Goal: Task Accomplishment & Management: Use online tool/utility

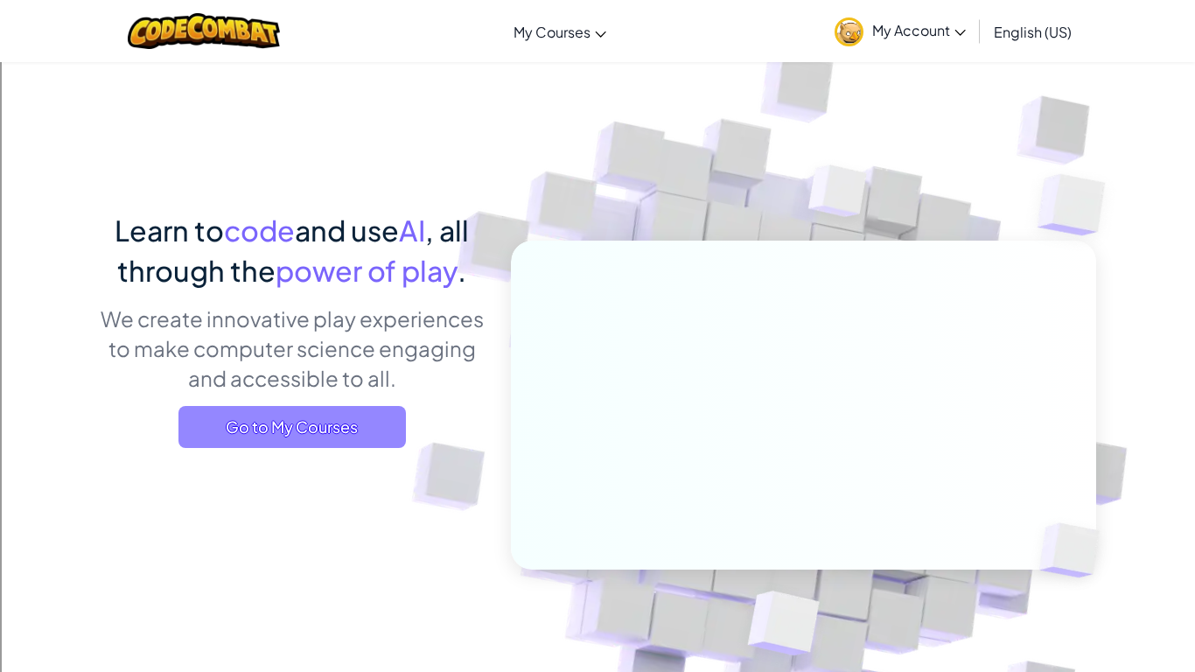
click at [331, 443] on span "Go to My Courses" at bounding box center [291, 427] width 227 height 42
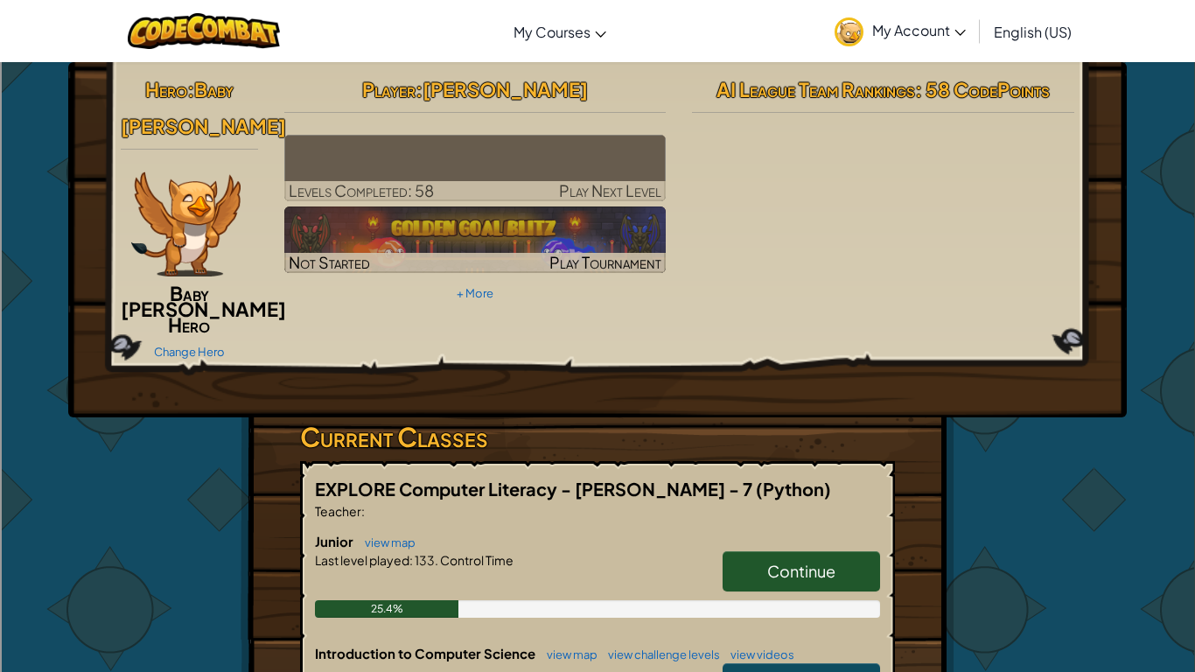
click at [267, 0] on div at bounding box center [204, 31] width 179 height 62
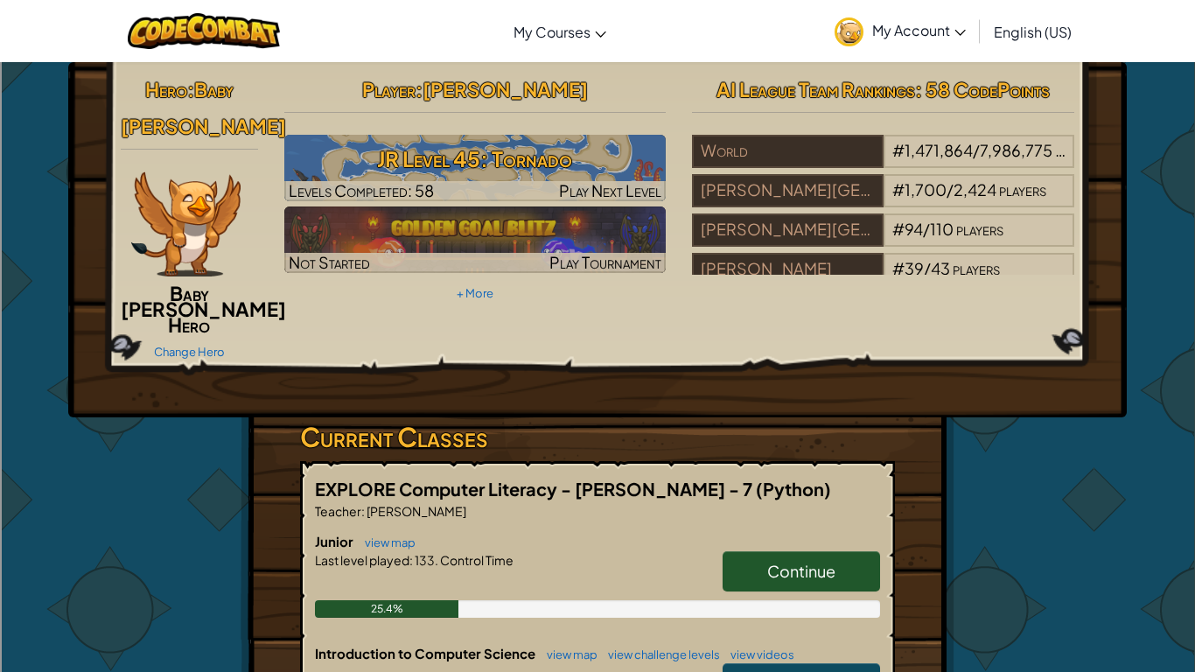
click at [464, 0] on div "Toggle navigation My Courses CodeCombat Classroom Ozaria Classroom AI League Es…" at bounding box center [597, 31] width 1203 height 62
click at [483, 0] on div "Toggle navigation My Courses CodeCombat Classroom Ozaria Classroom AI League Es…" at bounding box center [597, 31] width 1203 height 62
click at [564, 0] on div "Toggle navigation My Courses CodeCombat Classroom Ozaria Classroom AI League Es…" at bounding box center [597, 31] width 1203 height 62
click at [506, 0] on div "Toggle navigation My Courses CodeCombat Classroom Ozaria Classroom AI League Es…" at bounding box center [597, 31] width 1203 height 62
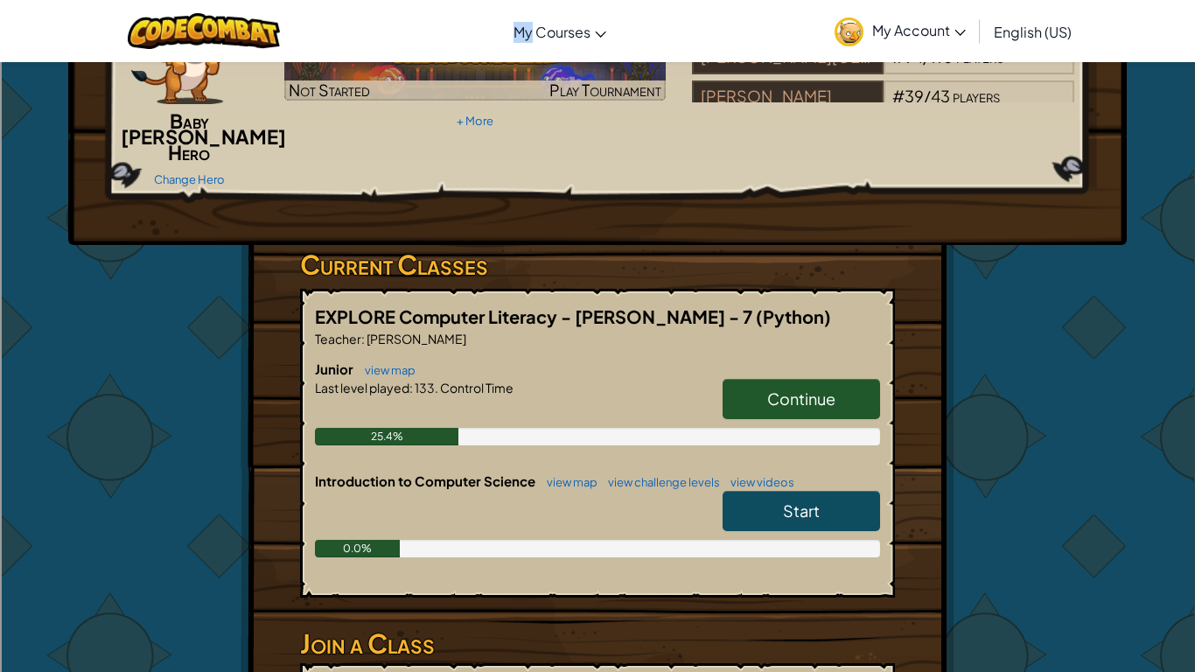
scroll to position [220, 0]
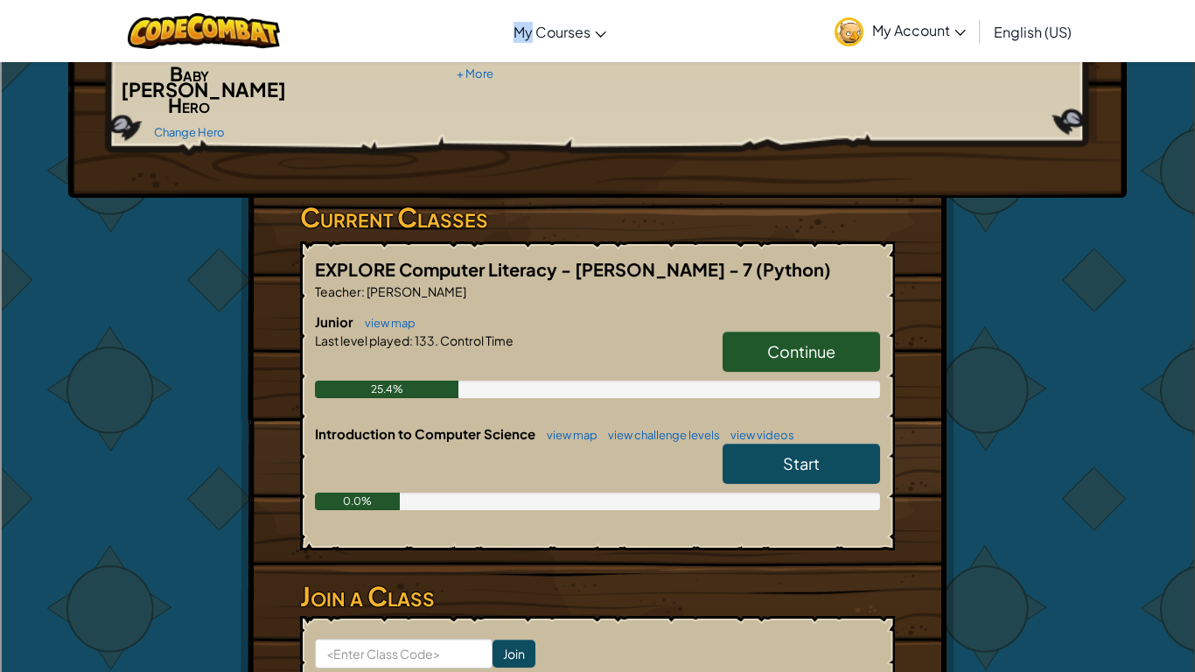
click at [772, 360] on div "Continue" at bounding box center [792, 355] width 175 height 49
click at [755, 340] on link "Continue" at bounding box center [800, 351] width 157 height 40
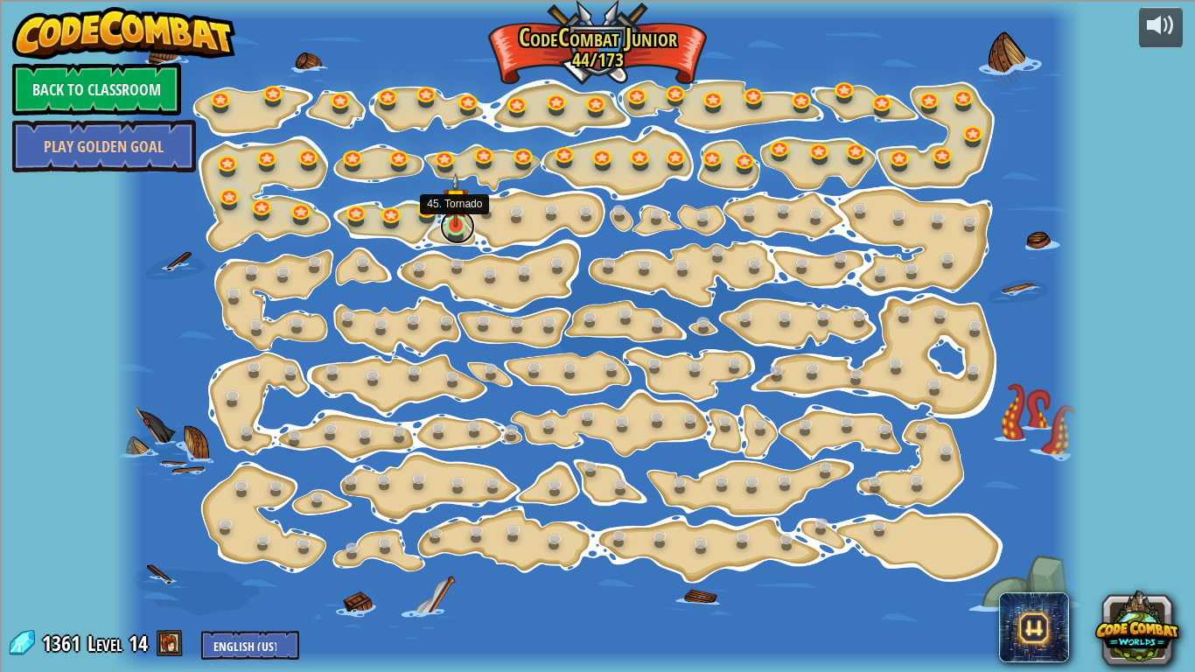
click at [457, 233] on link at bounding box center [457, 226] width 35 height 35
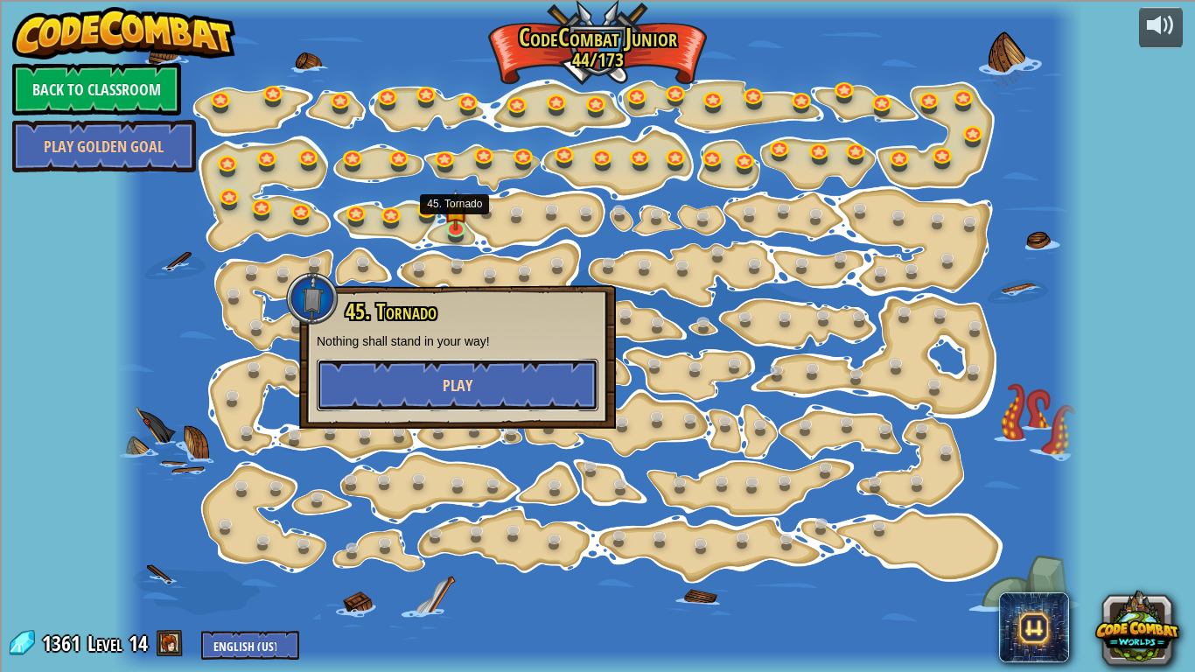
click at [525, 383] on button "Play" at bounding box center [458, 385] width 282 height 52
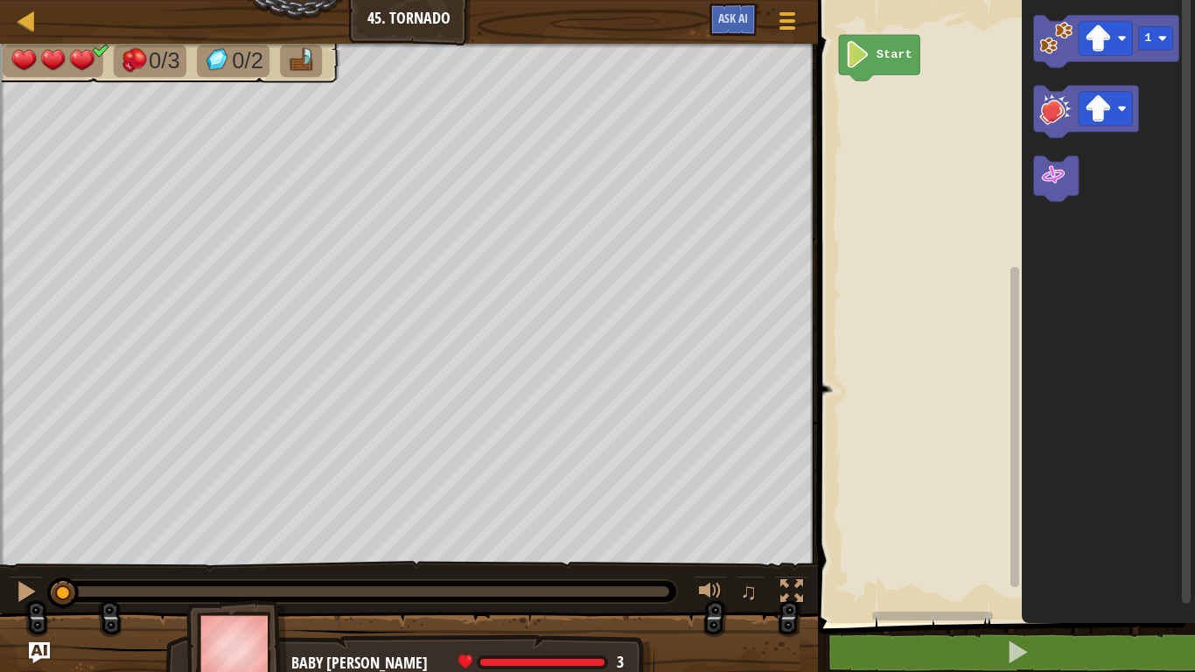
click at [131, 0] on div "Map Junior 45. Tornado Game Menu Ask AI" at bounding box center [409, 22] width 818 height 44
click at [192, 0] on div "Map Junior 45. Tornado Game Menu Ask AI" at bounding box center [409, 22] width 818 height 44
drag, startPoint x: 233, startPoint y: 0, endPoint x: 243, endPoint y: 0, distance: 10.5
click at [240, 0] on div "Map Junior 45. Tornado Game Menu Ask AI" at bounding box center [409, 22] width 818 height 44
click at [271, 0] on div "Map Junior 45. Tornado Game Menu Ask AI" at bounding box center [409, 22] width 818 height 44
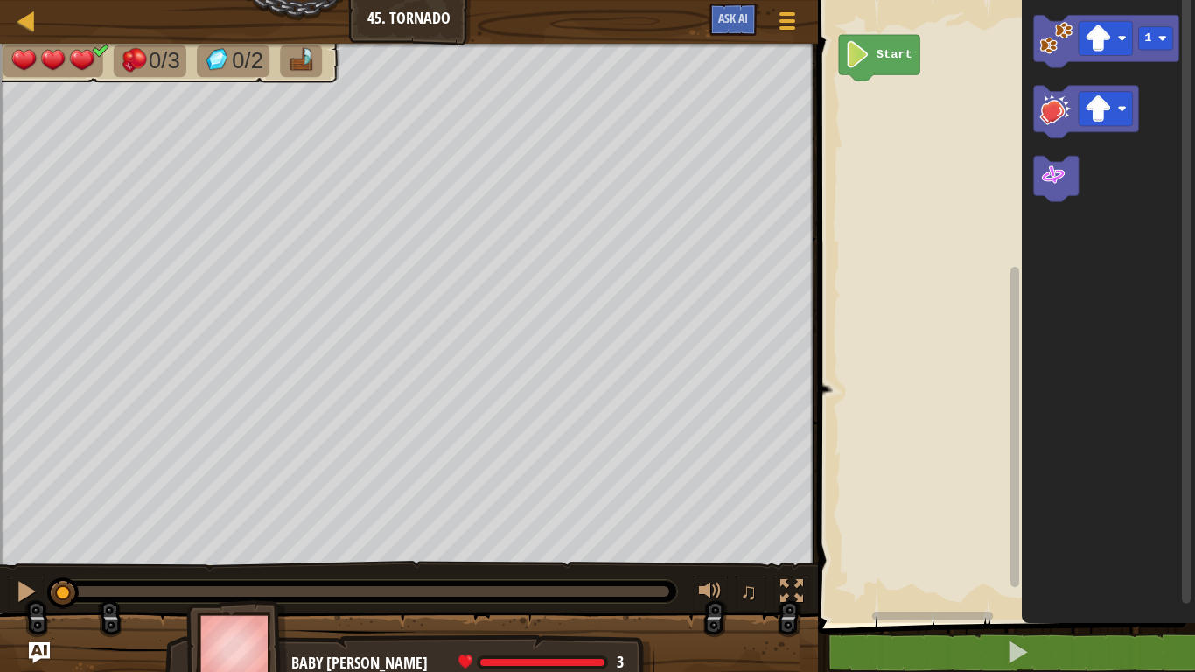
click at [263, 0] on div "Map Junior 45. Tornado Game Menu Ask AI" at bounding box center [409, 22] width 818 height 44
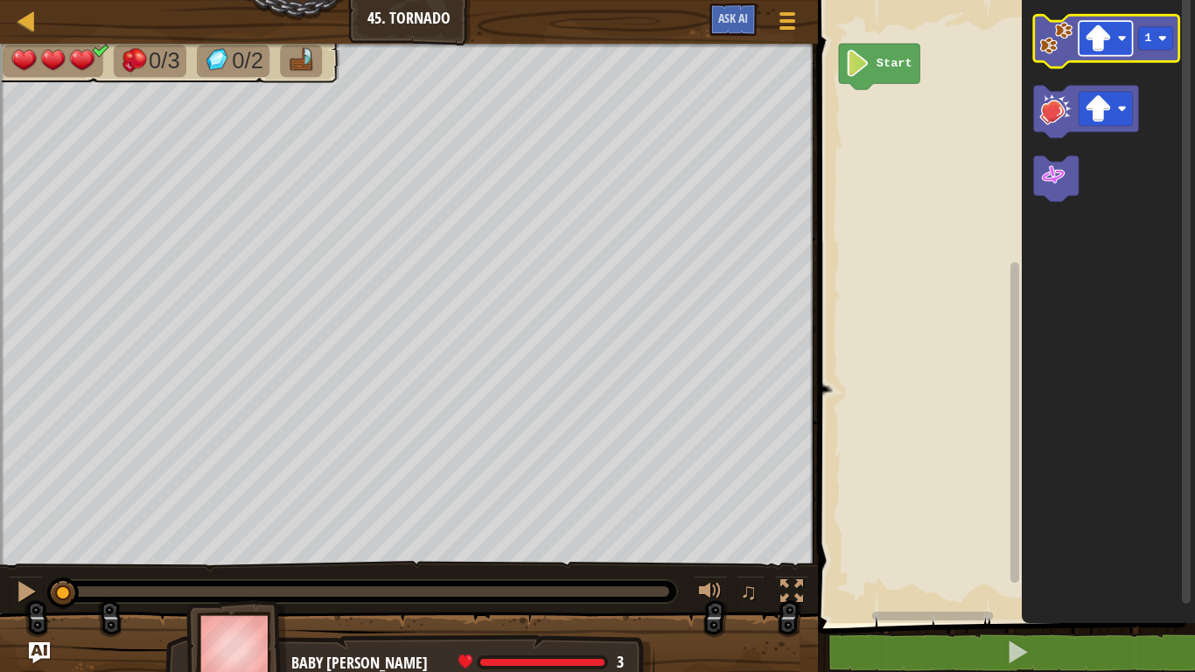
click at [1117, 40] on rect "Blockly Workspace" at bounding box center [1105, 38] width 54 height 34
click at [1045, 54] on icon "Blockly Workspace" at bounding box center [1106, 41] width 145 height 52
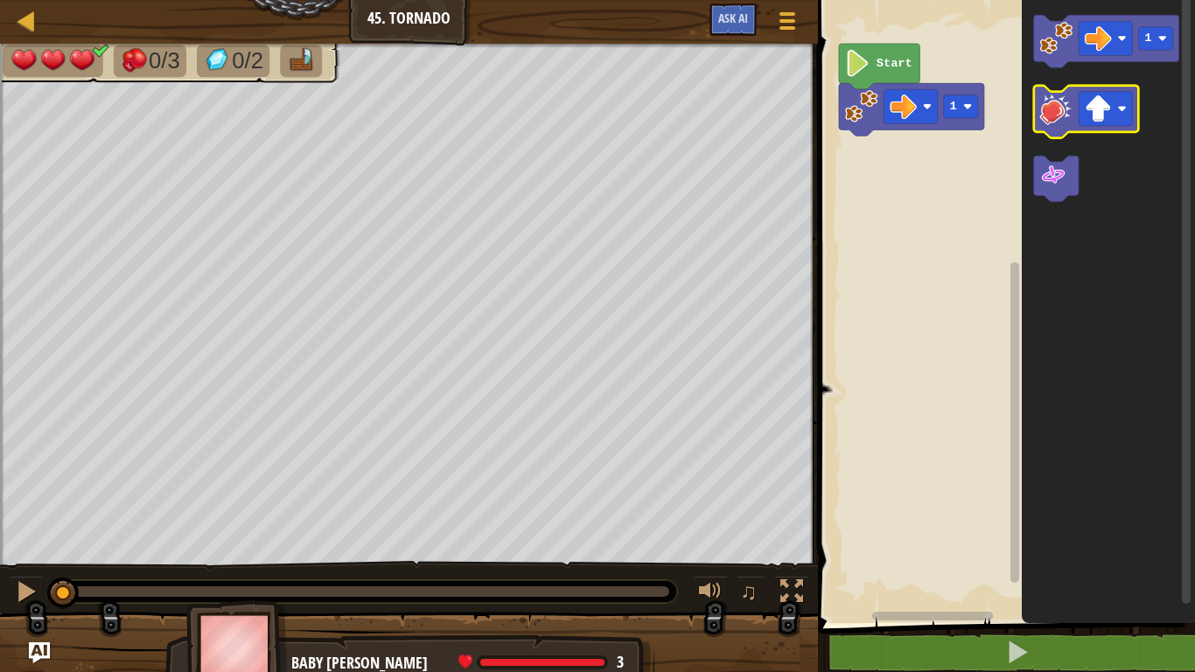
click at [1062, 97] on image "Blockly Workspace" at bounding box center [1056, 108] width 33 height 33
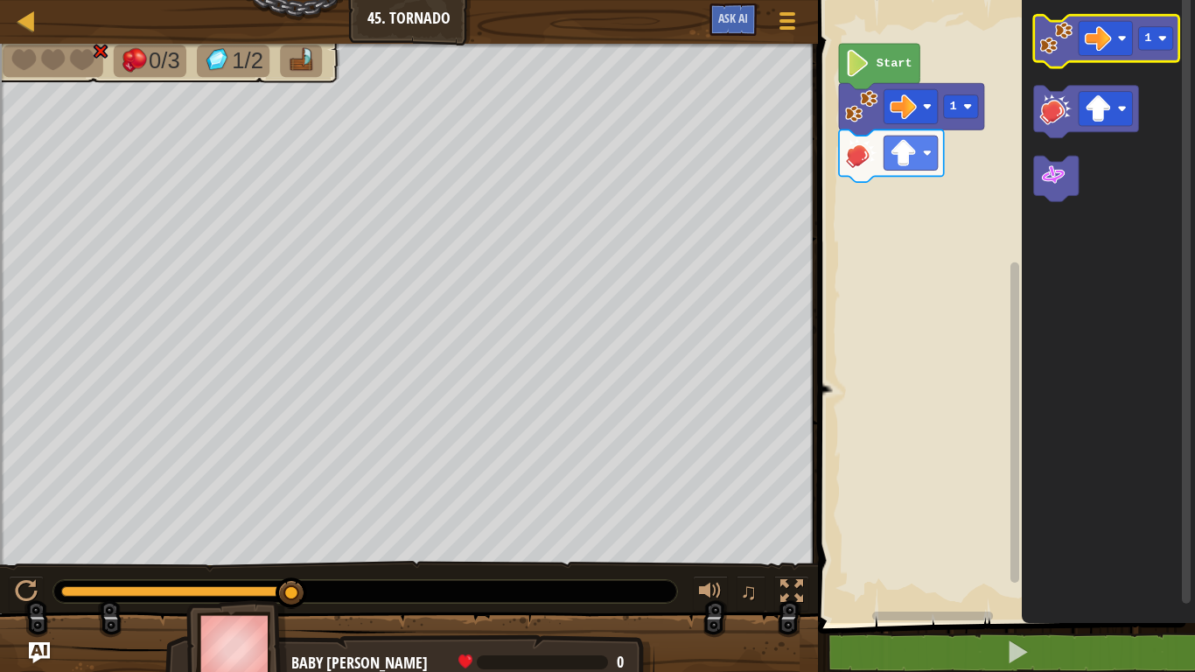
click at [1045, 32] on image "Blockly Workspace" at bounding box center [1056, 38] width 33 height 33
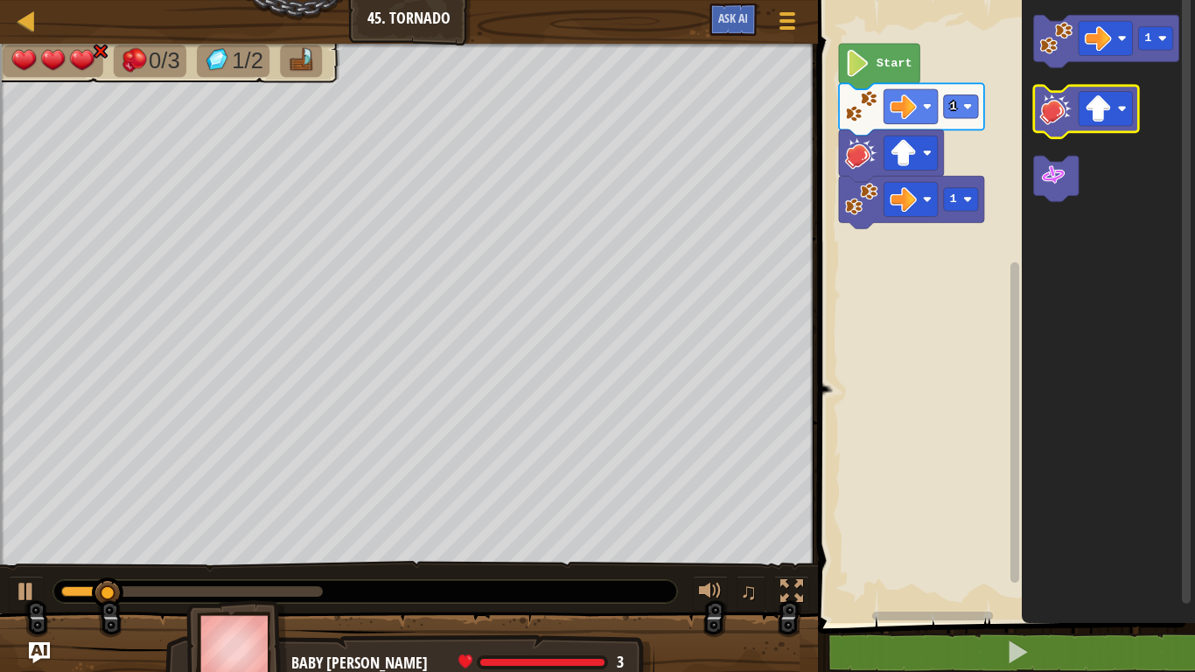
click at [1075, 112] on icon "Blockly Workspace" at bounding box center [1086, 112] width 105 height 52
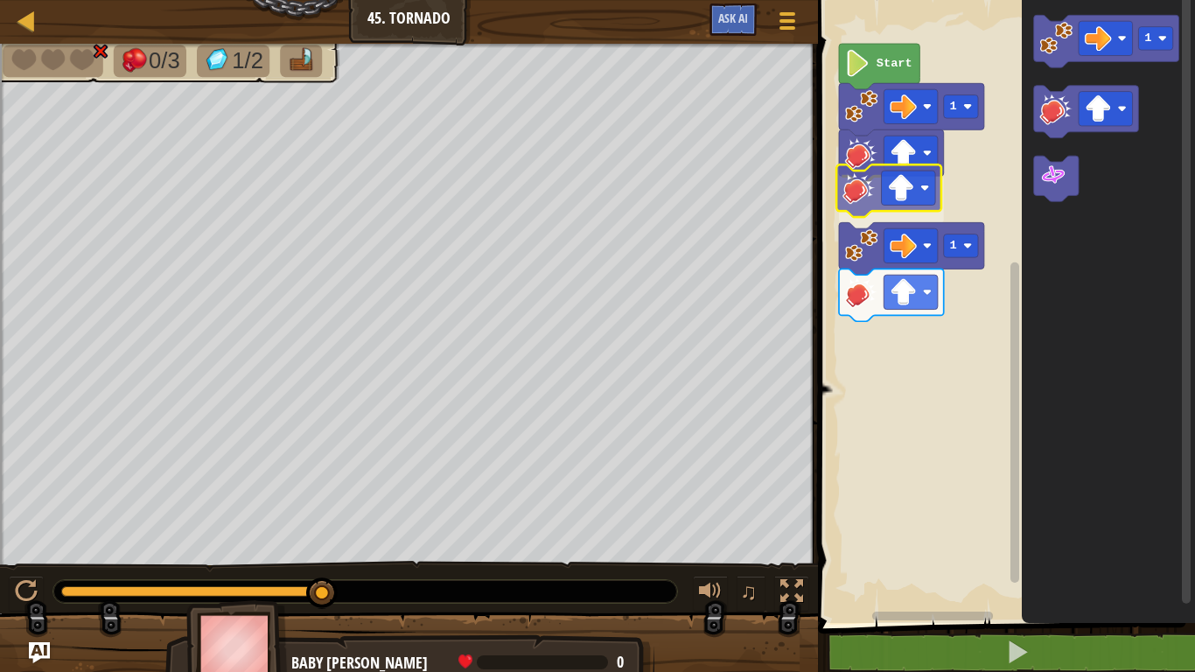
click at [865, 210] on div "Start 1 1 1" at bounding box center [1003, 306] width 382 height 631
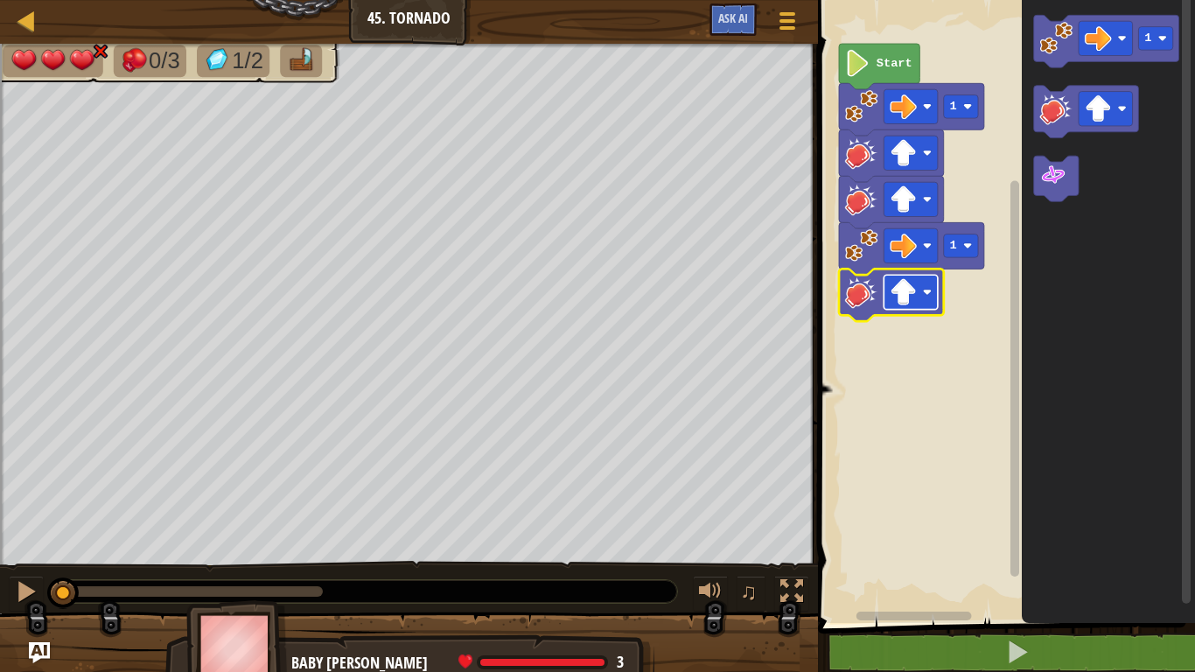
click at [925, 294] on image "Blockly Workspace" at bounding box center [927, 292] width 9 height 9
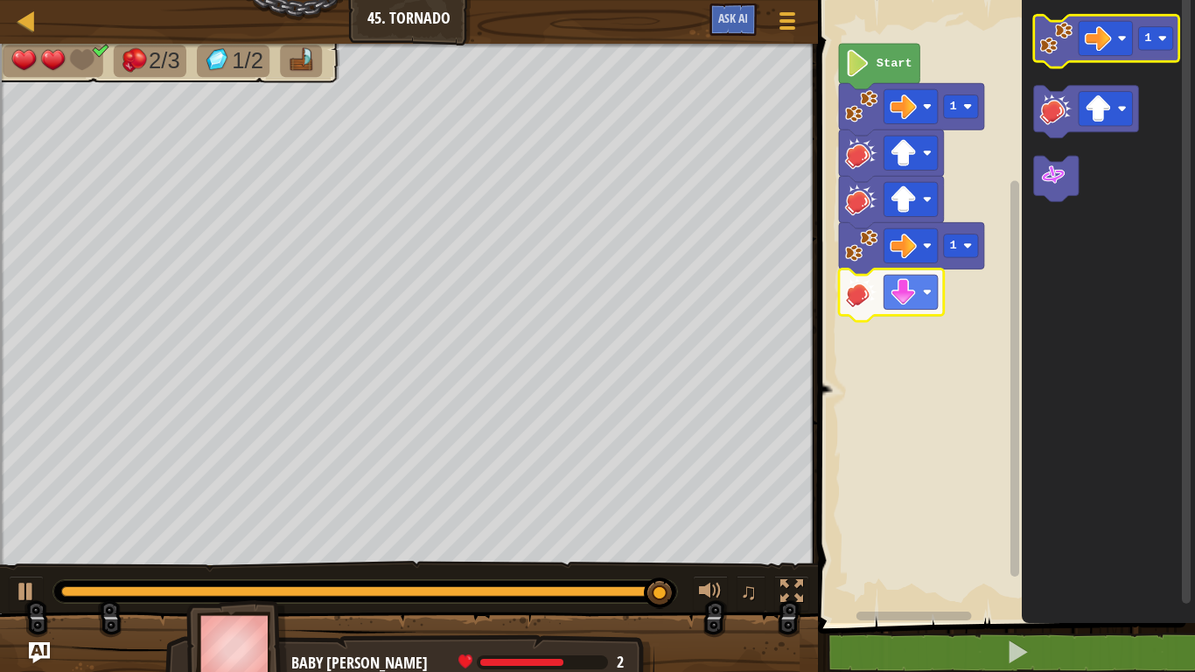
click at [1035, 31] on icon "Blockly Workspace" at bounding box center [1106, 41] width 145 height 52
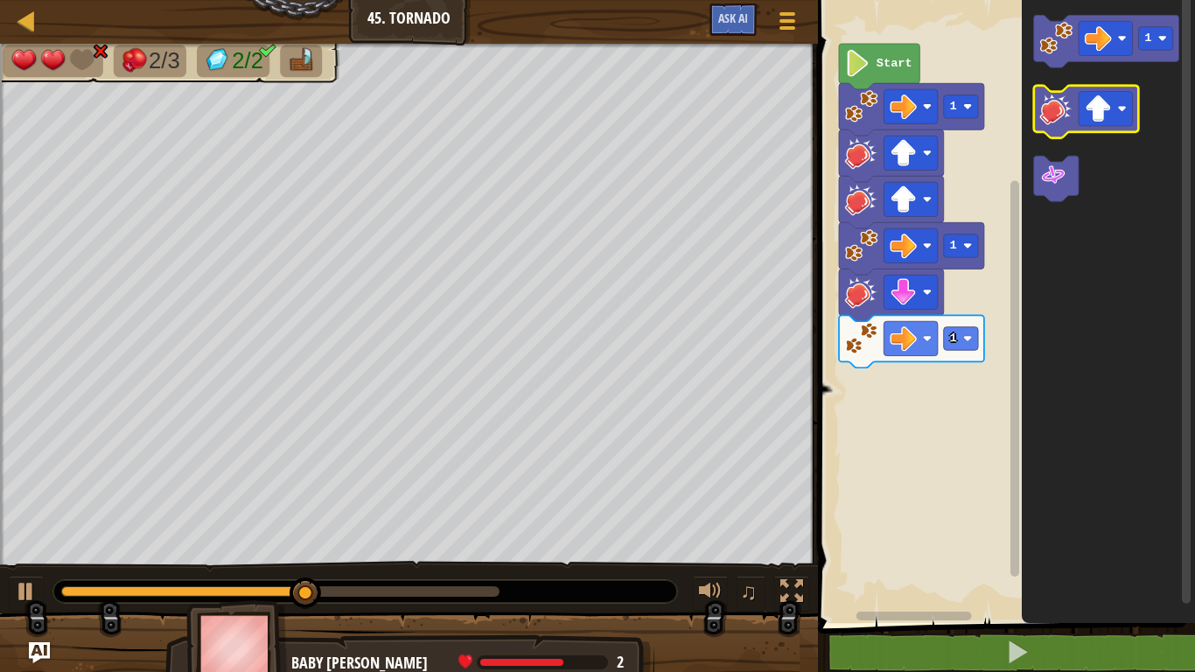
click at [1060, 92] on image "Blockly Workspace" at bounding box center [1056, 108] width 33 height 33
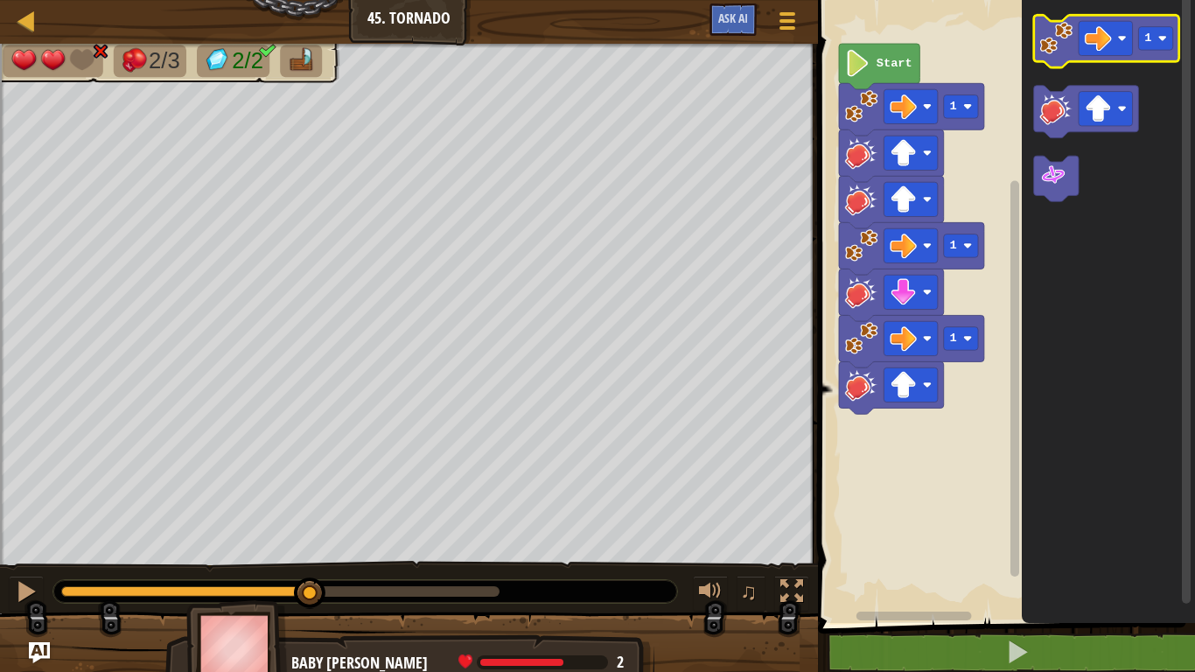
click at [1054, 41] on image "Blockly Workspace" at bounding box center [1056, 38] width 33 height 33
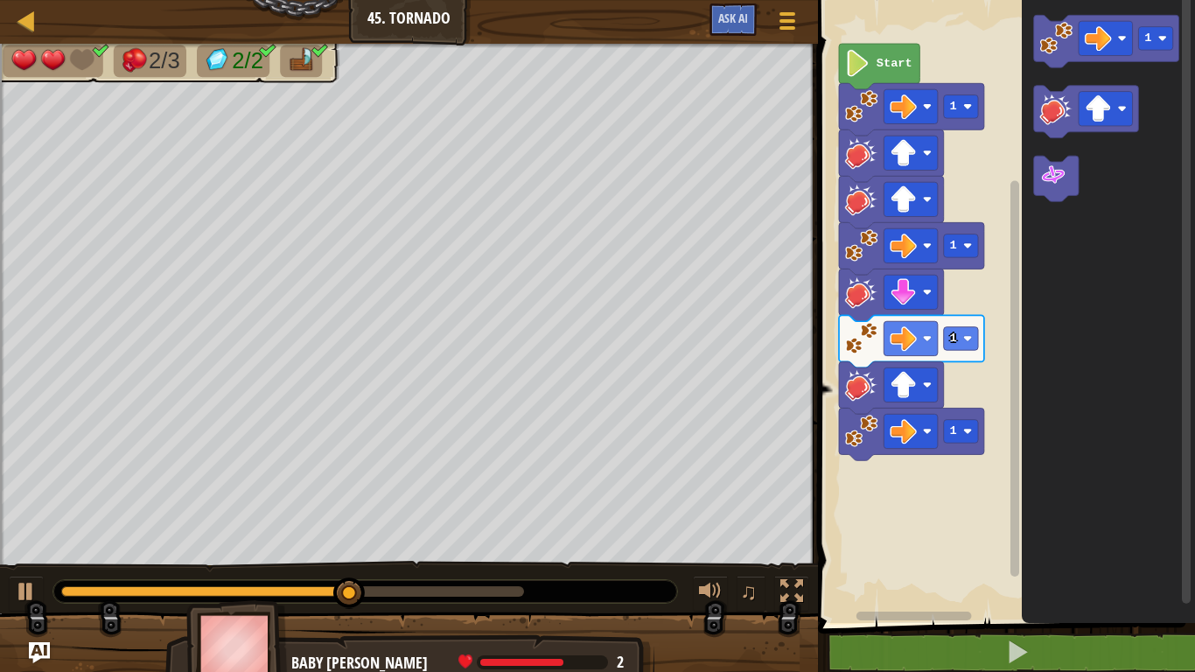
click at [383, 0] on div "Map Junior 45. Tornado Game Menu Ask AI" at bounding box center [409, 22] width 818 height 44
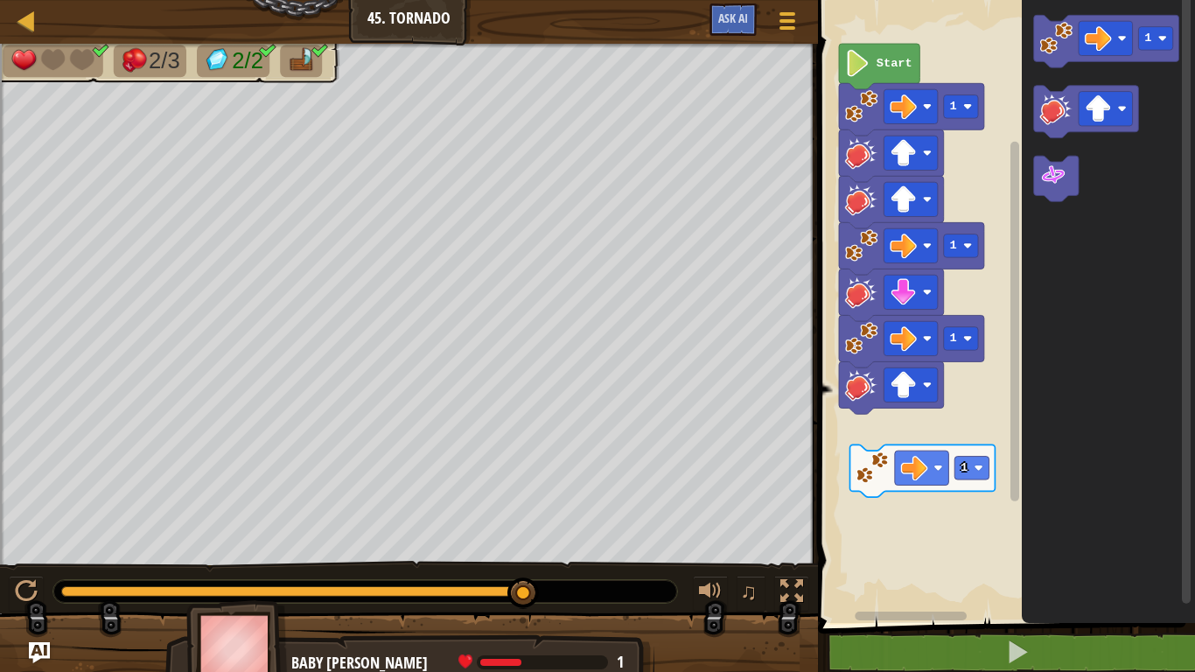
click at [899, 379] on div "Start 1 1 1 1 1" at bounding box center [1003, 306] width 382 height 631
click at [896, 289] on div "Start 1 1 1 1 1" at bounding box center [1003, 306] width 382 height 631
click at [1054, 99] on image "Blockly Workspace" at bounding box center [1056, 108] width 33 height 33
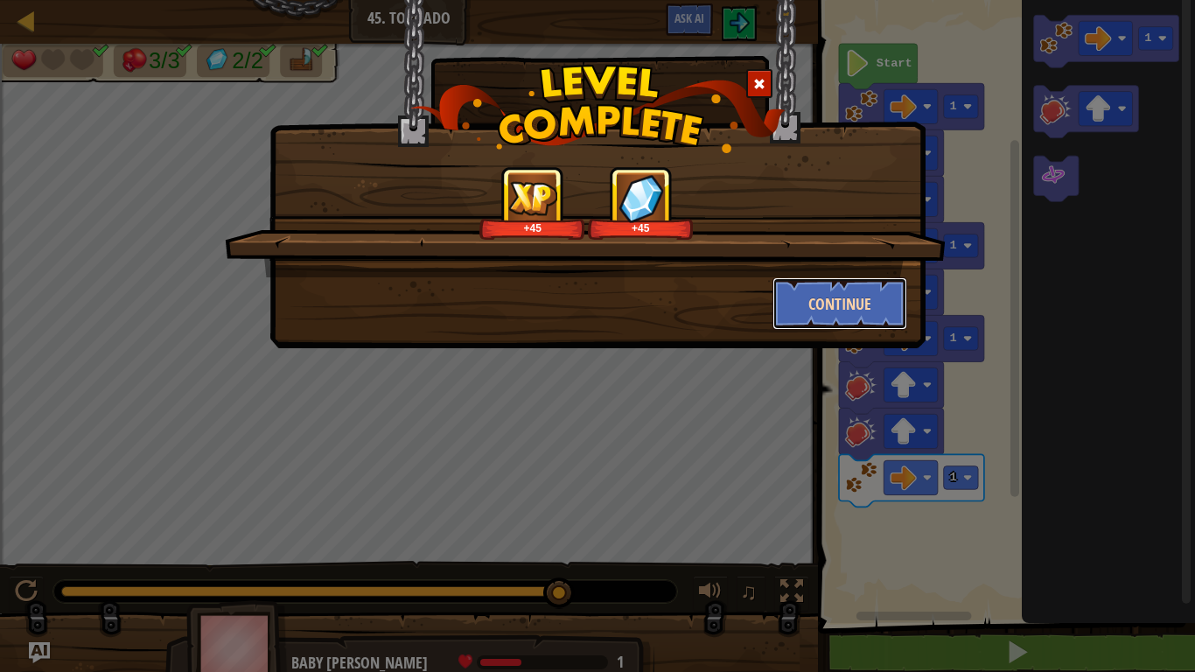
click at [847, 295] on button "Continue" at bounding box center [840, 303] width 136 height 52
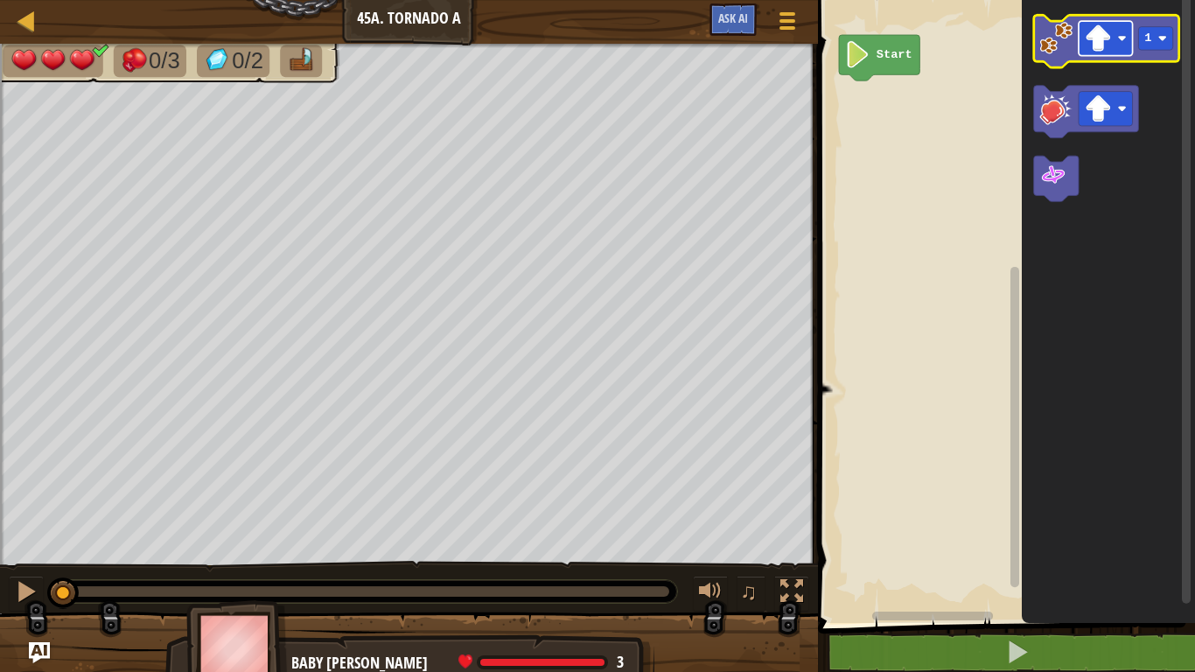
click at [1112, 36] on rect "Blockly Workspace" at bounding box center [1105, 38] width 54 height 34
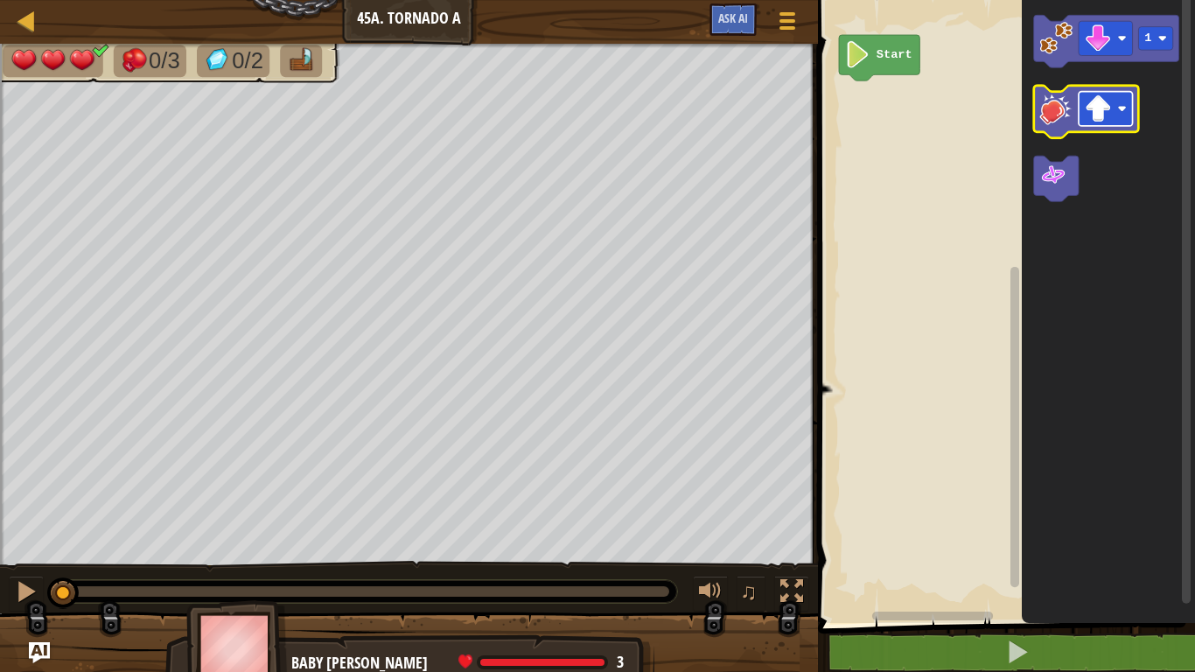
click at [1111, 112] on image "Blockly Workspace" at bounding box center [1097, 108] width 27 height 27
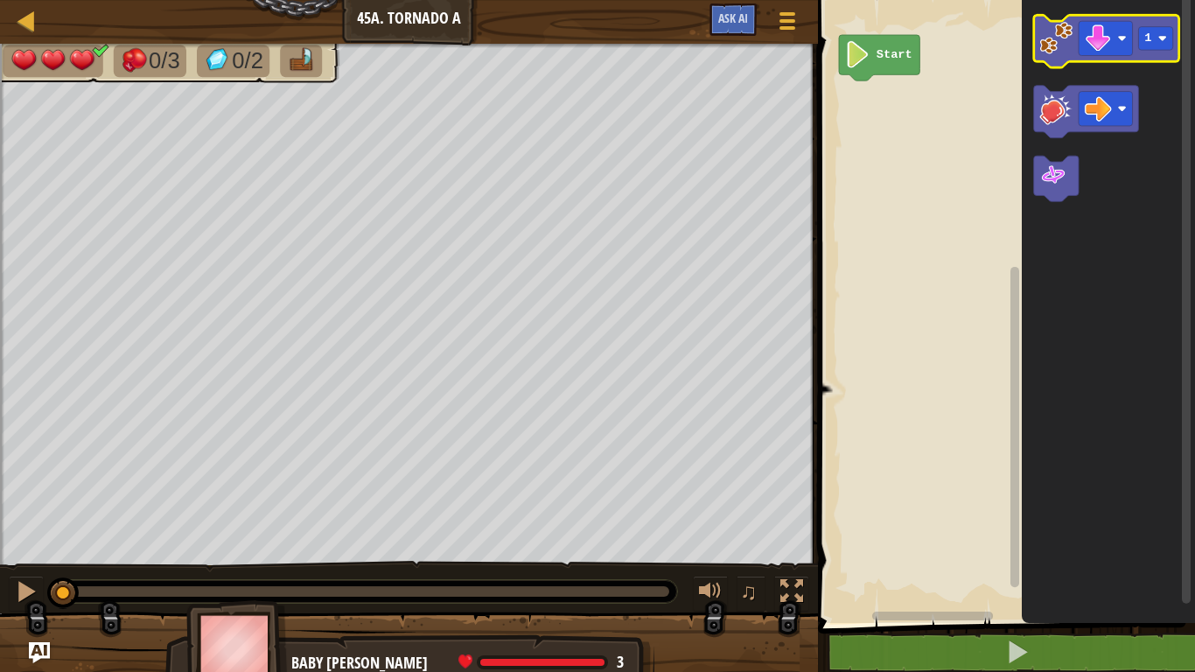
click at [1041, 45] on image "Blockly Workspace" at bounding box center [1056, 38] width 33 height 33
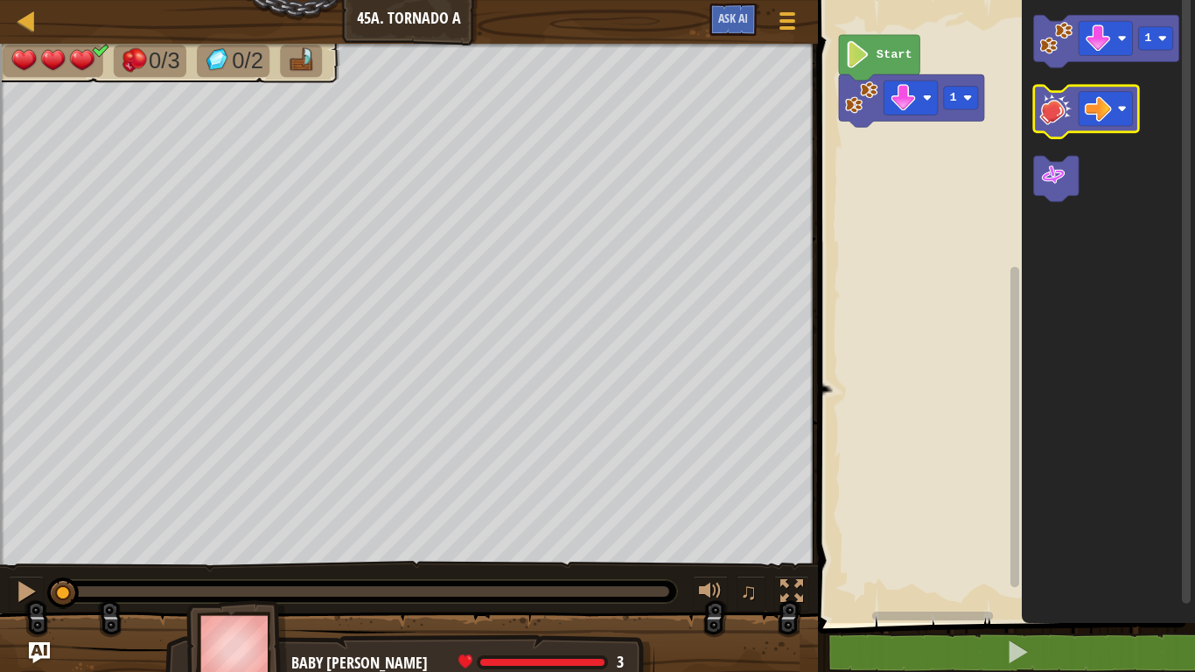
click at [1034, 106] on icon "Blockly Workspace" at bounding box center [1086, 112] width 105 height 52
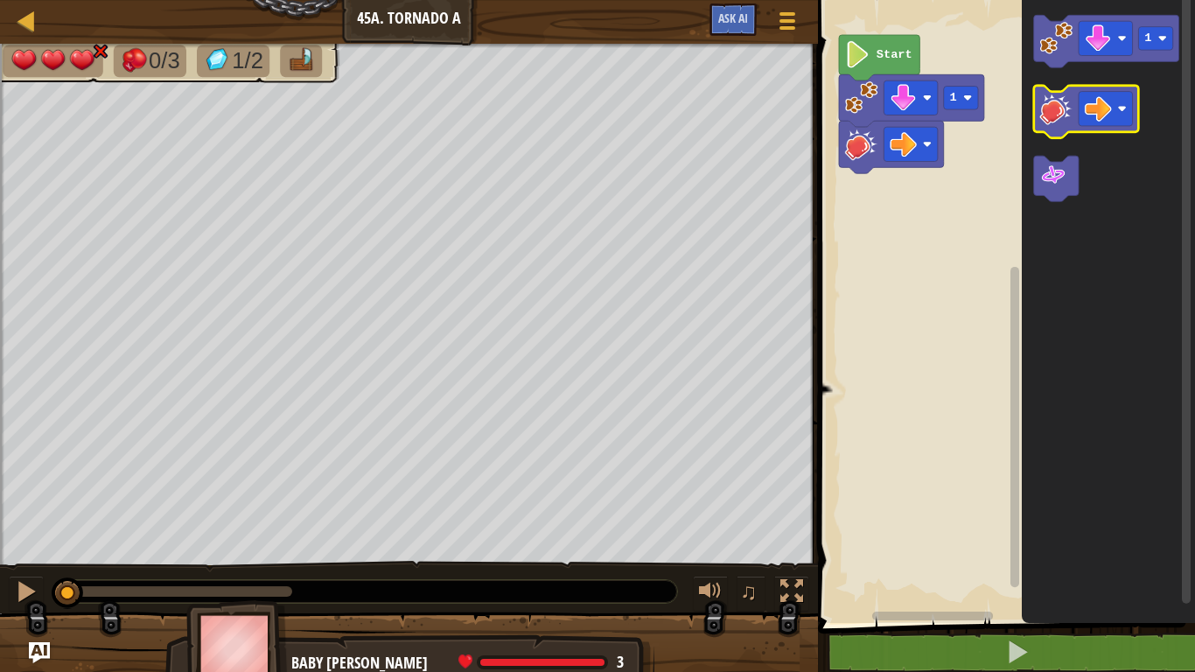
click at [1034, 106] on icon "Blockly Workspace" at bounding box center [1086, 112] width 105 height 52
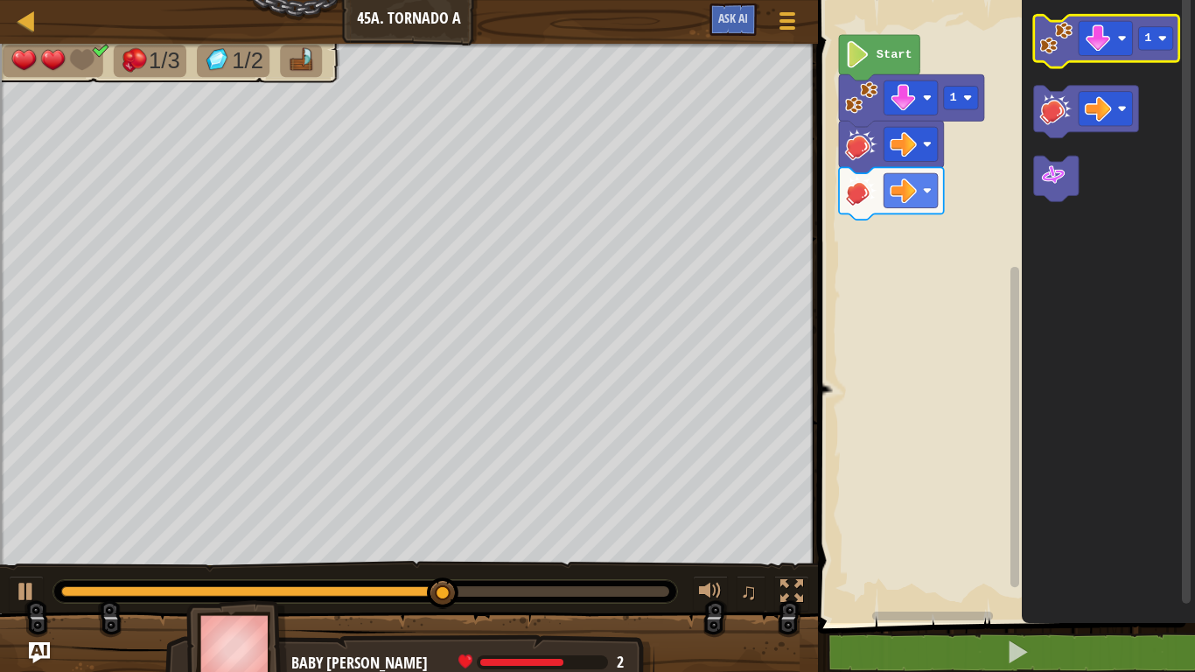
click at [1045, 45] on image "Blockly Workspace" at bounding box center [1056, 38] width 33 height 33
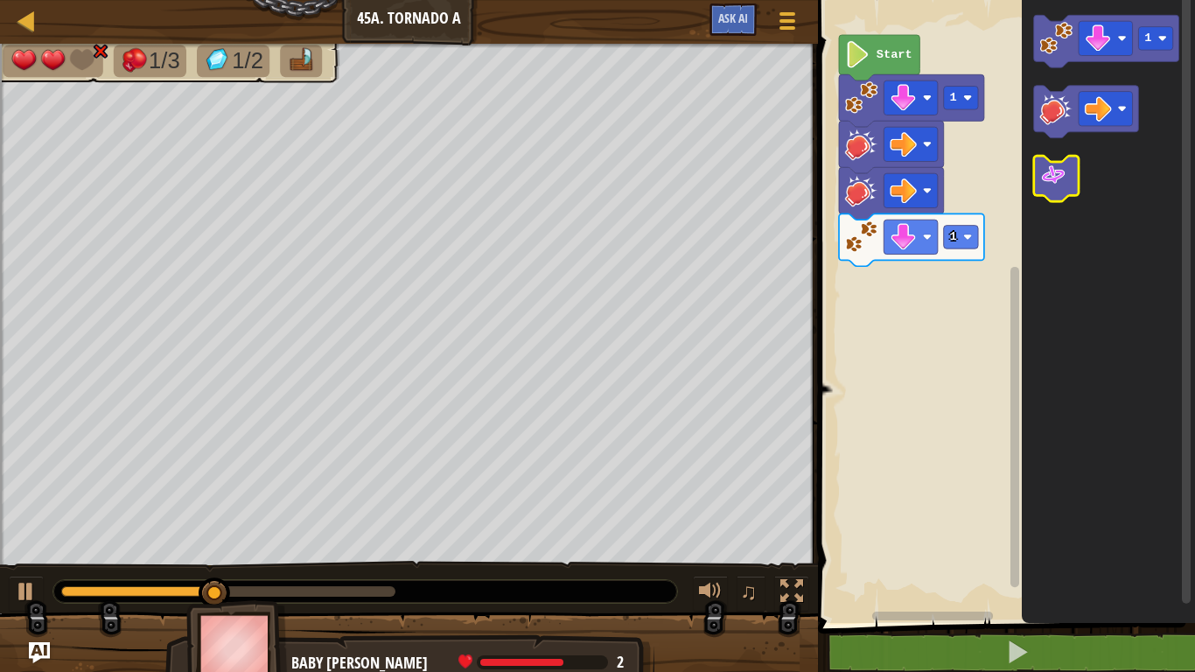
click at [1061, 171] on image "Blockly Workspace" at bounding box center [1053, 175] width 27 height 27
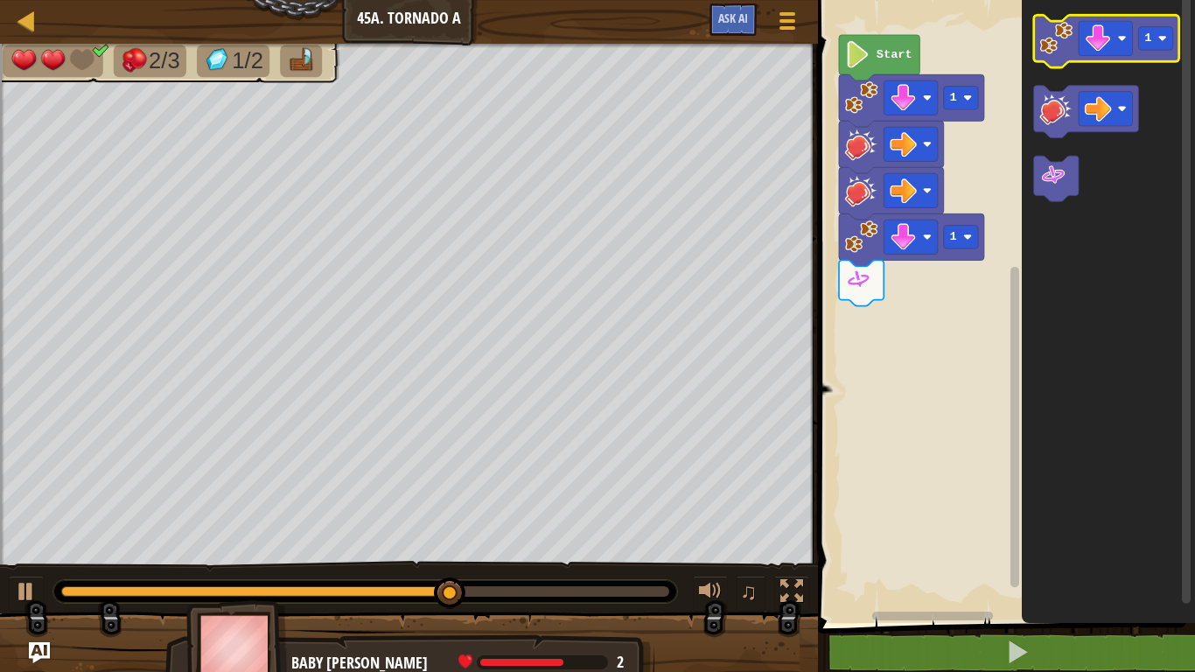
click at [1050, 38] on image "Blockly Workspace" at bounding box center [1056, 38] width 33 height 33
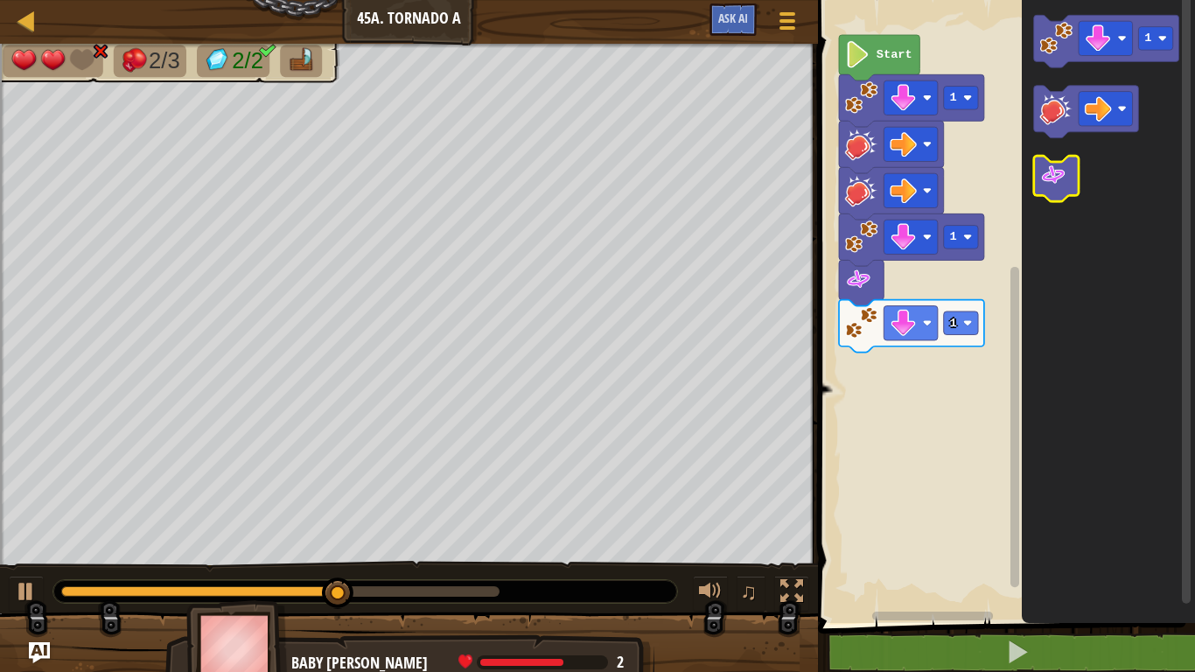
click at [1055, 168] on image "Blockly Workspace" at bounding box center [1053, 175] width 27 height 27
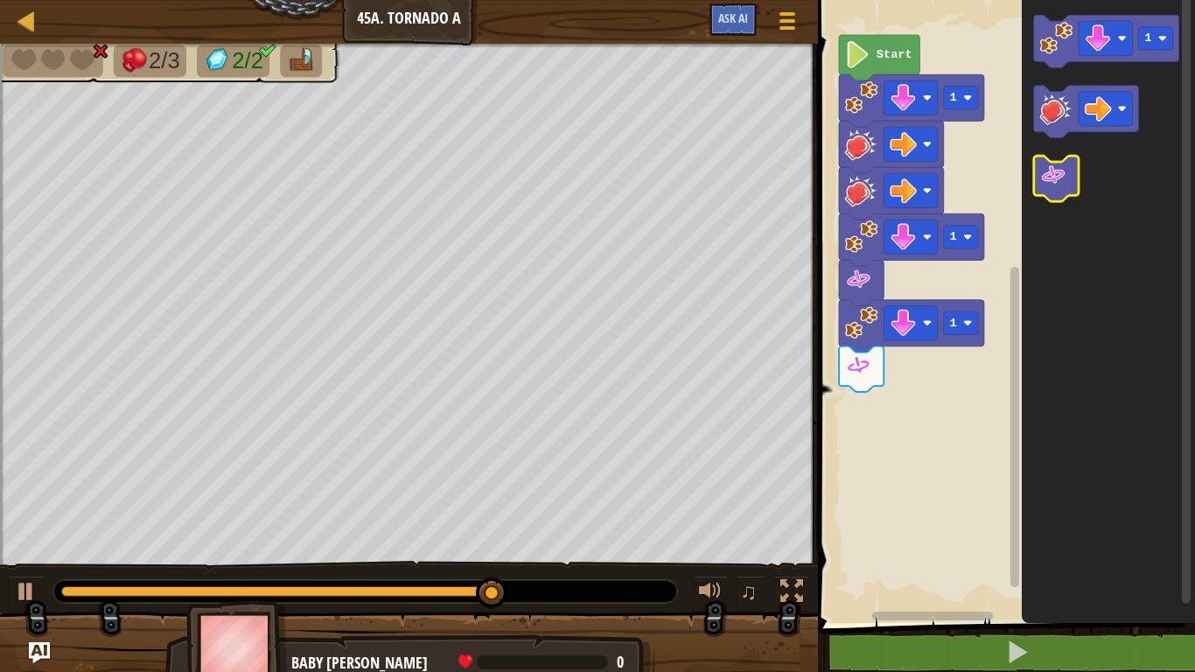
click at [1058, 170] on image "Blockly Workspace" at bounding box center [1053, 175] width 27 height 27
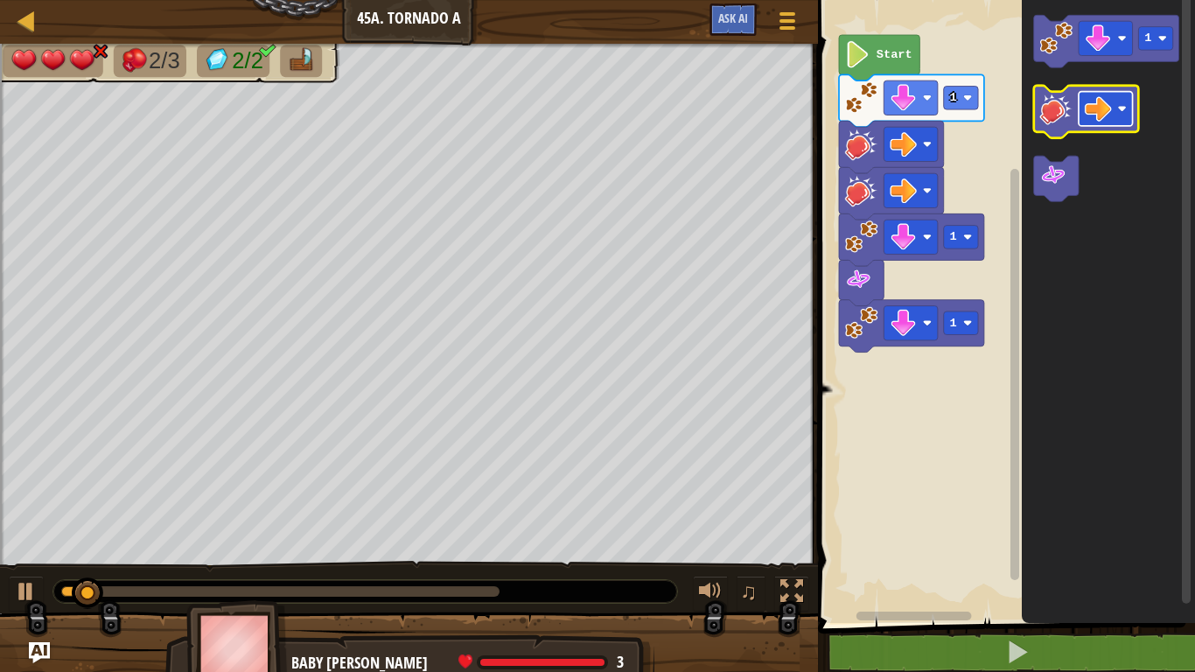
click at [1092, 110] on image "Blockly Workspace" at bounding box center [1097, 108] width 27 height 27
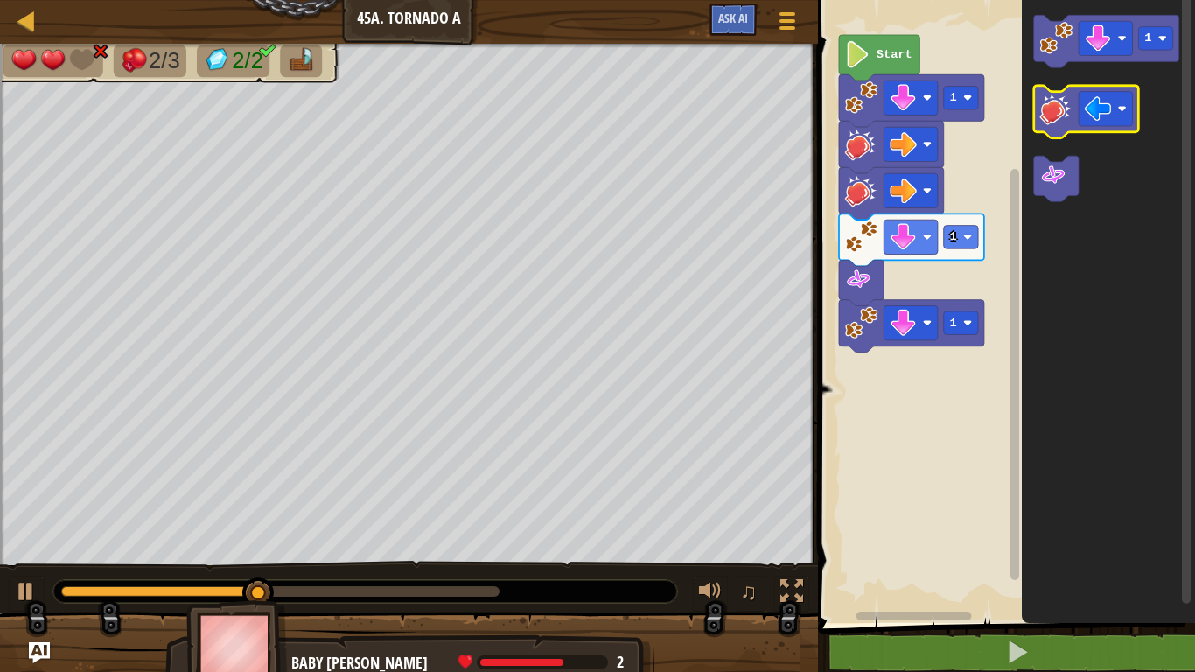
click at [1040, 114] on image "Blockly Workspace" at bounding box center [1056, 108] width 33 height 33
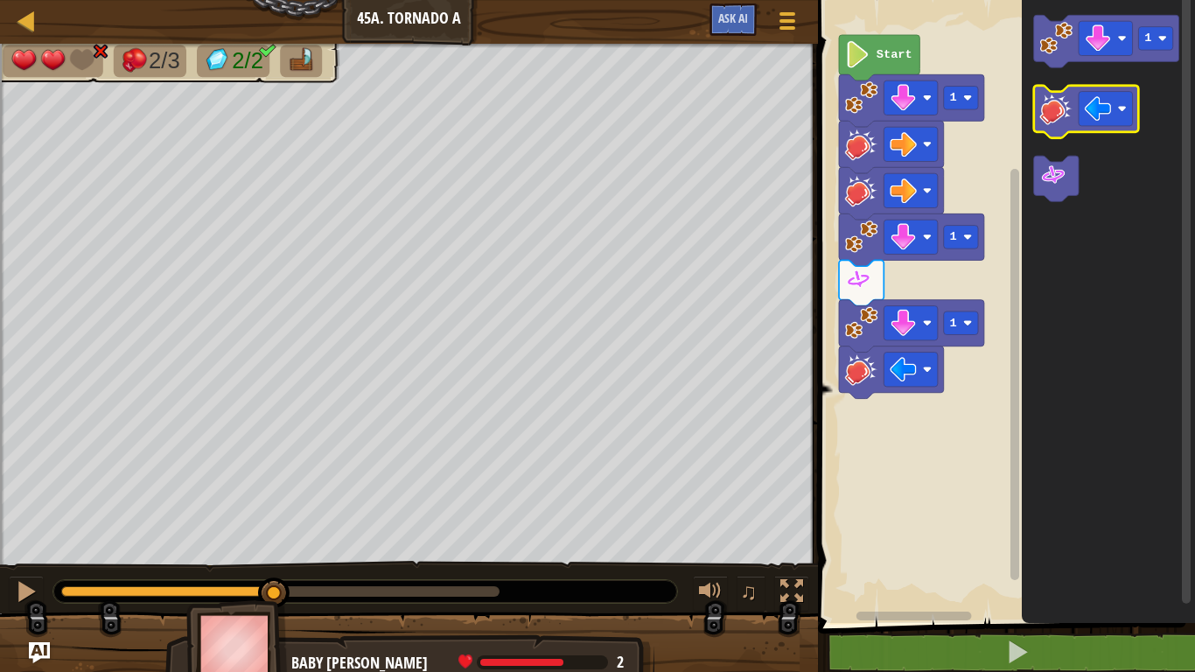
click at [1041, 113] on image "Blockly Workspace" at bounding box center [1056, 108] width 33 height 33
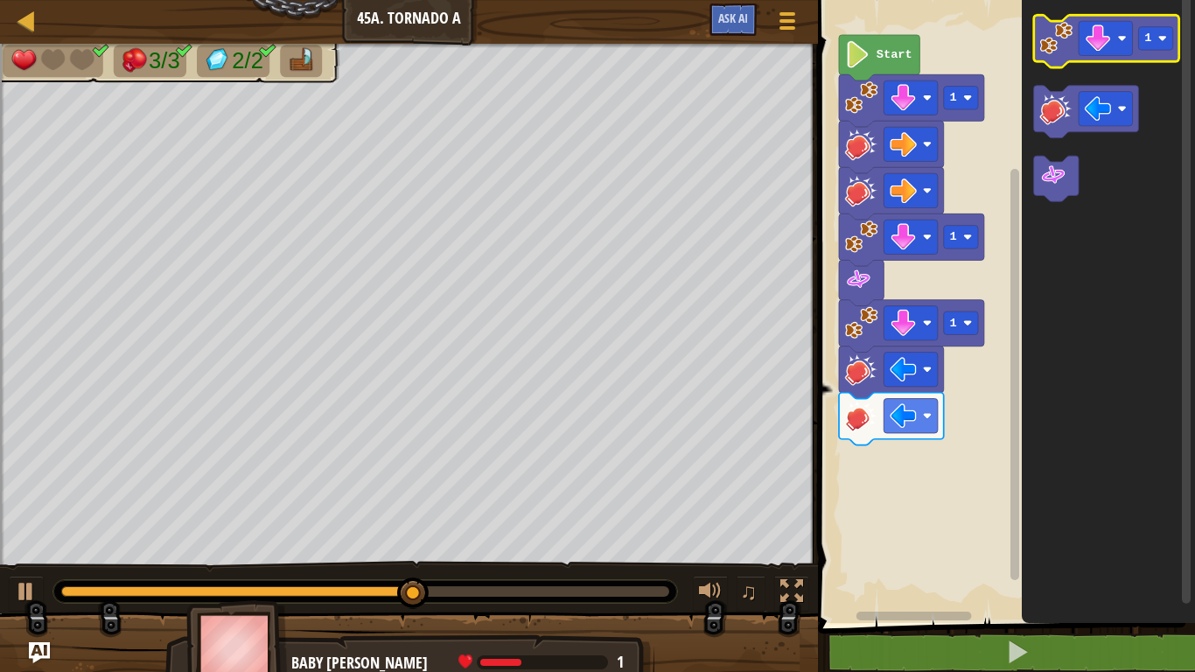
click at [1059, 28] on image "Blockly Workspace" at bounding box center [1056, 38] width 33 height 33
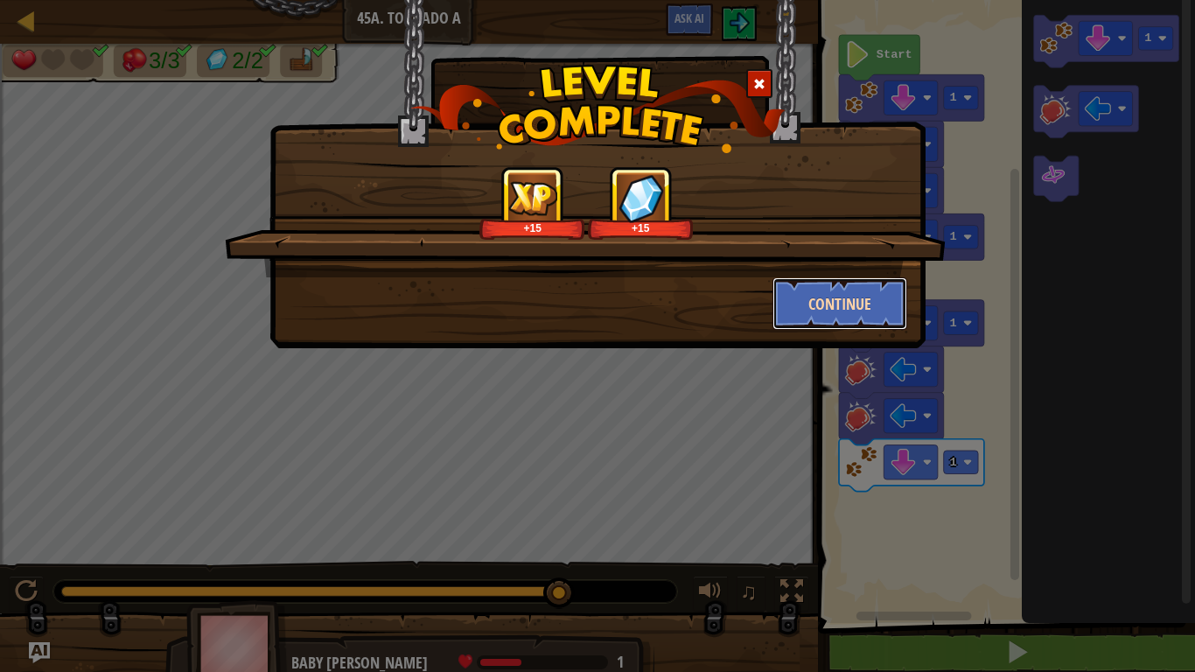
click at [824, 302] on button "Continue" at bounding box center [840, 303] width 136 height 52
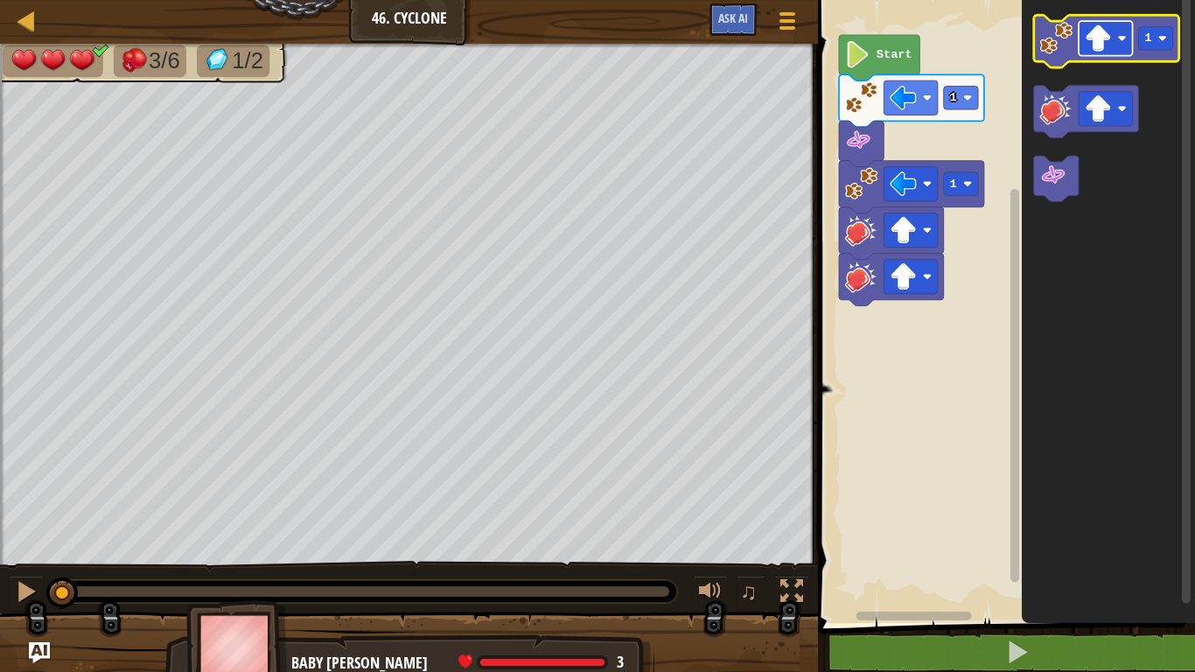
click at [1101, 35] on image "Blockly Workspace" at bounding box center [1097, 37] width 27 height 27
click at [1049, 29] on image "Blockly Workspace" at bounding box center [1056, 38] width 33 height 33
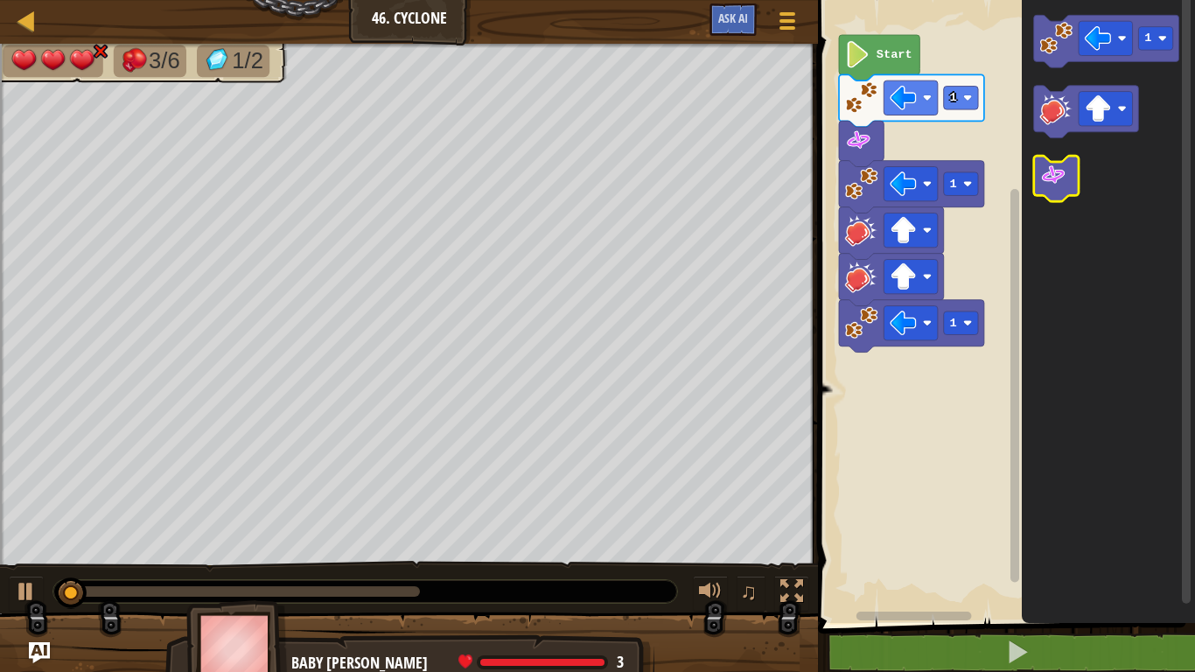
click at [1064, 176] on image "Blockly Workspace" at bounding box center [1053, 175] width 27 height 27
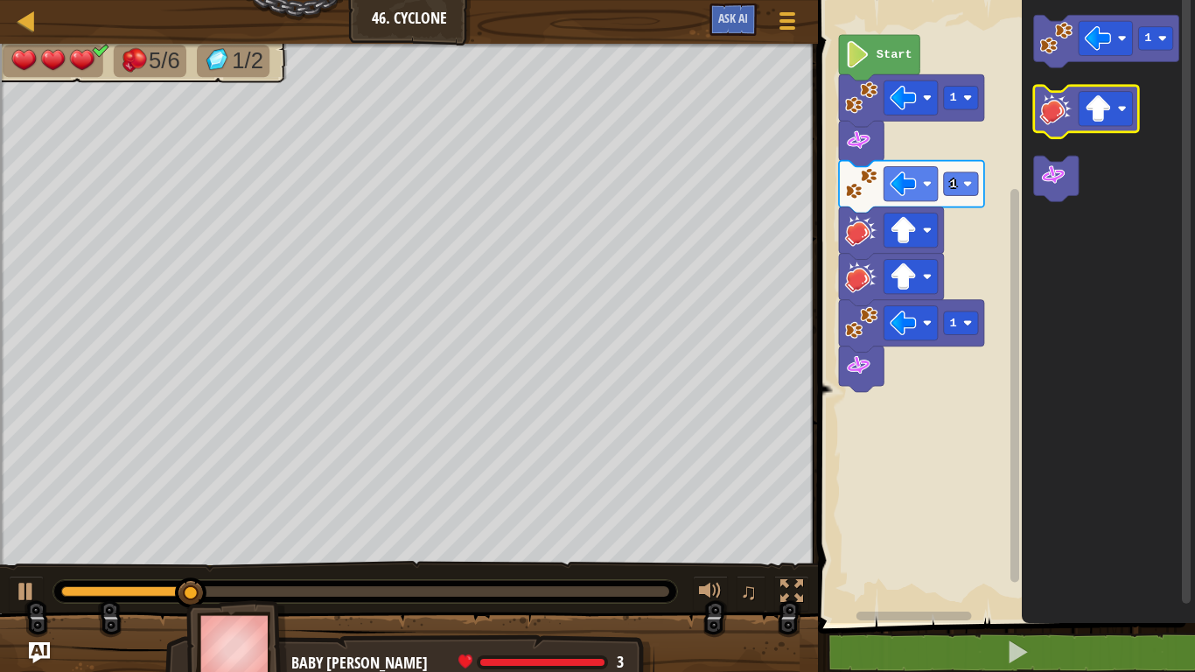
click at [1074, 122] on icon "Blockly Workspace" at bounding box center [1086, 112] width 105 height 52
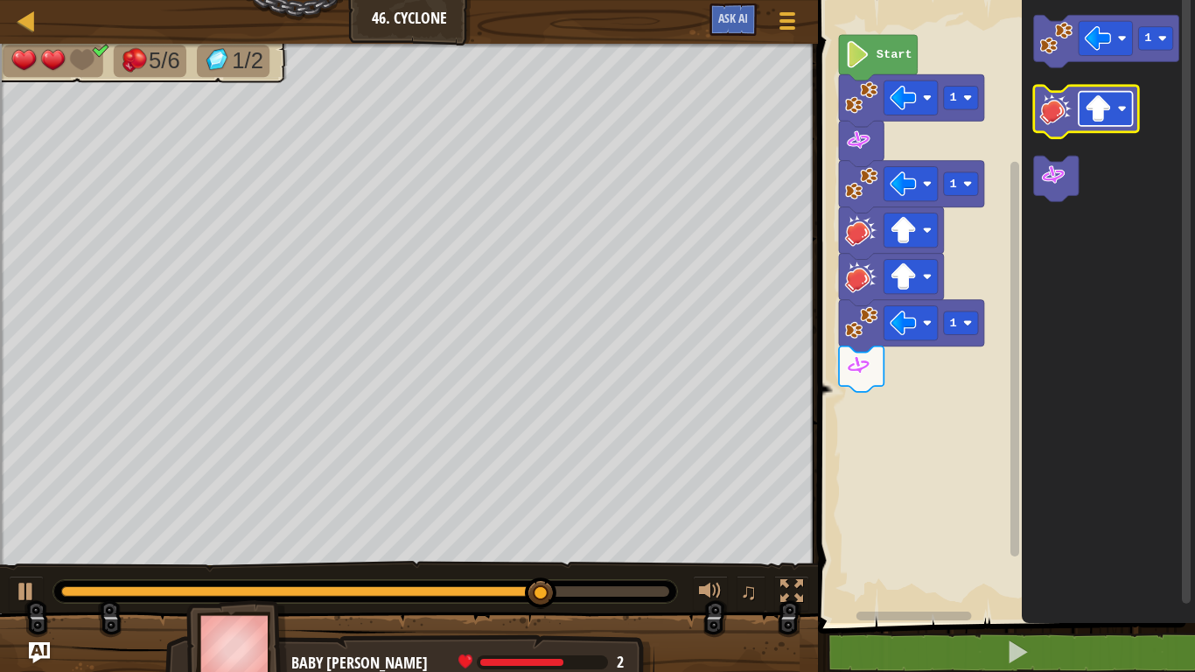
click at [1097, 109] on image "Blockly Workspace" at bounding box center [1097, 108] width 27 height 27
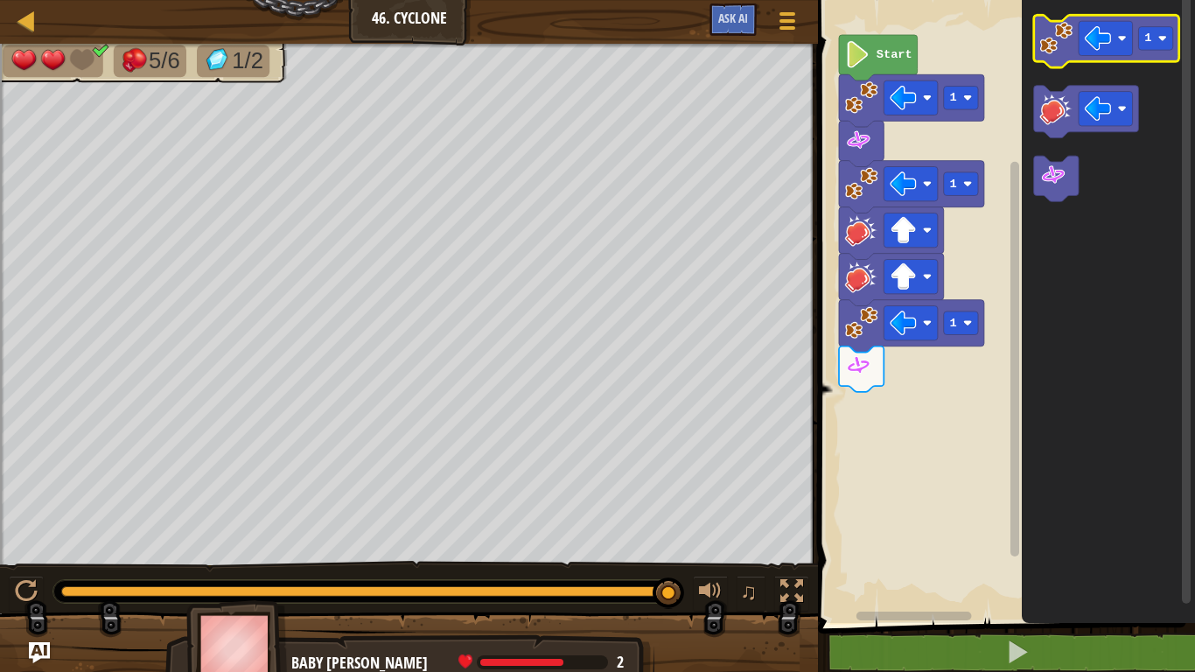
click at [1056, 40] on image "Blockly Workspace" at bounding box center [1056, 38] width 33 height 33
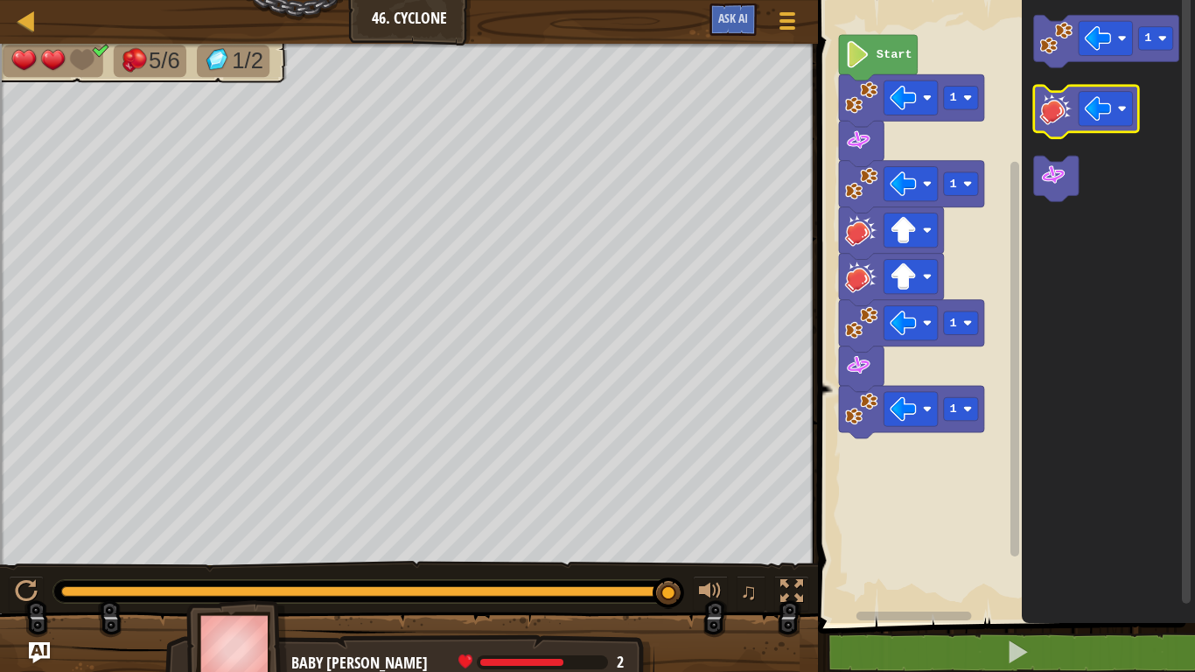
click at [1063, 115] on image "Blockly Workspace" at bounding box center [1056, 108] width 33 height 33
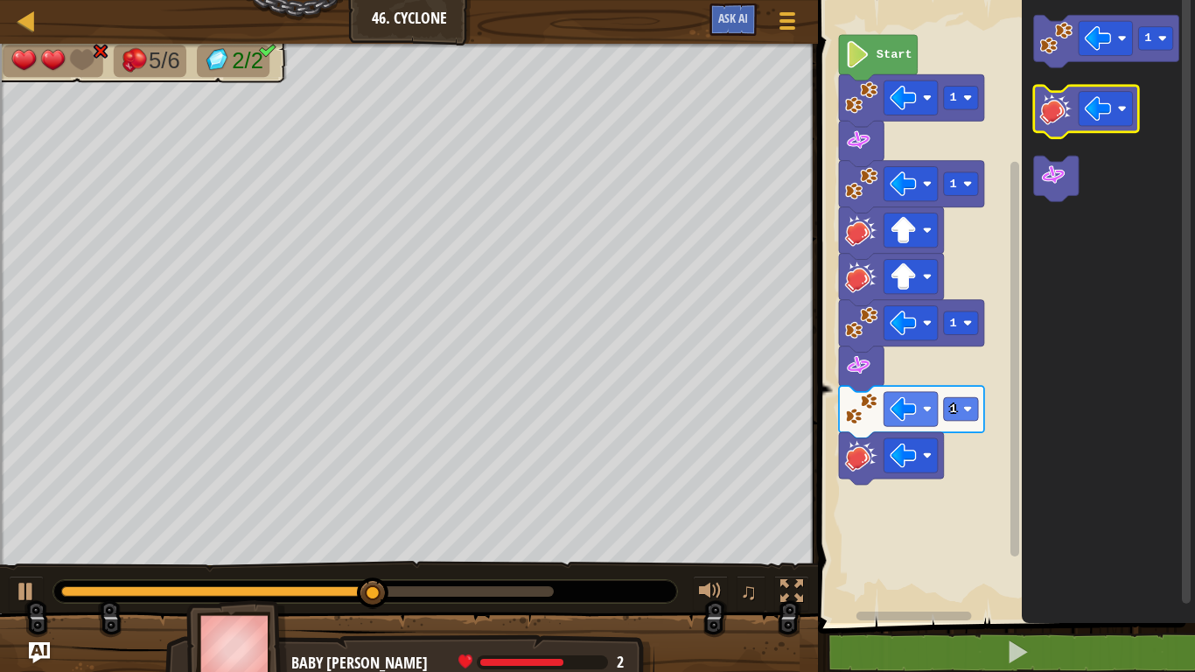
click at [1056, 115] on image "Blockly Workspace" at bounding box center [1056, 108] width 33 height 33
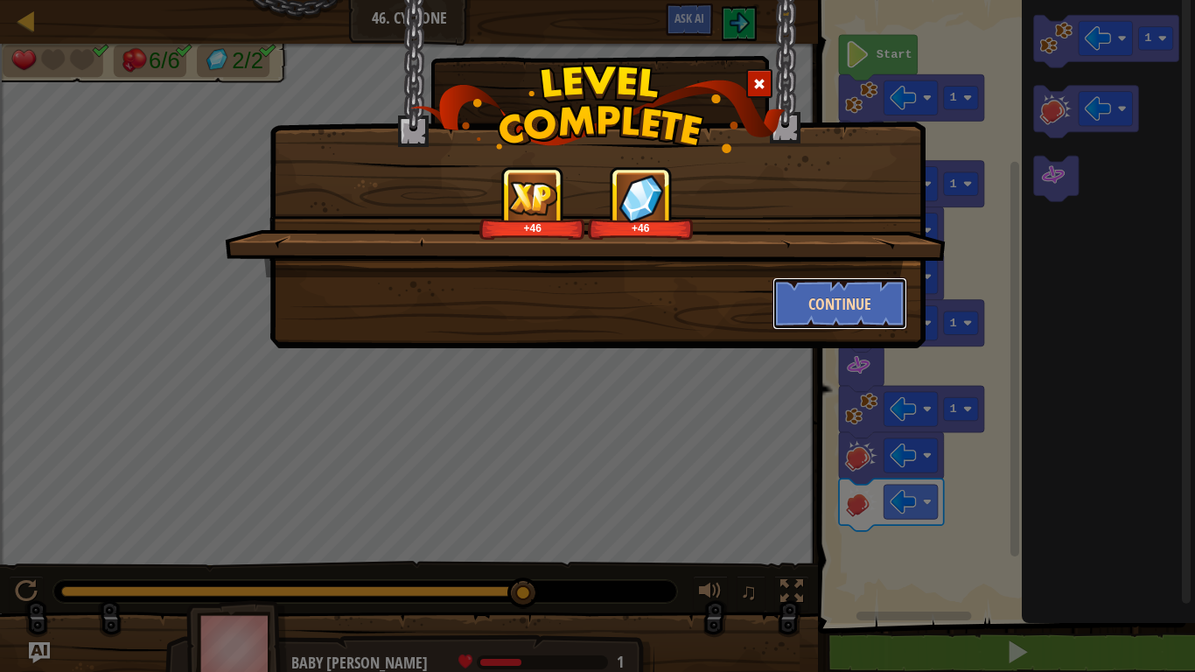
click at [874, 292] on button "Continue" at bounding box center [840, 303] width 136 height 52
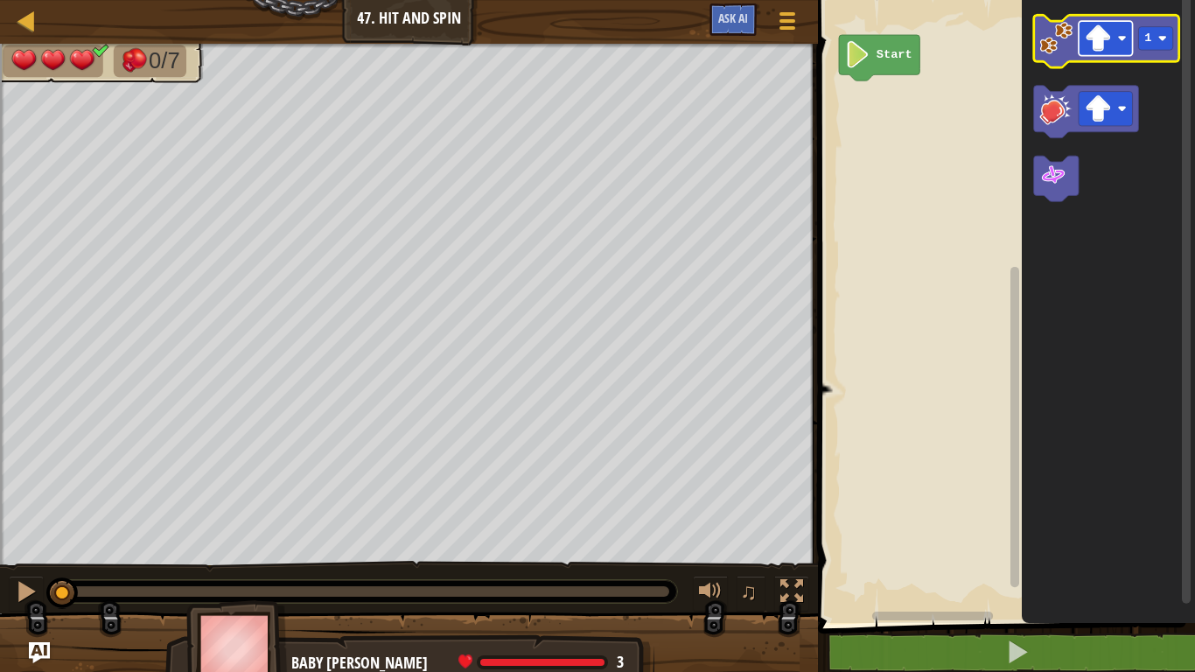
click at [1102, 27] on image "Blockly Workspace" at bounding box center [1097, 37] width 27 height 27
click at [1126, 22] on rect "Blockly Workspace" at bounding box center [1105, 38] width 54 height 34
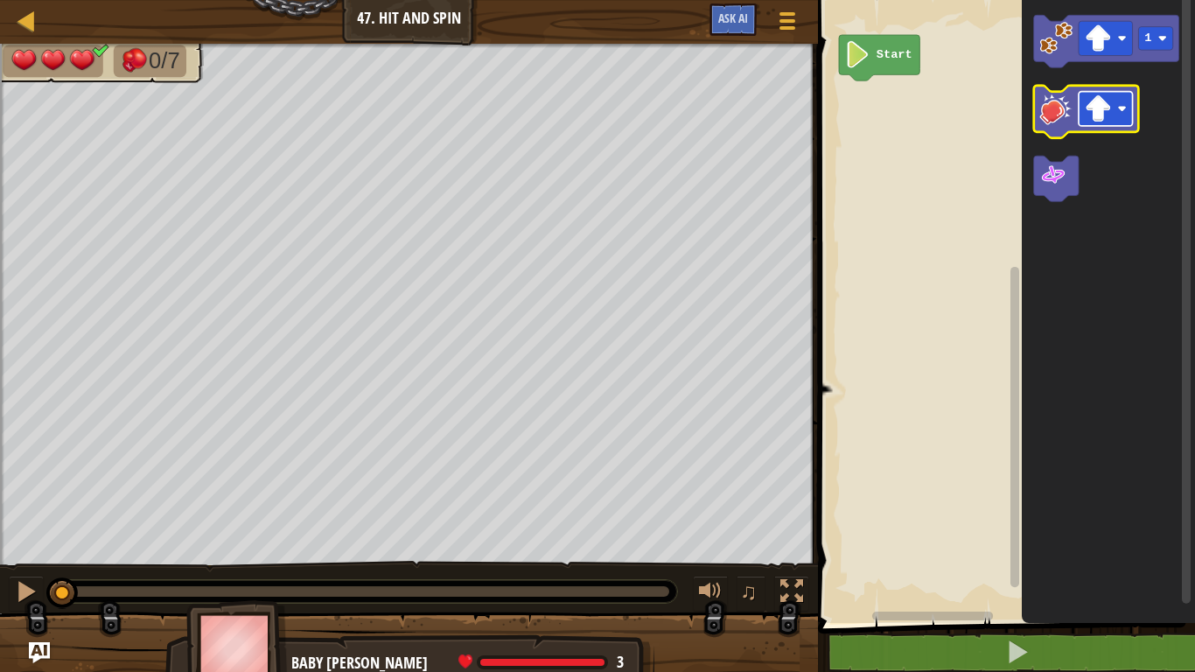
click at [1082, 108] on rect "Blockly Workspace" at bounding box center [1105, 109] width 54 height 34
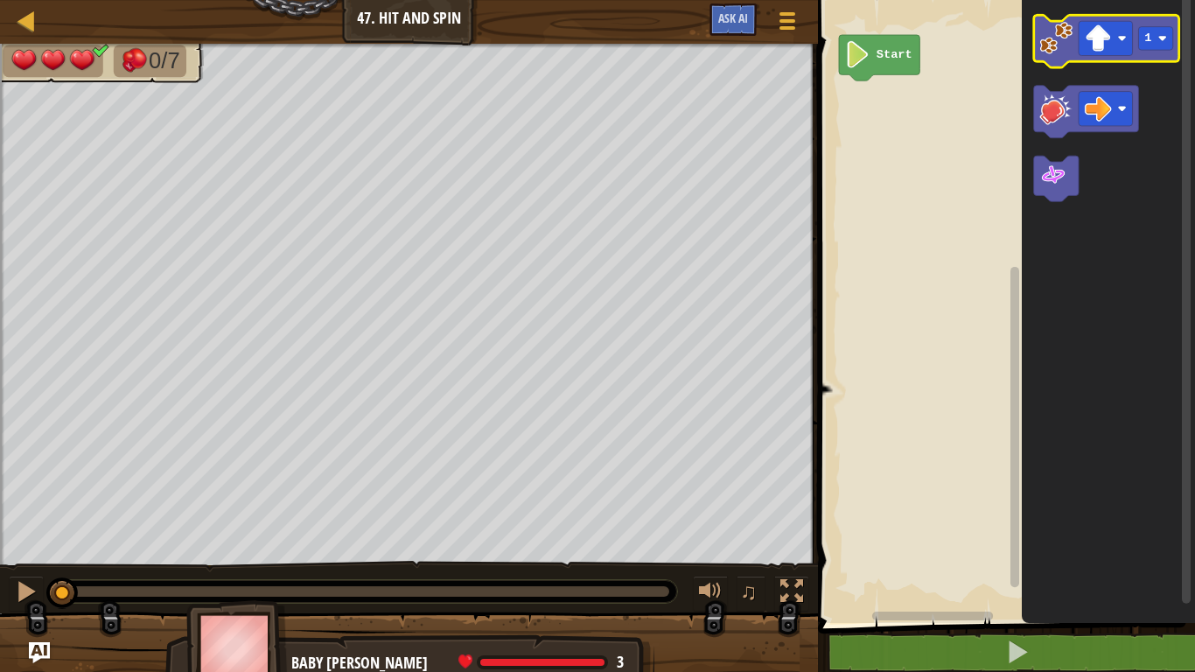
click at [1045, 50] on image "Blockly Workspace" at bounding box center [1056, 38] width 33 height 33
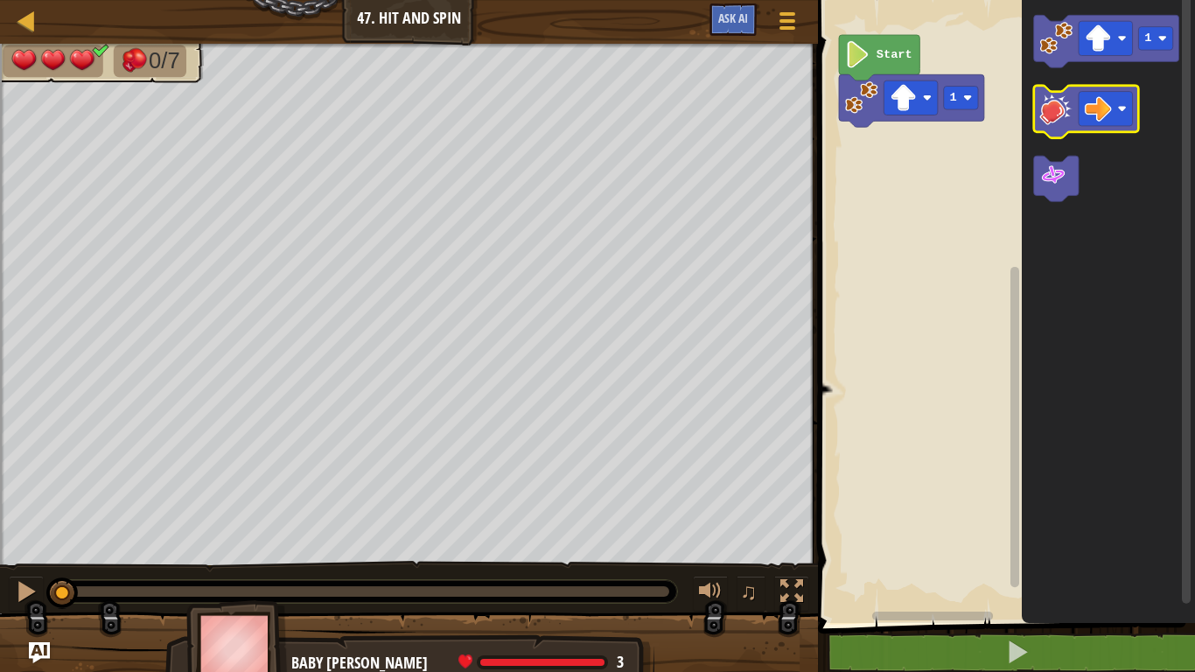
click at [1043, 113] on image "Blockly Workspace" at bounding box center [1056, 108] width 33 height 33
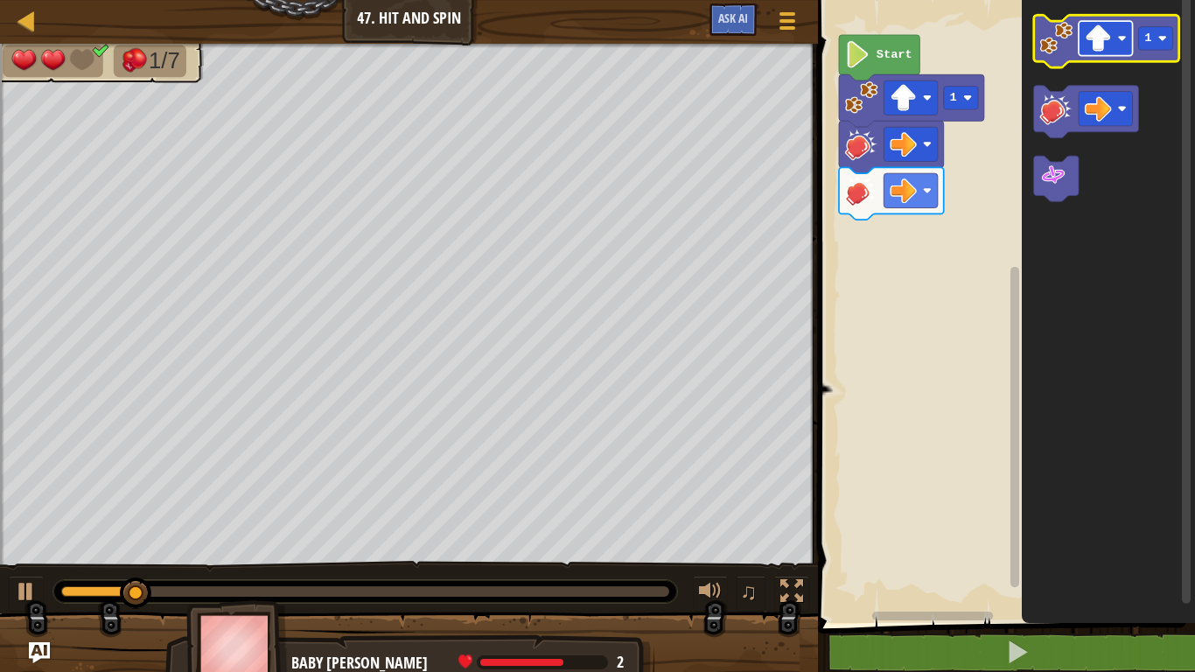
click at [1112, 38] on rect "Blockly Workspace" at bounding box center [1105, 38] width 54 height 34
click at [1049, 48] on image "Blockly Workspace" at bounding box center [1056, 38] width 33 height 33
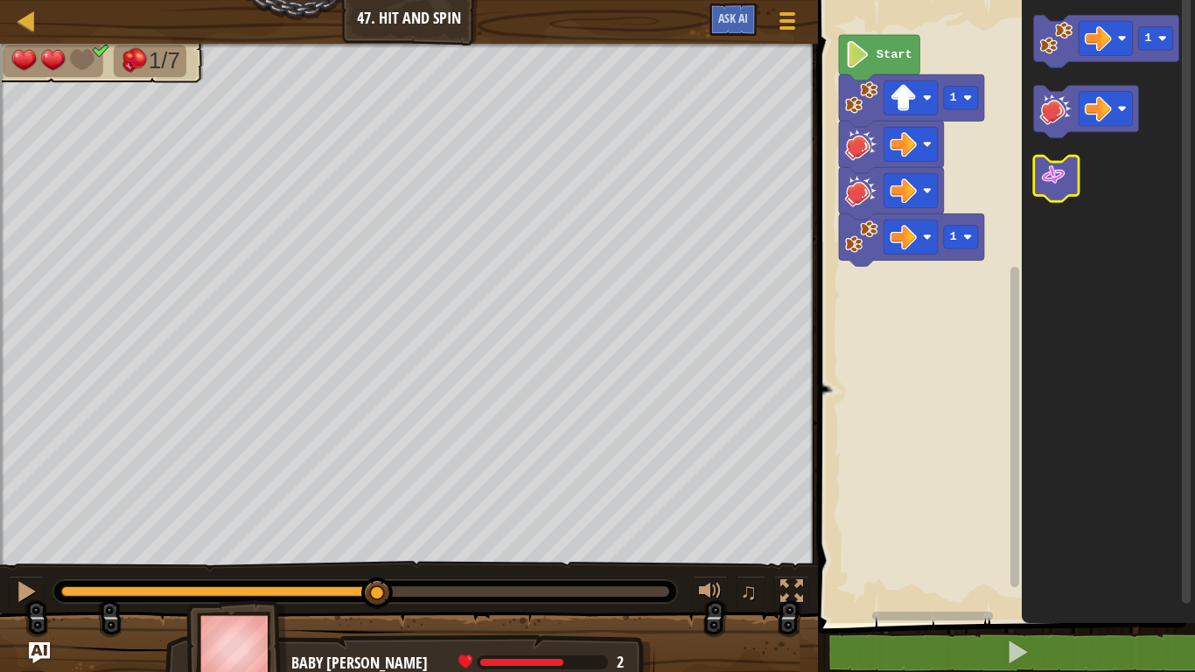
click at [1056, 181] on image "Blockly Workspace" at bounding box center [1053, 175] width 27 height 27
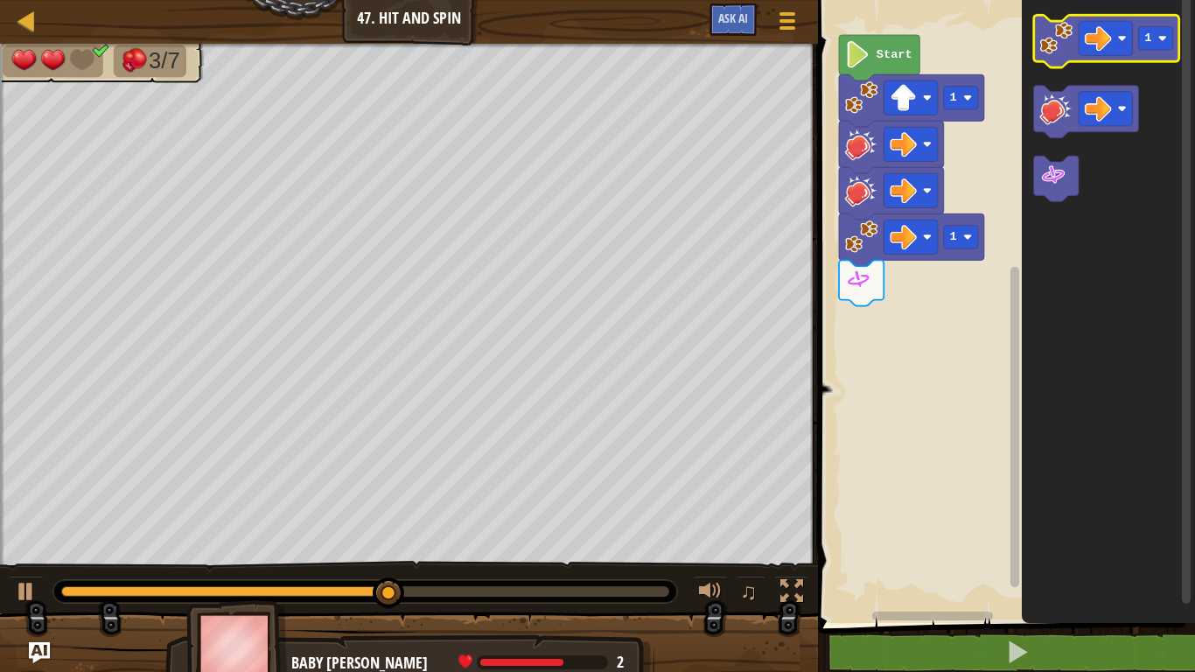
click at [1056, 50] on image "Blockly Workspace" at bounding box center [1056, 38] width 33 height 33
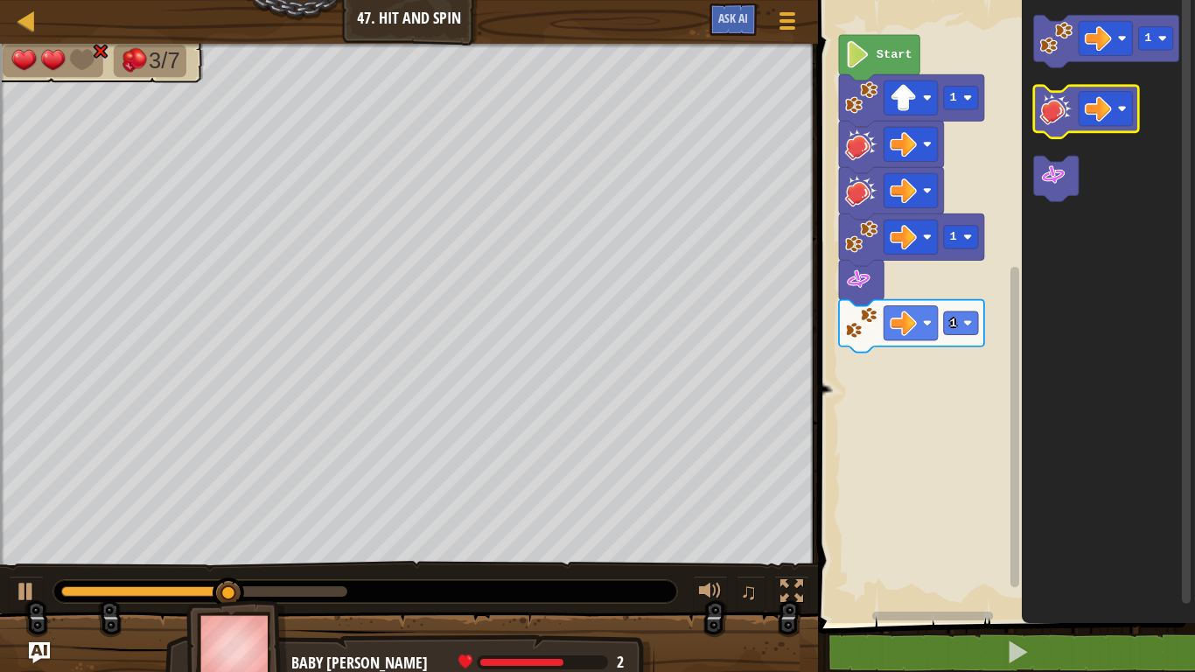
click at [1049, 96] on image "Blockly Workspace" at bounding box center [1056, 108] width 33 height 33
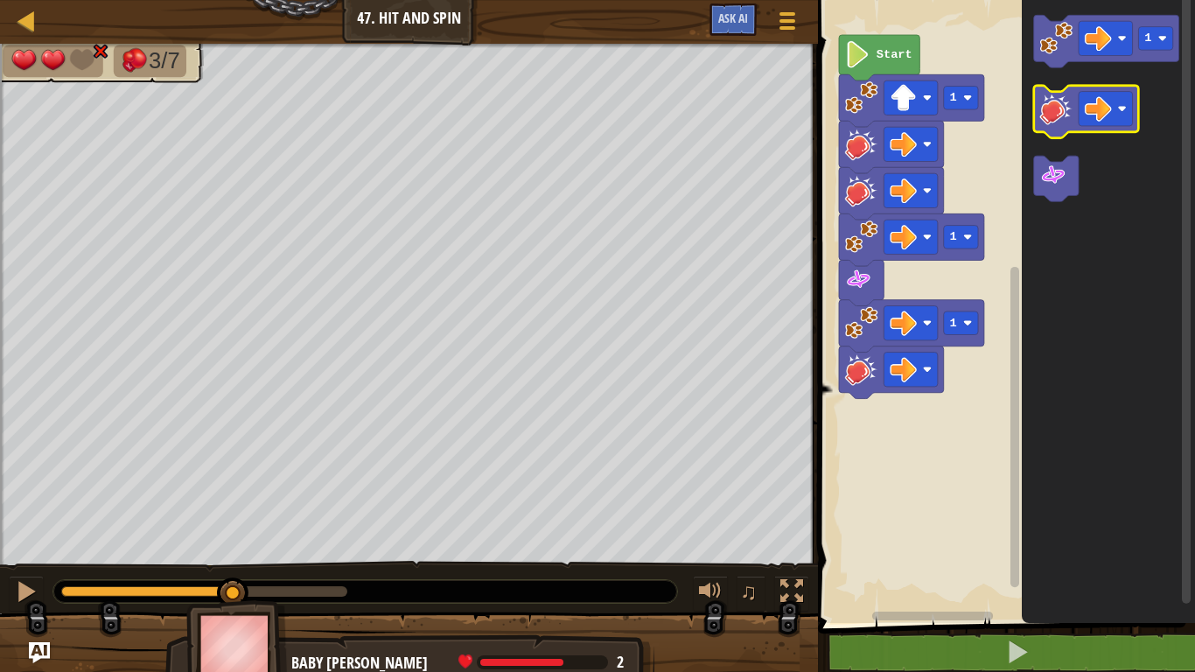
click at [1051, 97] on image "Blockly Workspace" at bounding box center [1056, 108] width 33 height 33
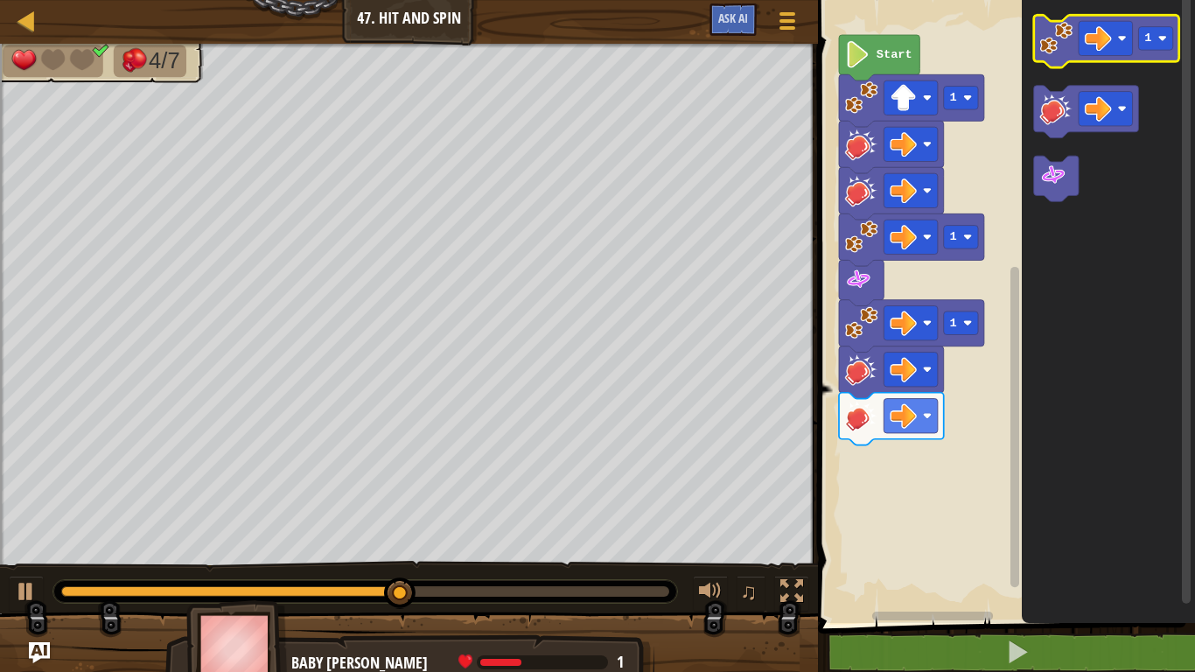
click at [1056, 45] on image "Blockly Workspace" at bounding box center [1056, 38] width 33 height 33
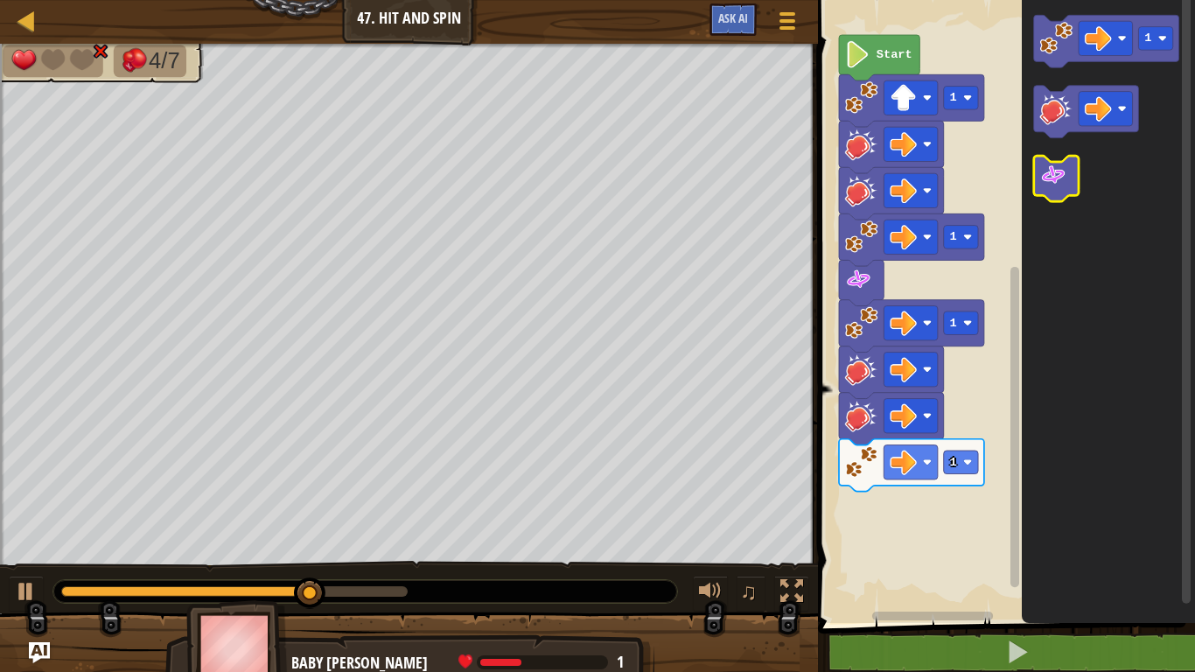
click at [1063, 191] on icon "Blockly Workspace" at bounding box center [1056, 178] width 45 height 45
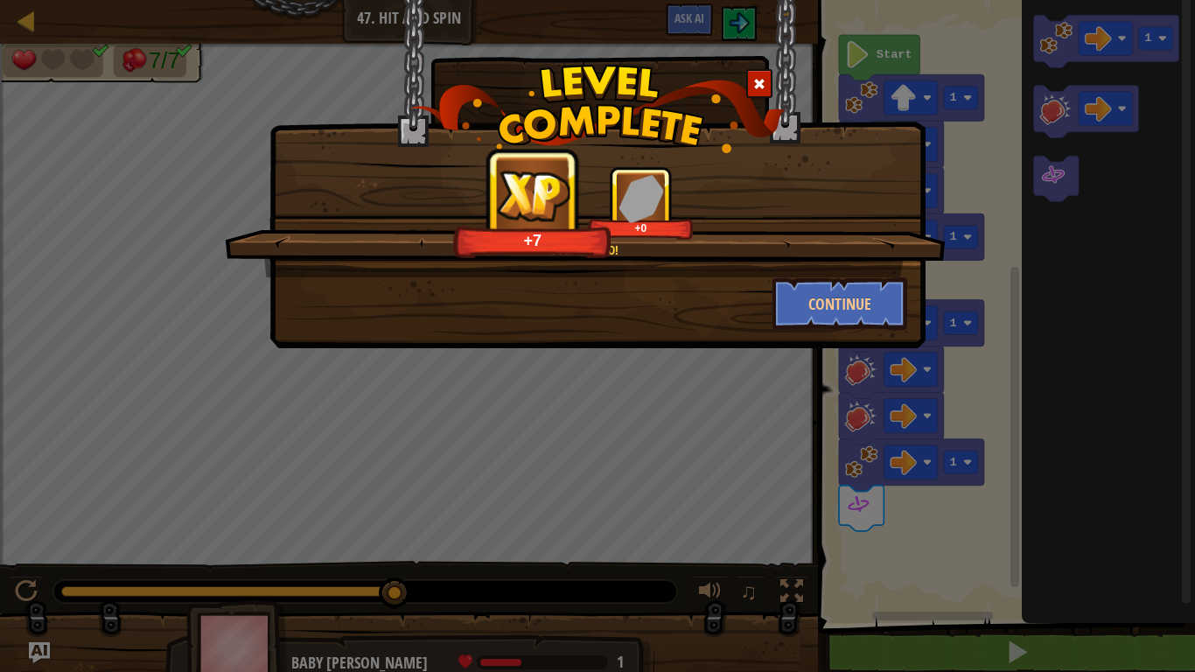
click at [572, 0] on div "Good combo! +7 +0 Continue" at bounding box center [597, 129] width 656 height 261
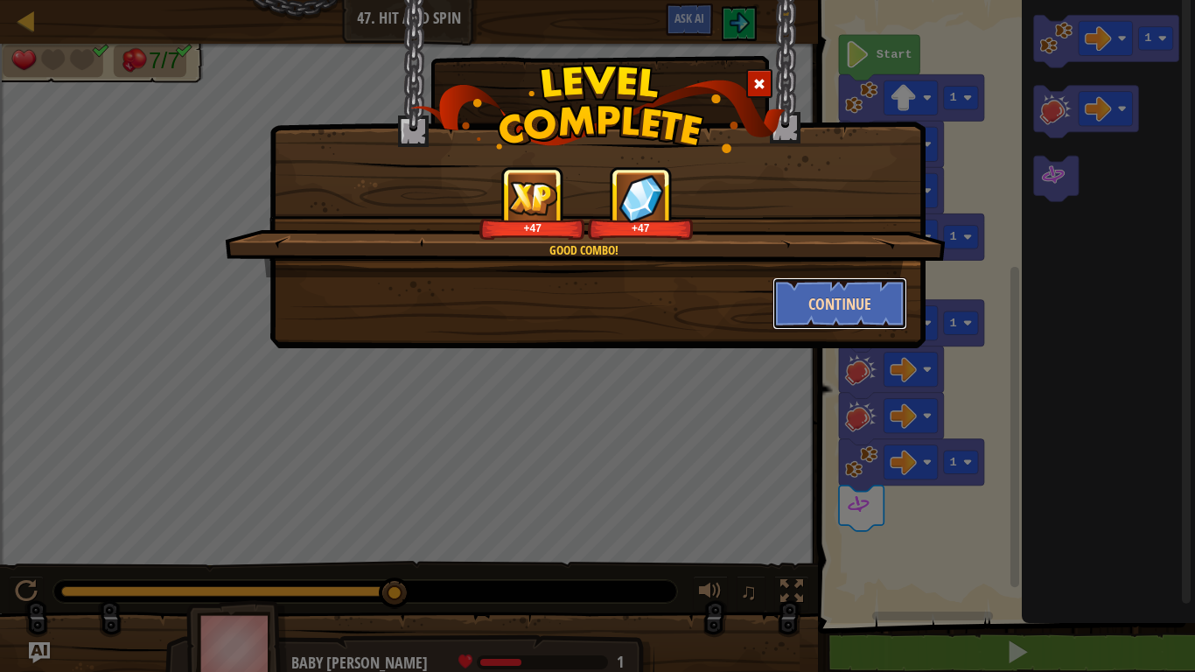
click at [851, 304] on button "Continue" at bounding box center [840, 303] width 136 height 52
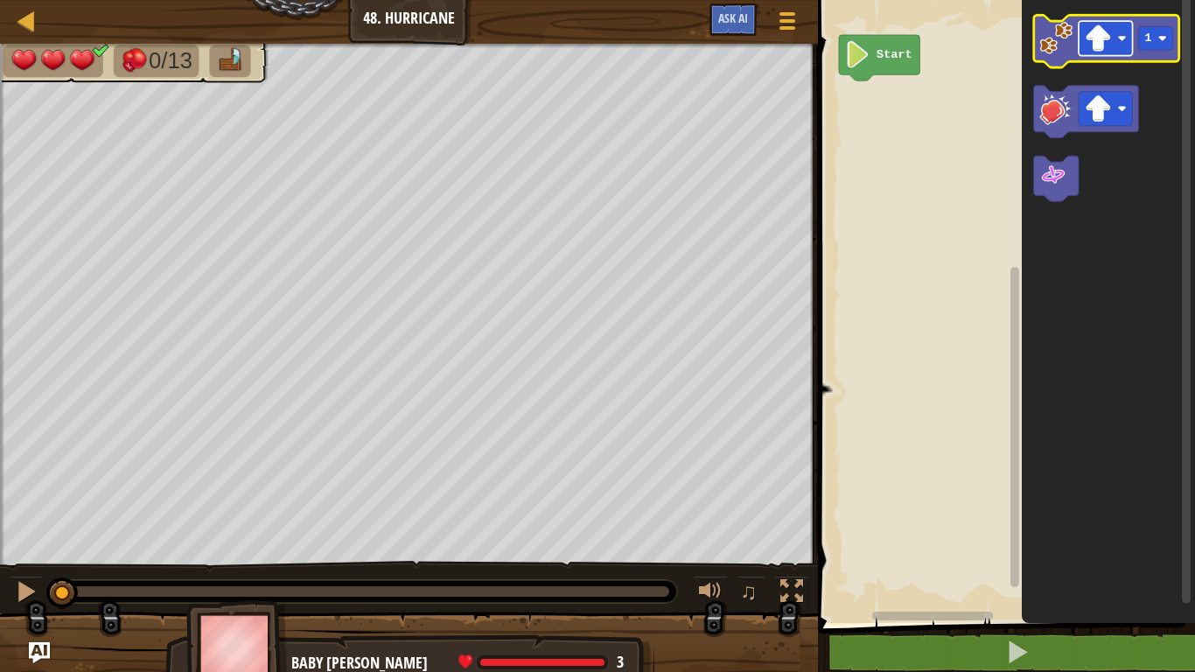
click at [1125, 53] on rect "Blockly Workspace" at bounding box center [1105, 38] width 54 height 34
click at [1052, 39] on image "Blockly Workspace" at bounding box center [1056, 38] width 33 height 33
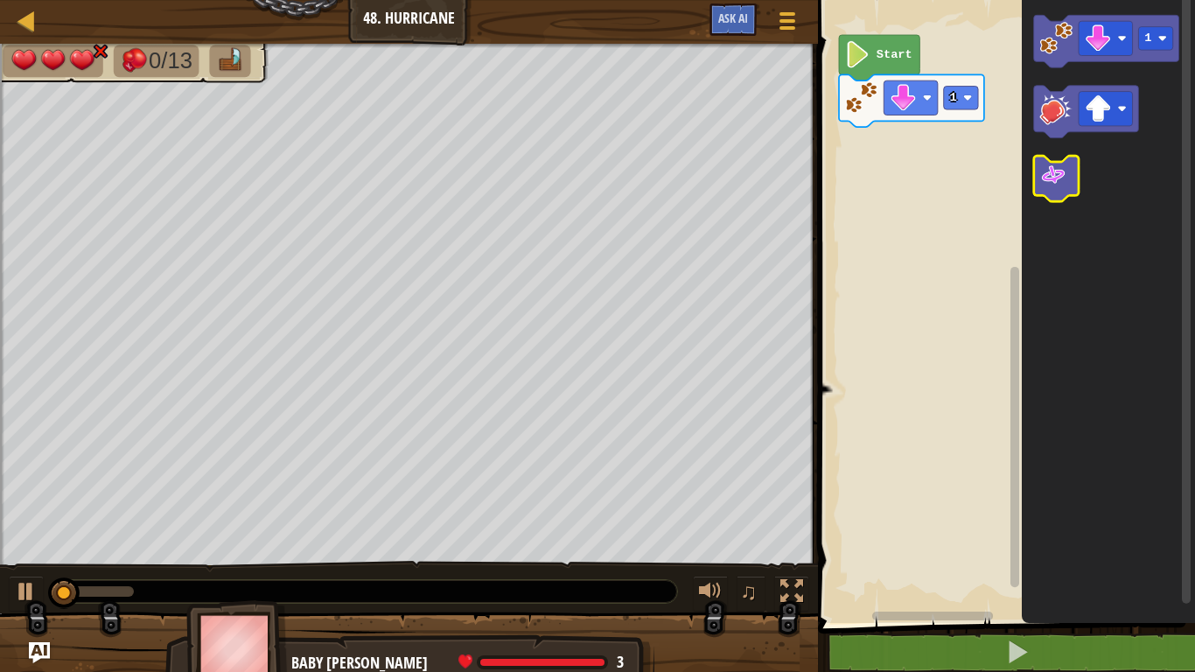
click at [1045, 171] on image "Blockly Workspace" at bounding box center [1053, 175] width 27 height 27
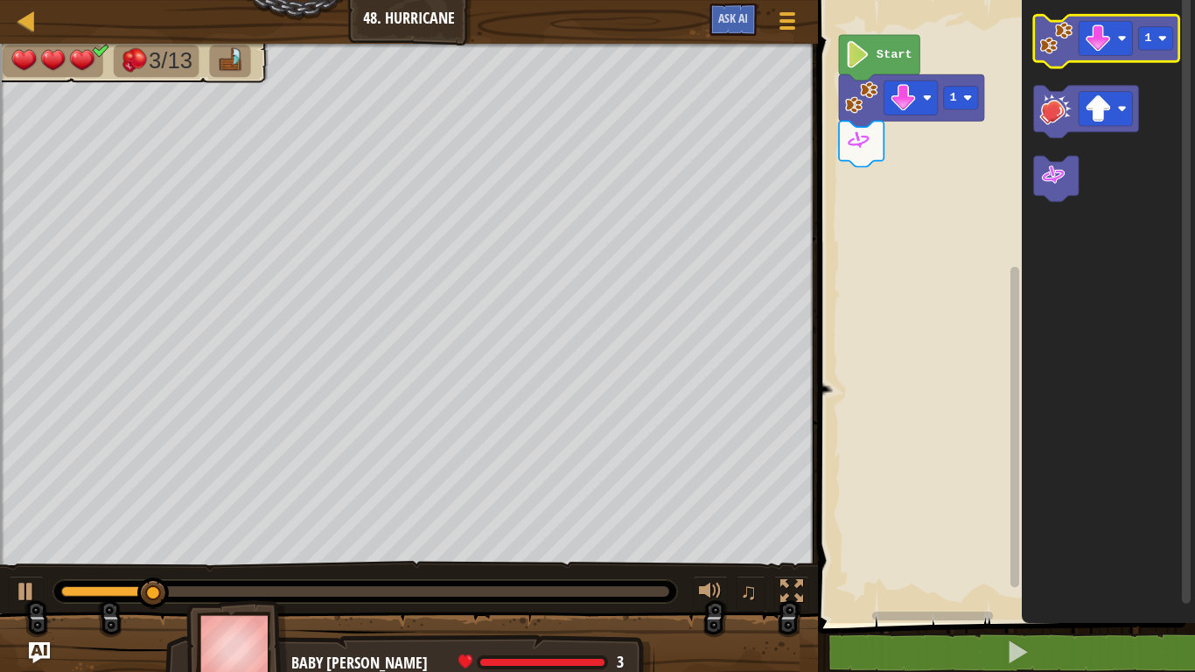
click at [1045, 31] on image "Blockly Workspace" at bounding box center [1056, 38] width 33 height 33
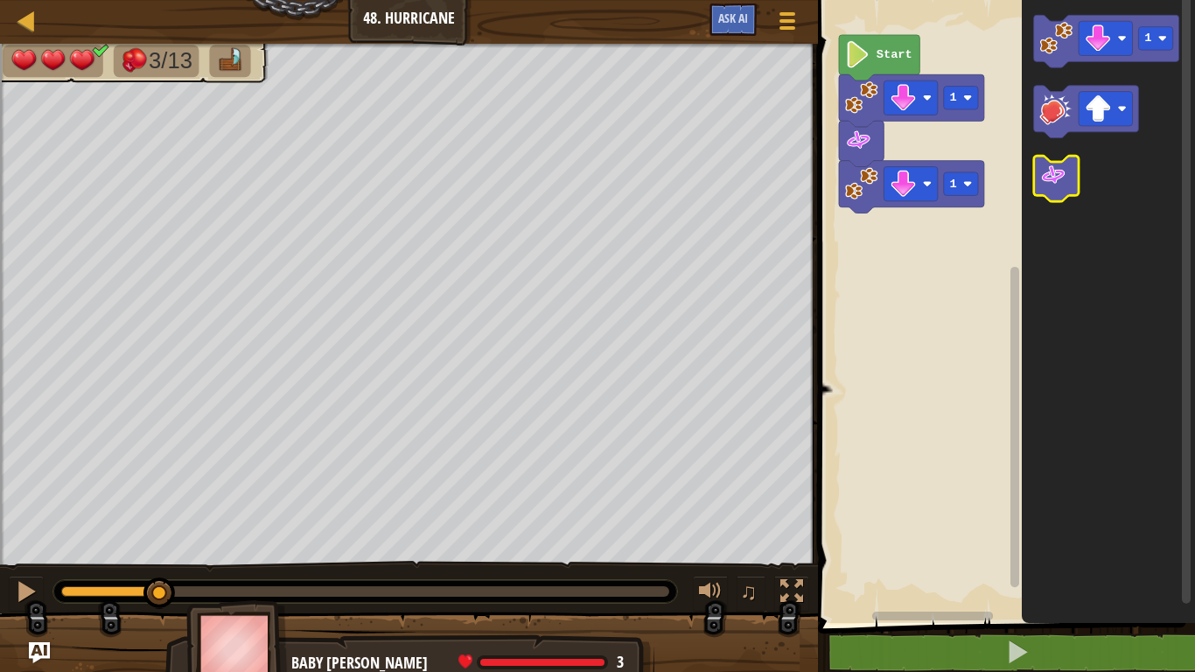
click at [1059, 178] on image "Blockly Workspace" at bounding box center [1053, 175] width 27 height 27
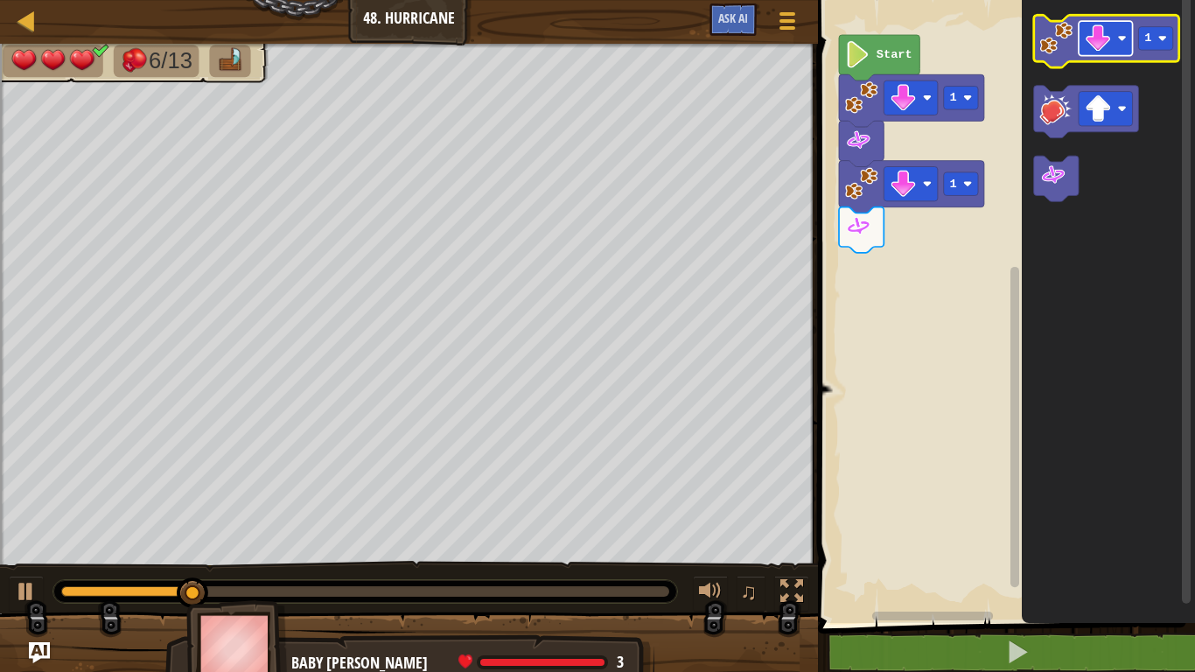
click at [1128, 31] on rect "Blockly Workspace" at bounding box center [1105, 38] width 54 height 34
click at [1056, 33] on image "Blockly Workspace" at bounding box center [1056, 38] width 33 height 33
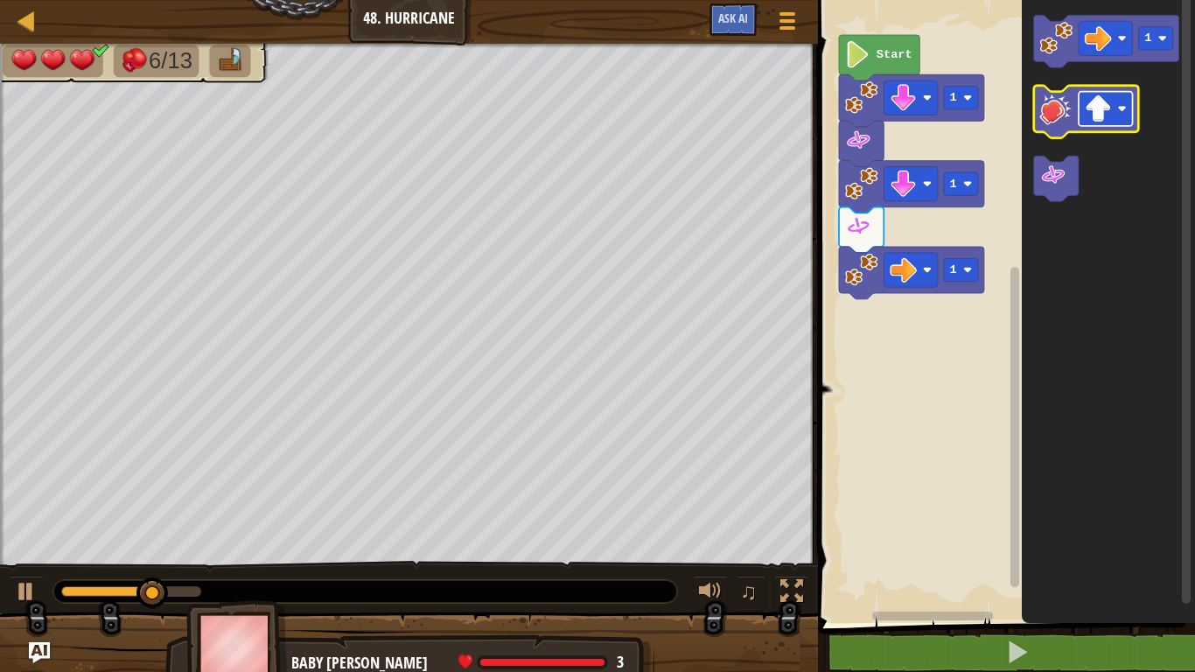
click at [1112, 120] on rect "Blockly Workspace" at bounding box center [1105, 109] width 54 height 34
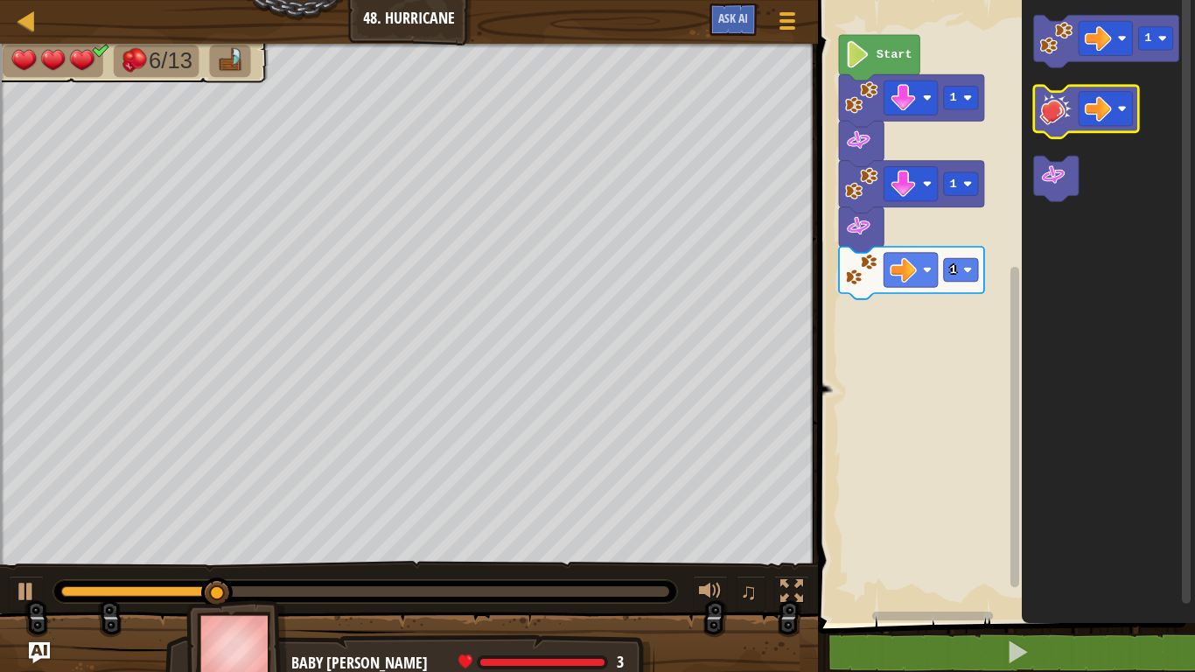
click at [1053, 108] on image "Blockly Workspace" at bounding box center [1056, 108] width 33 height 33
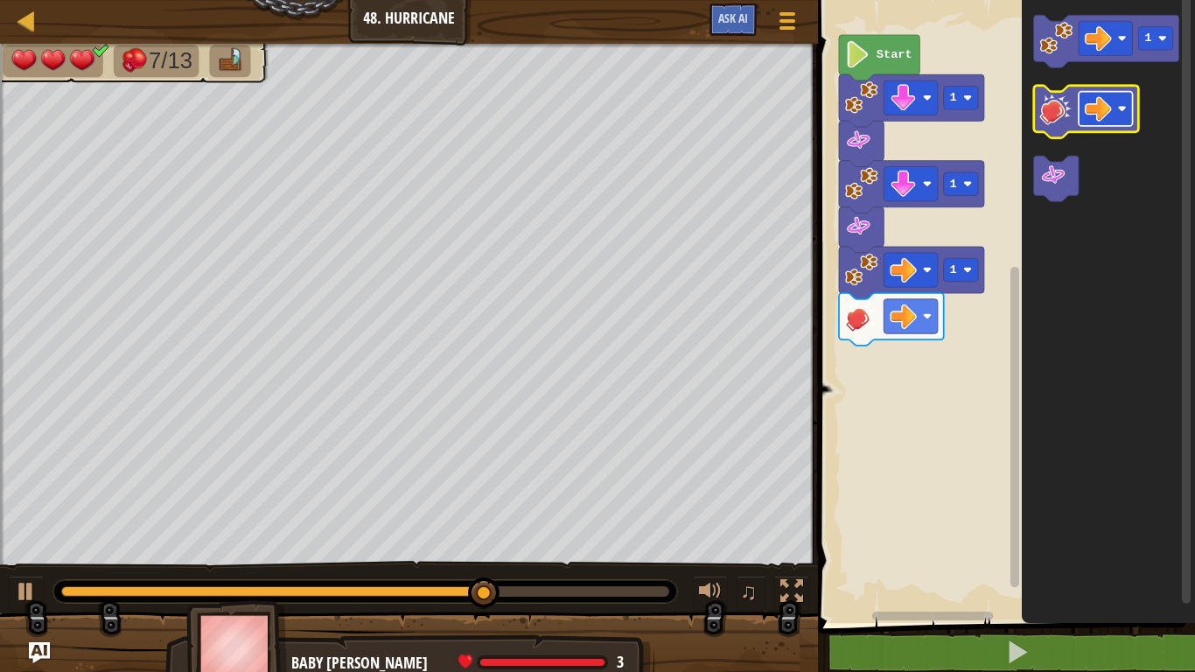
click at [1092, 109] on image "Blockly Workspace" at bounding box center [1097, 108] width 27 height 27
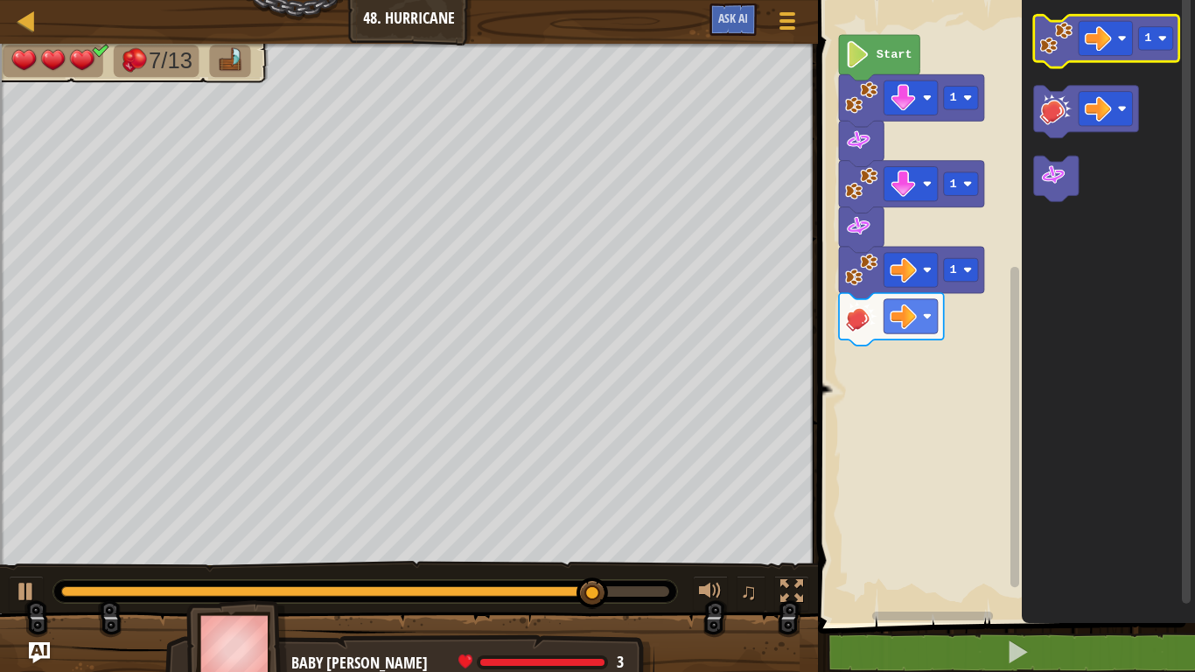
click at [1063, 34] on image "Blockly Workspace" at bounding box center [1056, 38] width 33 height 33
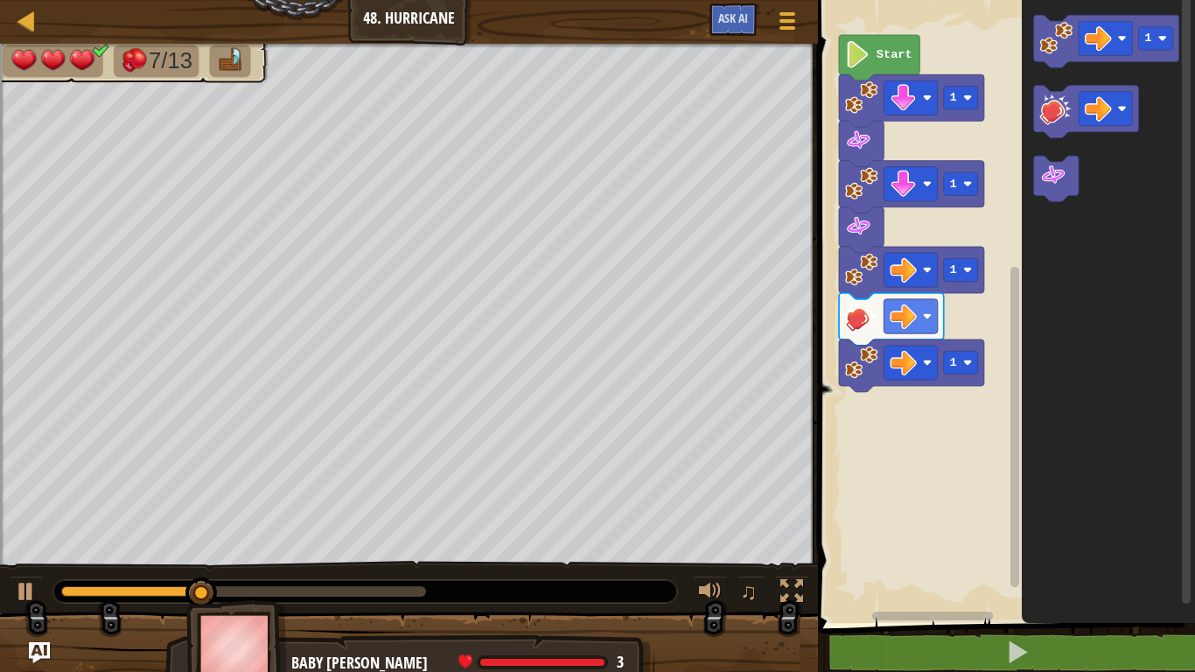
click at [1068, 182] on icon "Blockly Workspace" at bounding box center [1056, 178] width 45 height 45
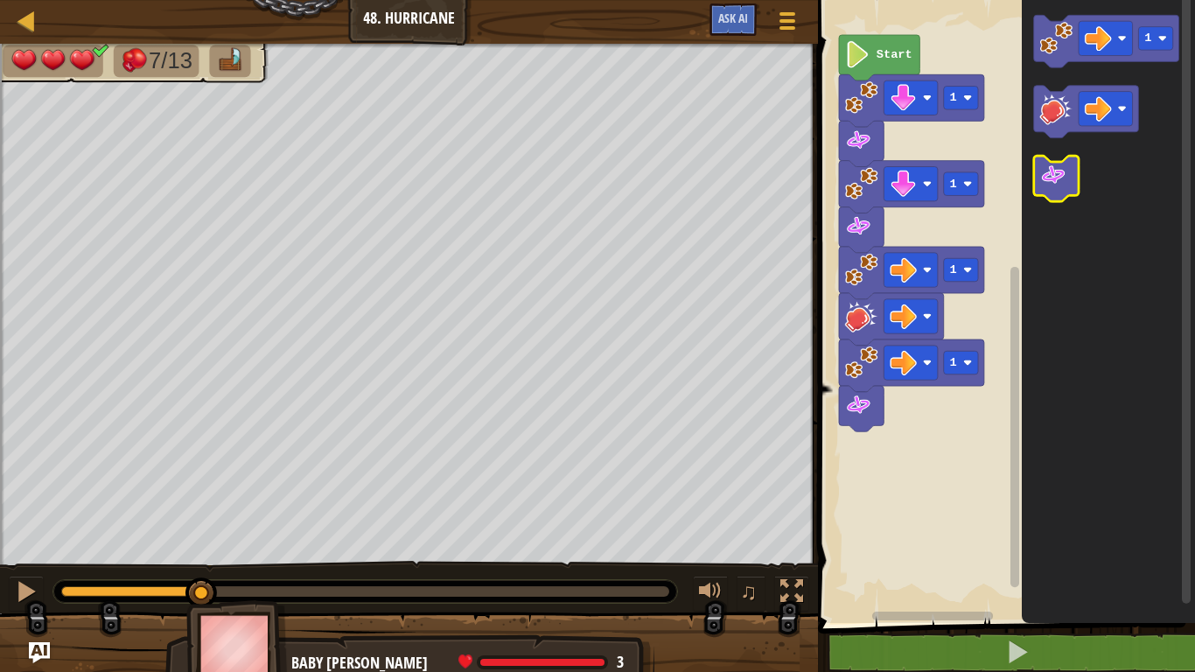
click at [1057, 181] on image "Blockly Workspace" at bounding box center [1053, 175] width 27 height 27
click at [1000, 300] on div "Start 1 1 1 1 1" at bounding box center [1003, 306] width 382 height 631
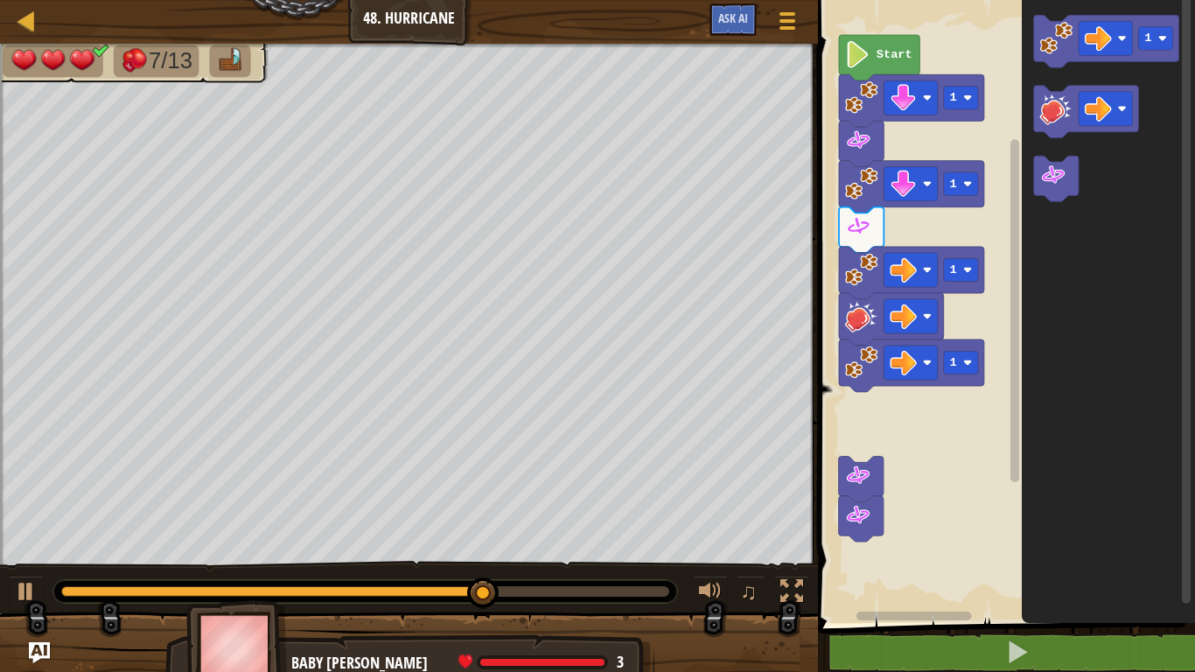
click at [973, 225] on div "Start 1 1 1 1 1" at bounding box center [1003, 306] width 382 height 631
click at [1015, 145] on div "Start 1 1 1 1 1" at bounding box center [1003, 306] width 382 height 631
click at [1053, 34] on image "Blockly Workspace" at bounding box center [1056, 38] width 33 height 33
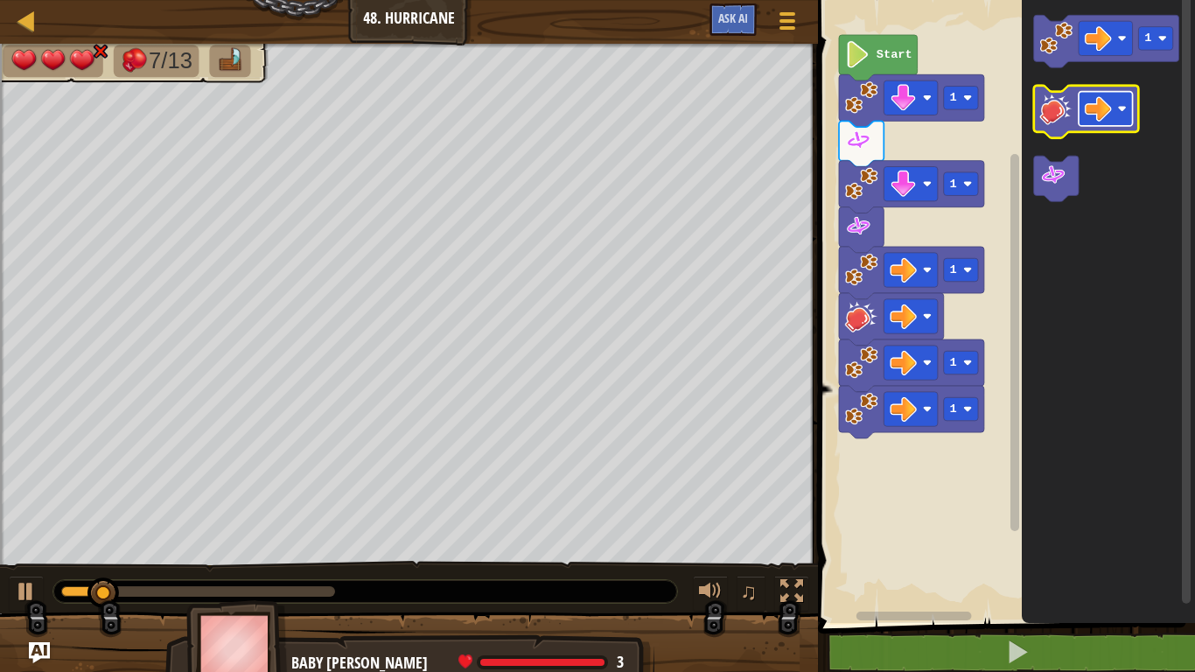
click at [1087, 105] on image "Blockly Workspace" at bounding box center [1097, 108] width 27 height 27
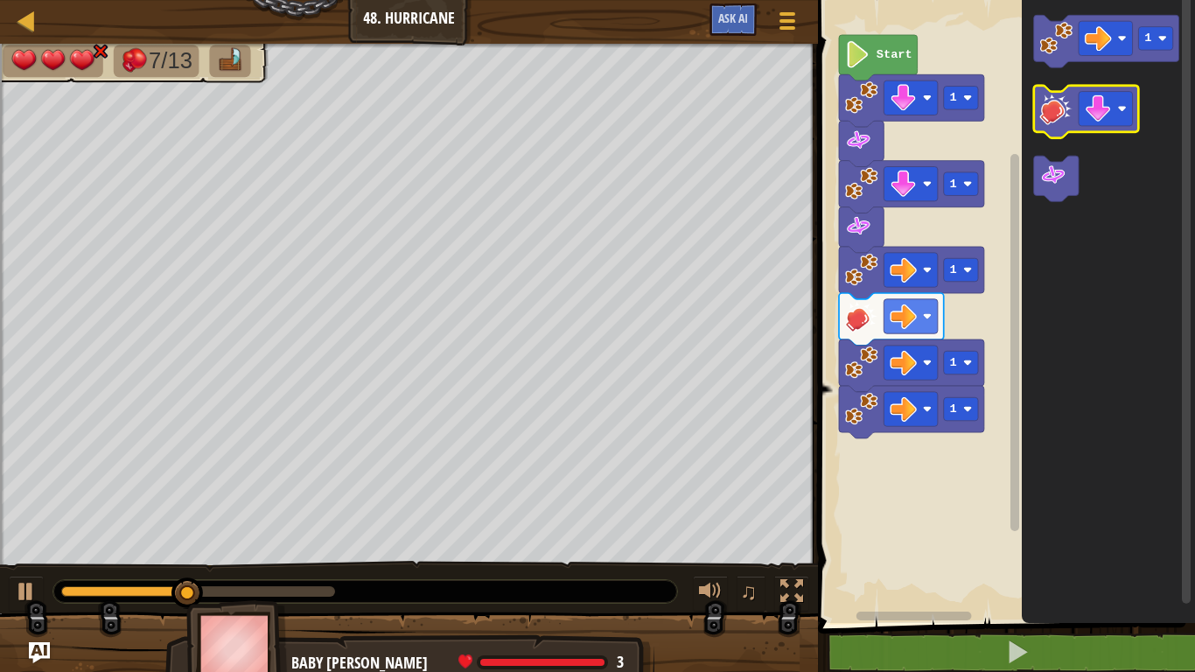
click at [1037, 100] on icon "Blockly Workspace" at bounding box center [1086, 112] width 105 height 52
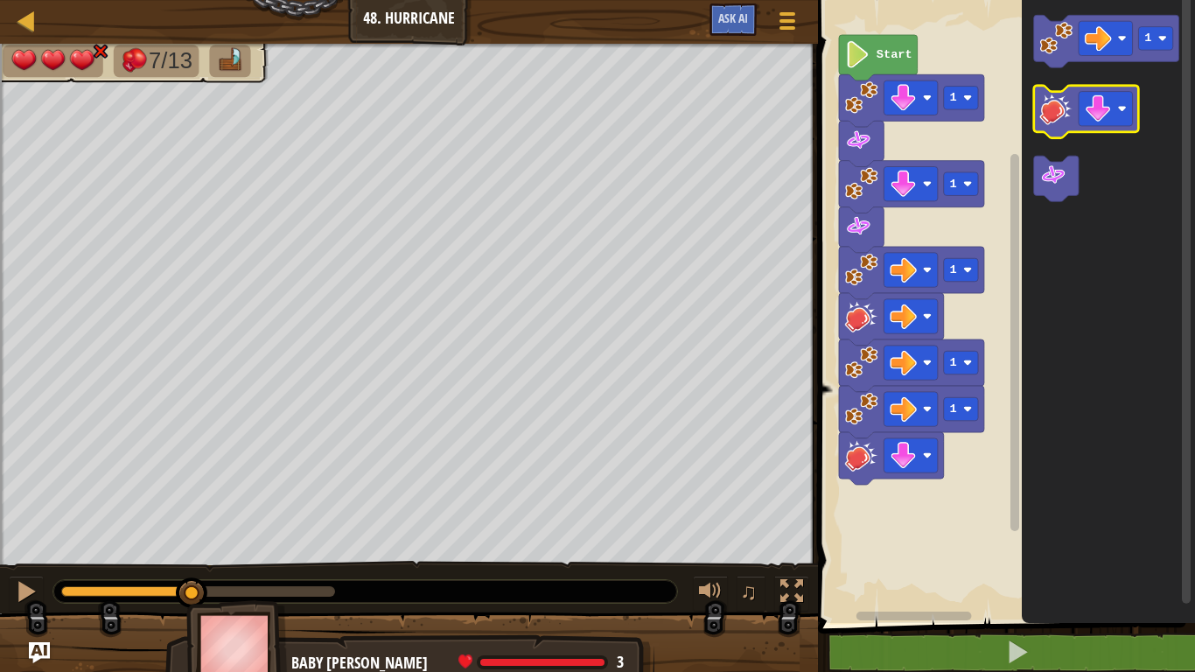
click at [1053, 103] on image "Blockly Workspace" at bounding box center [1056, 108] width 33 height 33
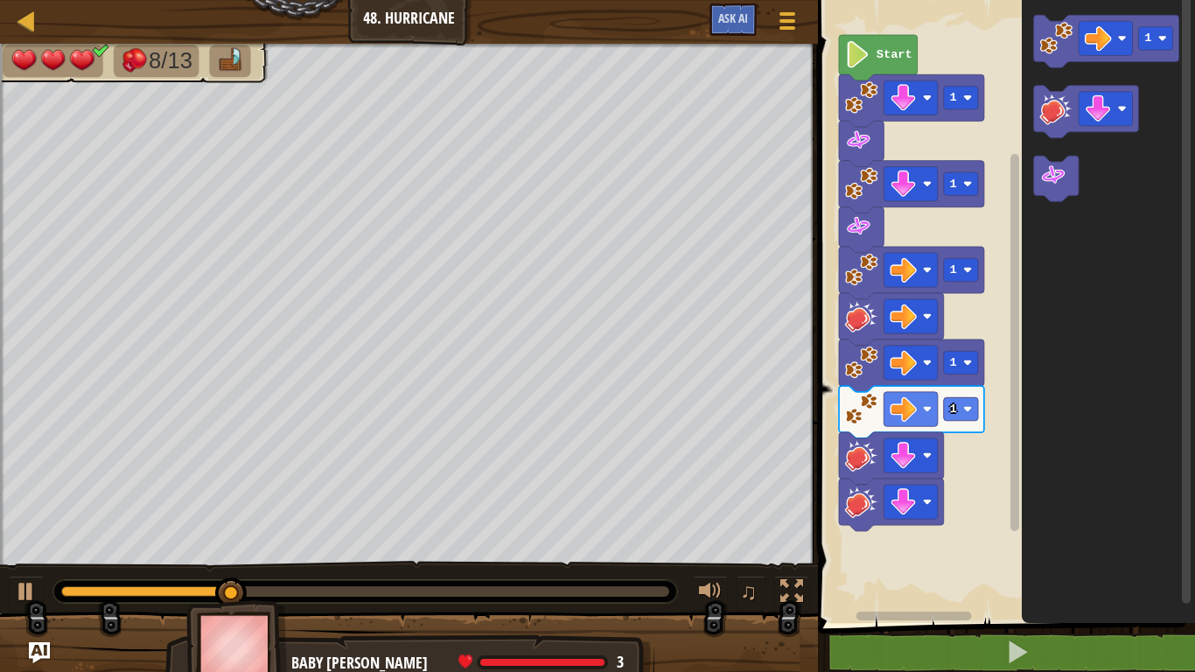
click at [574, 0] on div "Map Junior 48. Hurricane Game Menu Ask AI" at bounding box center [409, 22] width 818 height 44
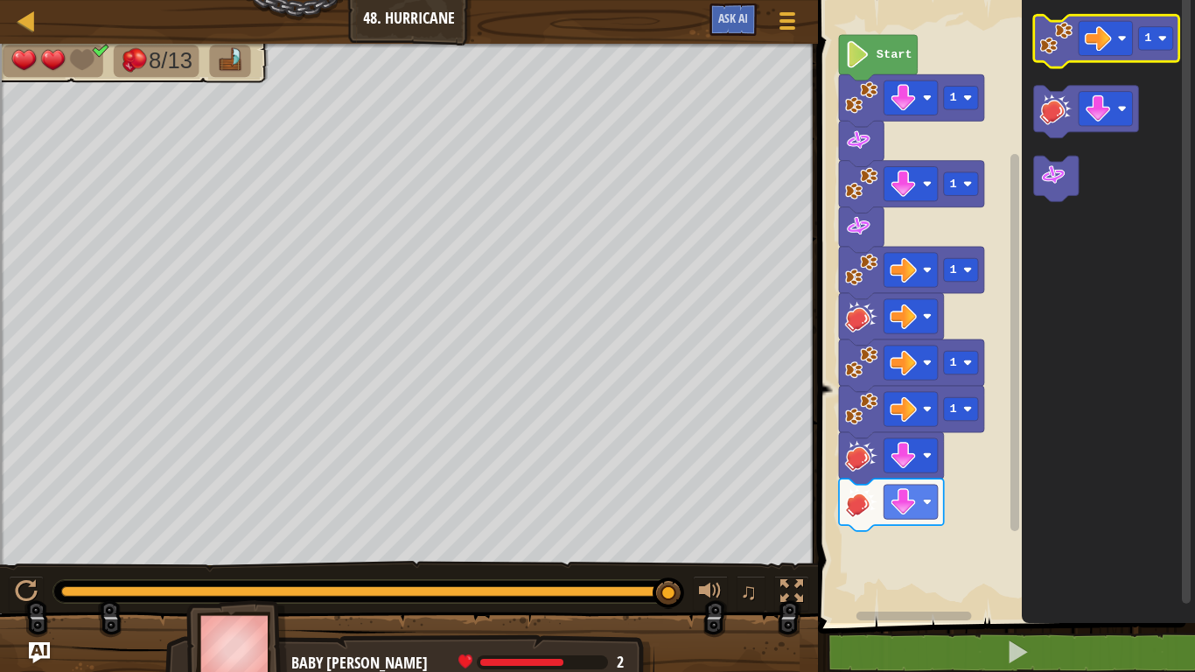
click at [1052, 39] on image "Blockly Workspace" at bounding box center [1056, 38] width 33 height 33
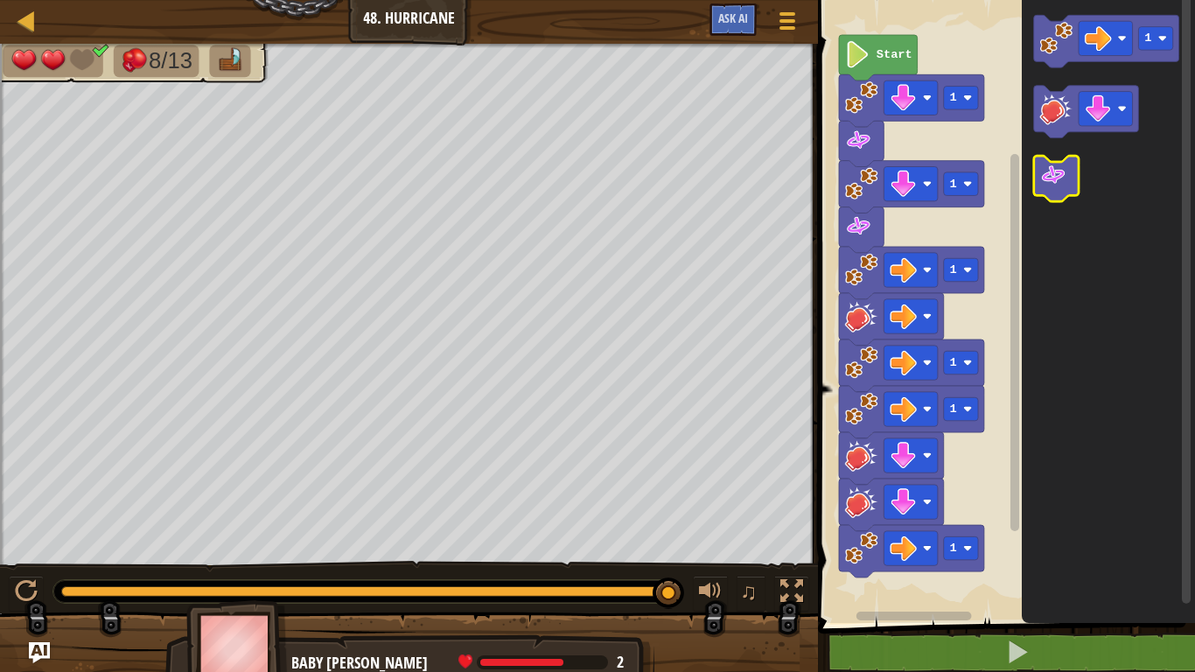
click at [1049, 182] on image "Blockly Workspace" at bounding box center [1053, 175] width 27 height 27
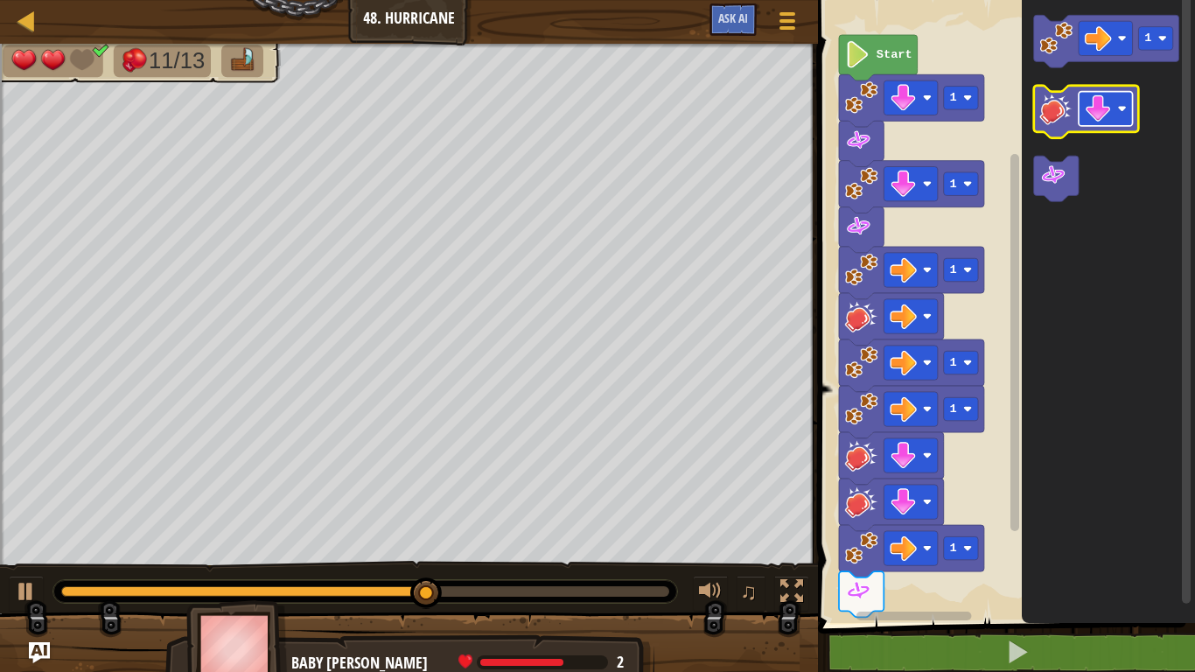
click at [1109, 108] on image "Blockly Workspace" at bounding box center [1097, 108] width 27 height 27
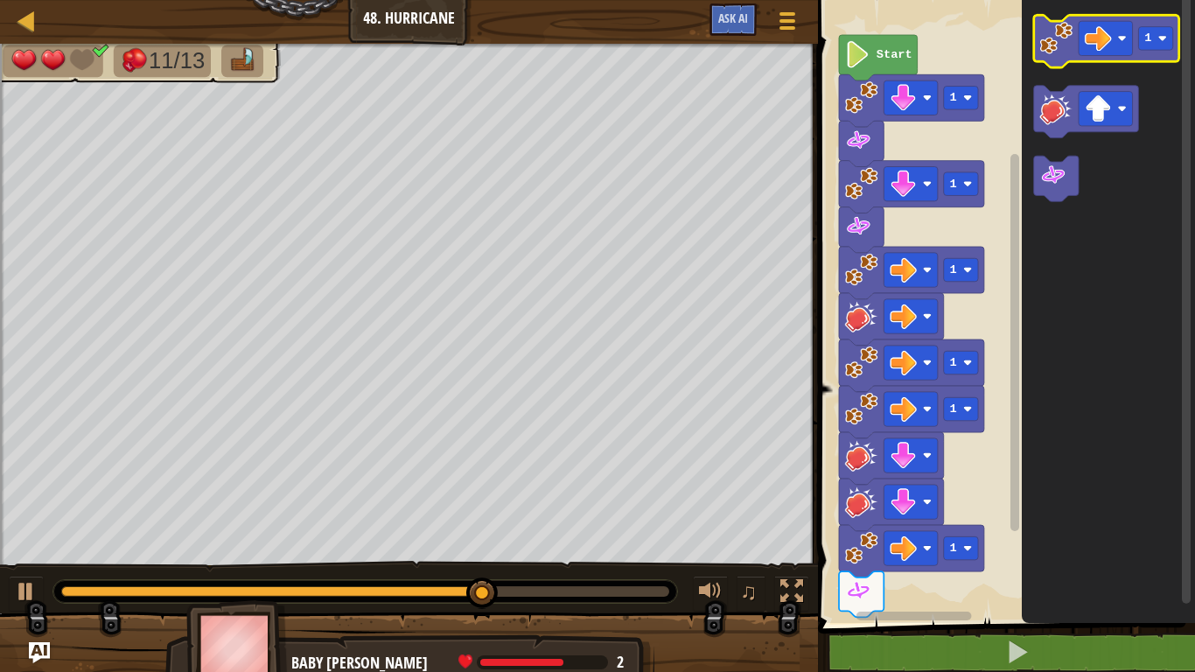
click at [1049, 40] on image "Blockly Workspace" at bounding box center [1056, 38] width 33 height 33
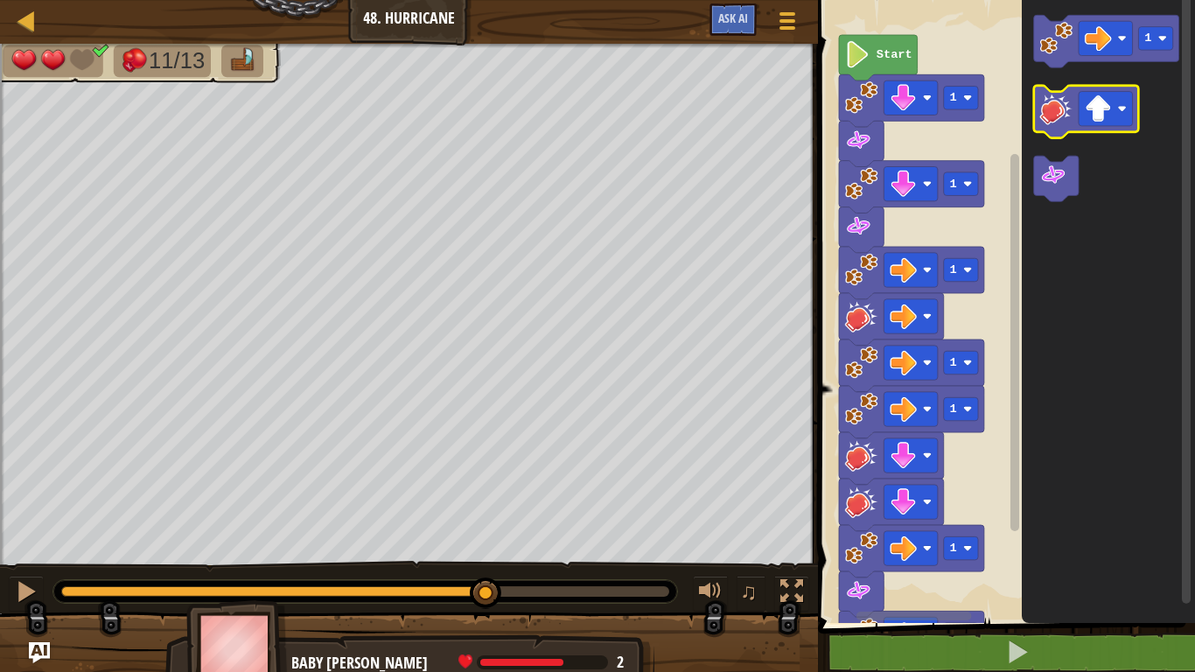
click at [1050, 121] on image "Blockly Workspace" at bounding box center [1056, 108] width 33 height 33
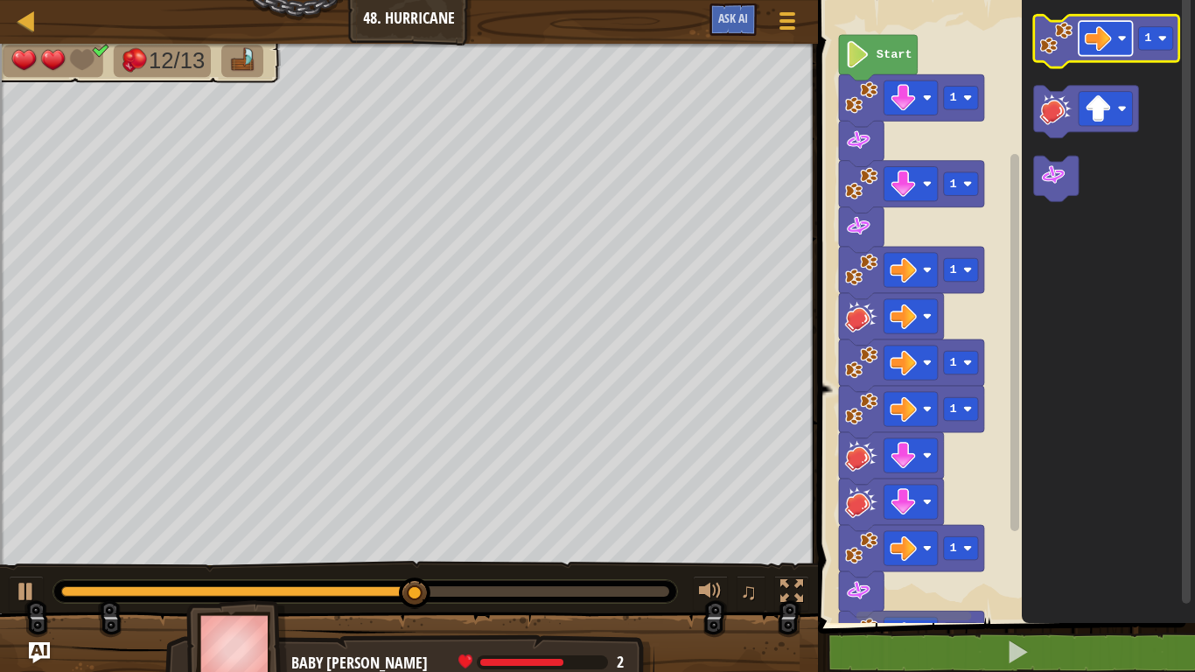
click at [1117, 41] on rect "Blockly Workspace" at bounding box center [1105, 38] width 54 height 34
click at [1048, 42] on image "Blockly Workspace" at bounding box center [1056, 38] width 33 height 33
click at [1120, 40] on image "Blockly Workspace" at bounding box center [1122, 38] width 9 height 9
click at [1048, 34] on image "Blockly Workspace" at bounding box center [1056, 38] width 33 height 33
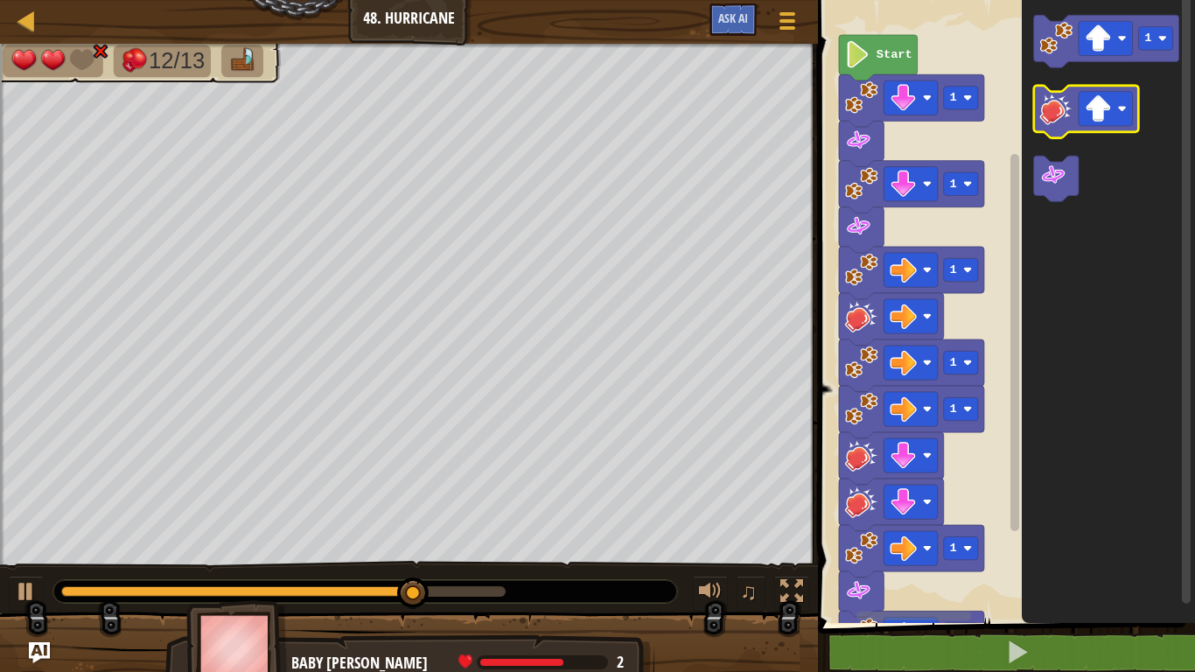
click at [1055, 108] on image "Blockly Workspace" at bounding box center [1056, 108] width 33 height 33
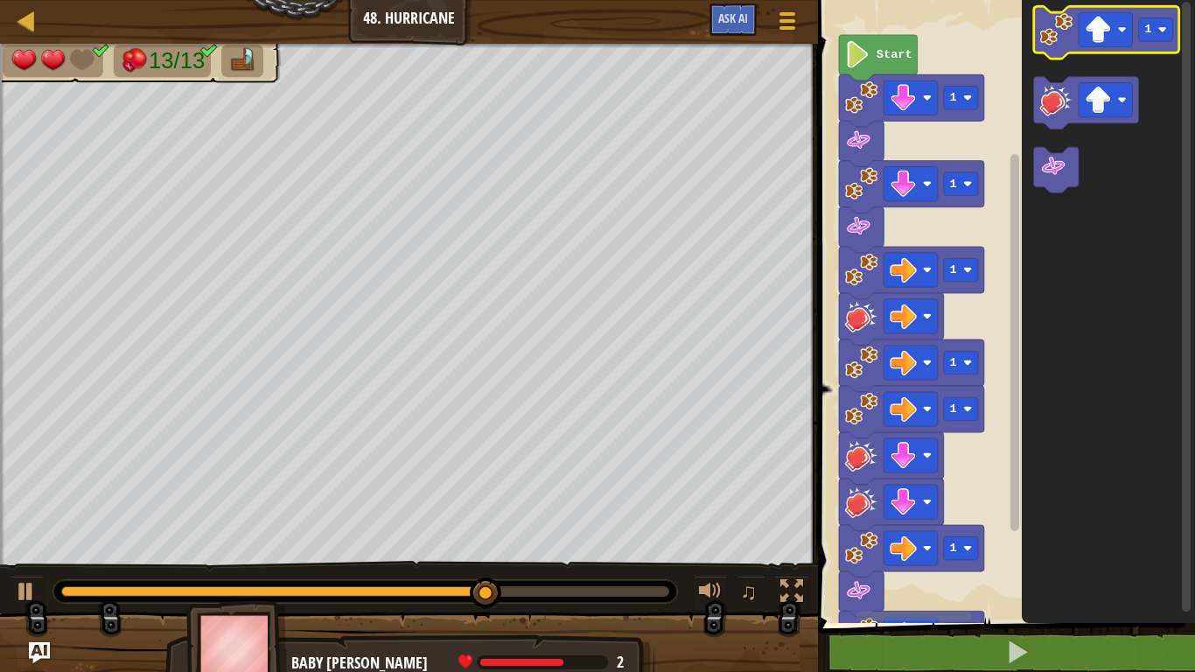
click at [1057, 27] on image "Blockly Workspace" at bounding box center [1056, 29] width 33 height 33
click at [1038, 30] on icon "Blockly Workspace" at bounding box center [1106, 32] width 145 height 52
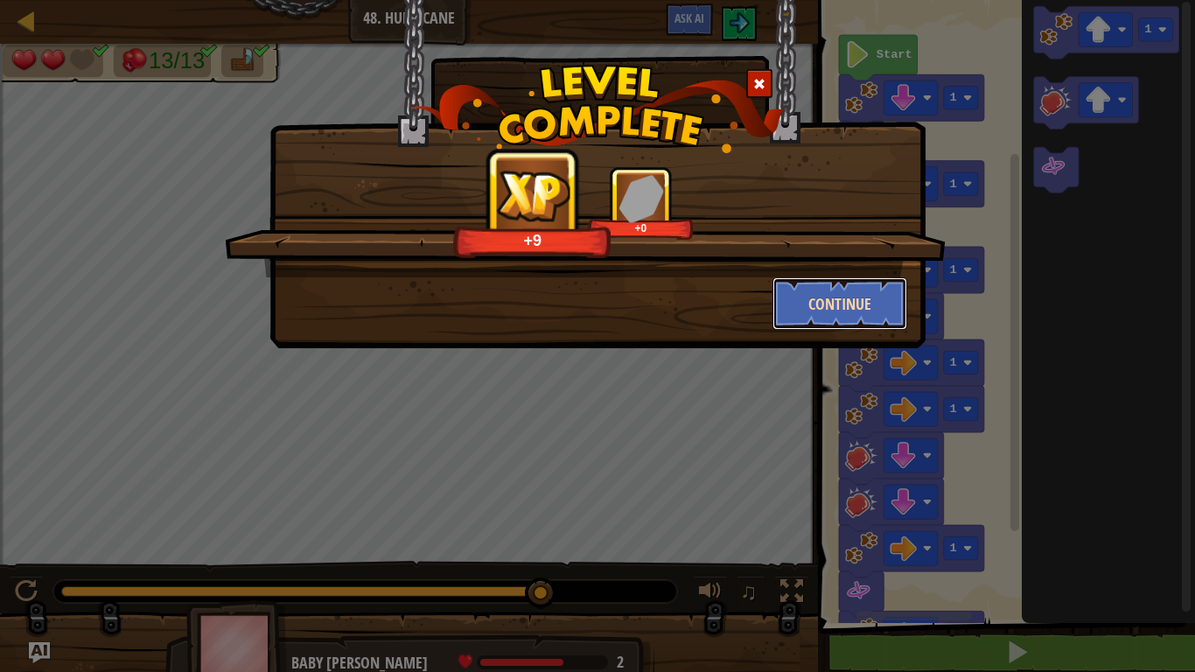
click at [817, 296] on button "Continue" at bounding box center [840, 303] width 136 height 52
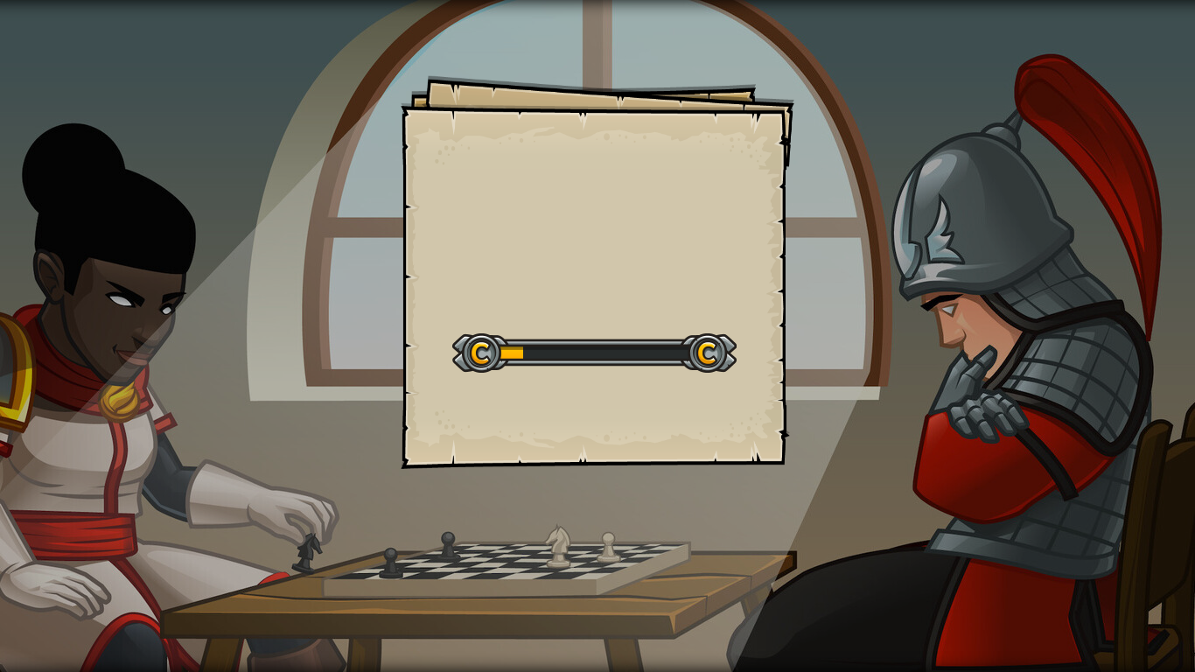
click at [480, 0] on div "Goals Start Level Error loading from server. Try refreshing the page. You'll ne…" at bounding box center [597, 336] width 1195 height 672
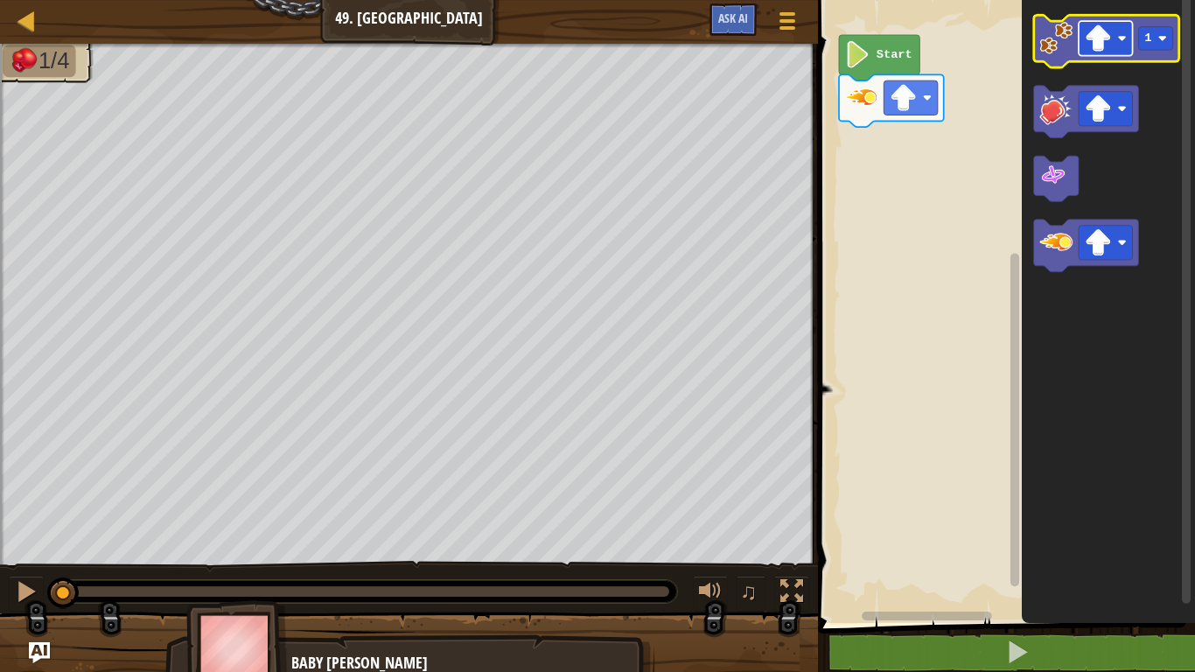
click at [1119, 36] on image "Blockly Workspace" at bounding box center [1122, 38] width 9 height 9
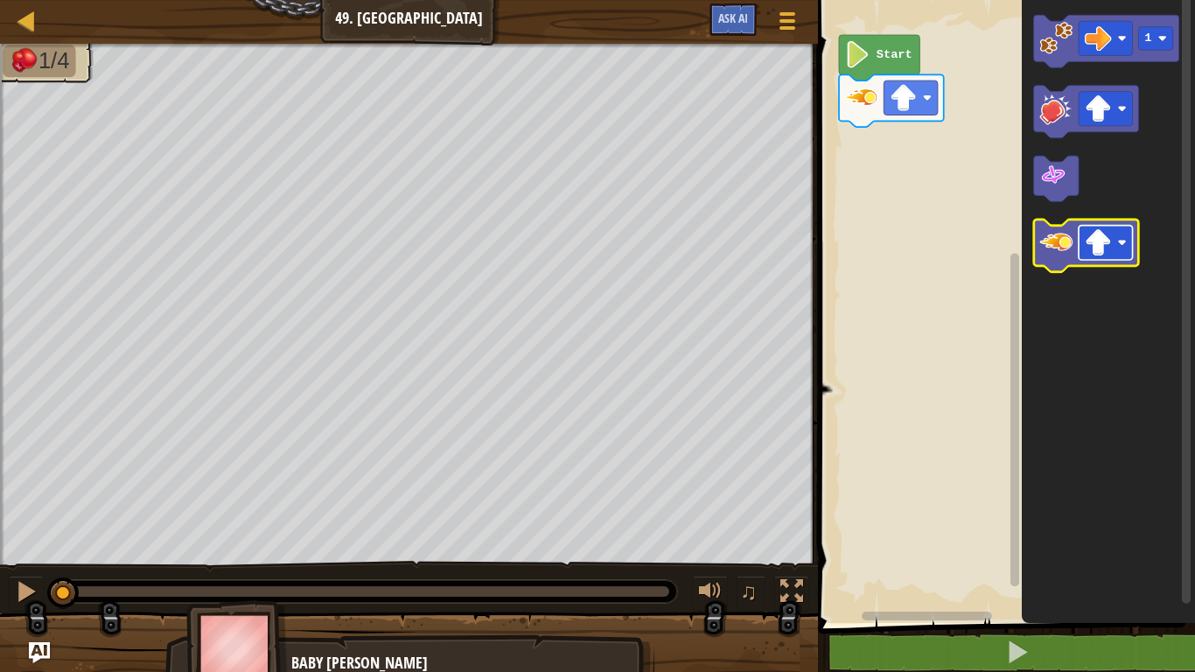
click at [1091, 237] on image "Blockly Workspace" at bounding box center [1097, 242] width 27 height 27
click at [1052, 248] on image "Blockly Workspace" at bounding box center [1056, 242] width 33 height 33
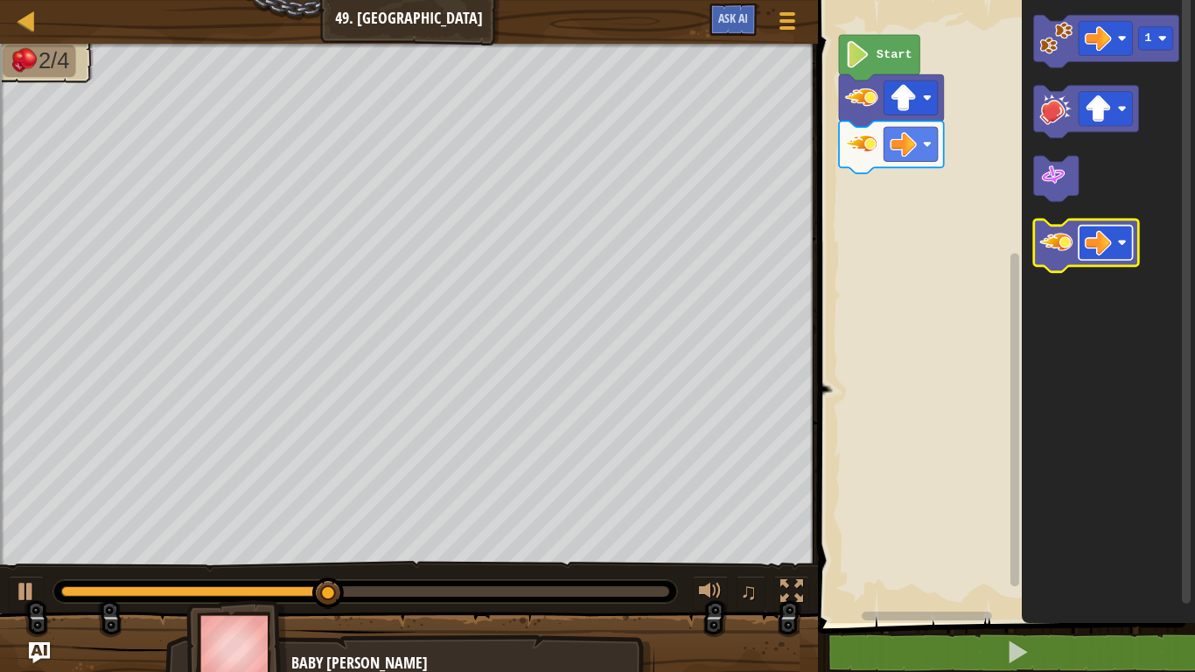
click at [1091, 243] on image "Blockly Workspace" at bounding box center [1097, 242] width 27 height 27
click at [1081, 235] on rect "Blockly Workspace" at bounding box center [1105, 243] width 54 height 34
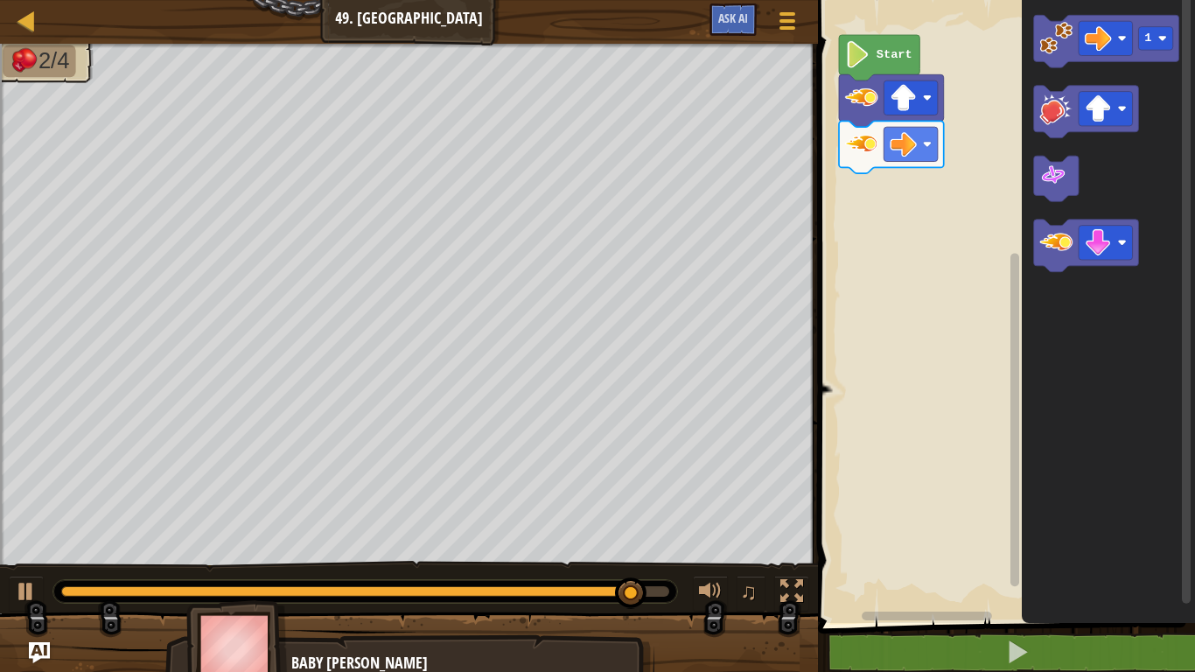
click at [1029, 245] on icon "Blockly Workspace" at bounding box center [1108, 306] width 173 height 631
click at [1051, 241] on image "Blockly Workspace" at bounding box center [1056, 242] width 33 height 33
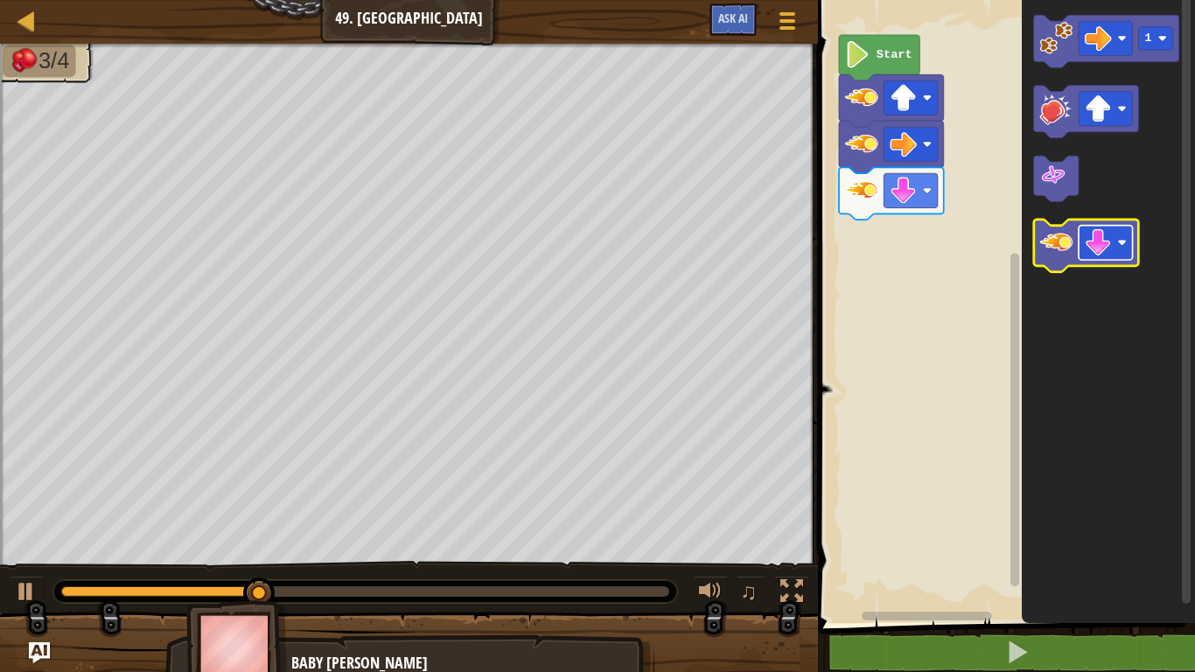
click at [1094, 247] on image "Blockly Workspace" at bounding box center [1097, 242] width 27 height 27
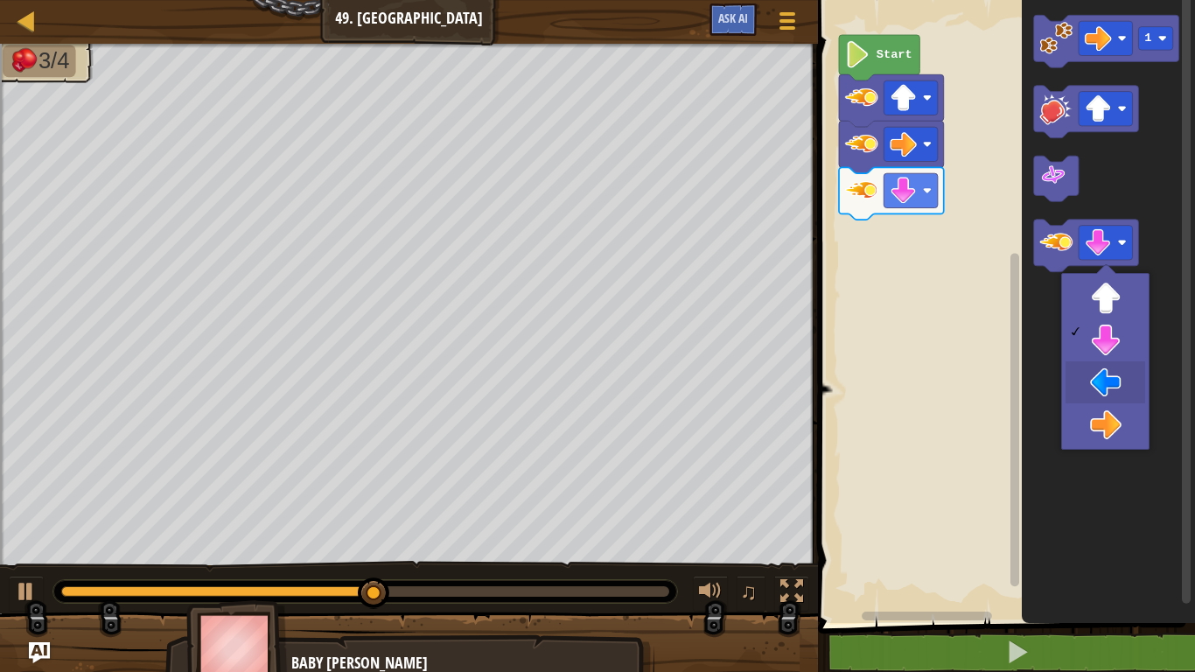
drag, startPoint x: 1108, startPoint y: 379, endPoint x: 1101, endPoint y: 372, distance: 9.9
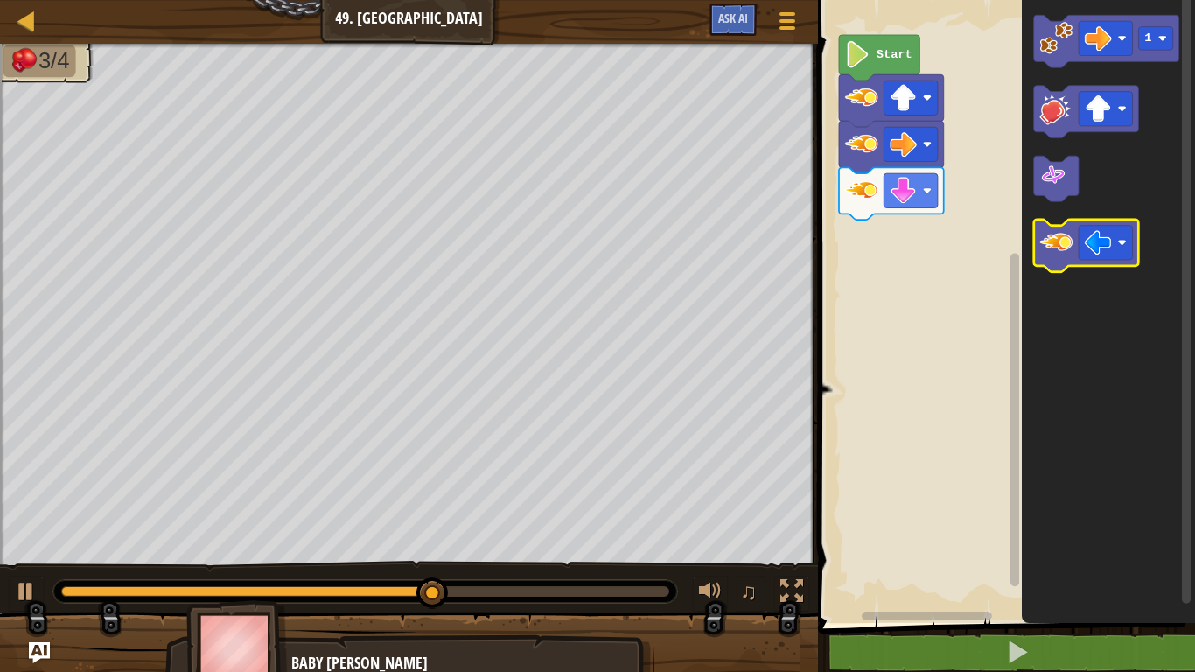
click at [1068, 239] on image "Blockly Workspace" at bounding box center [1056, 242] width 33 height 33
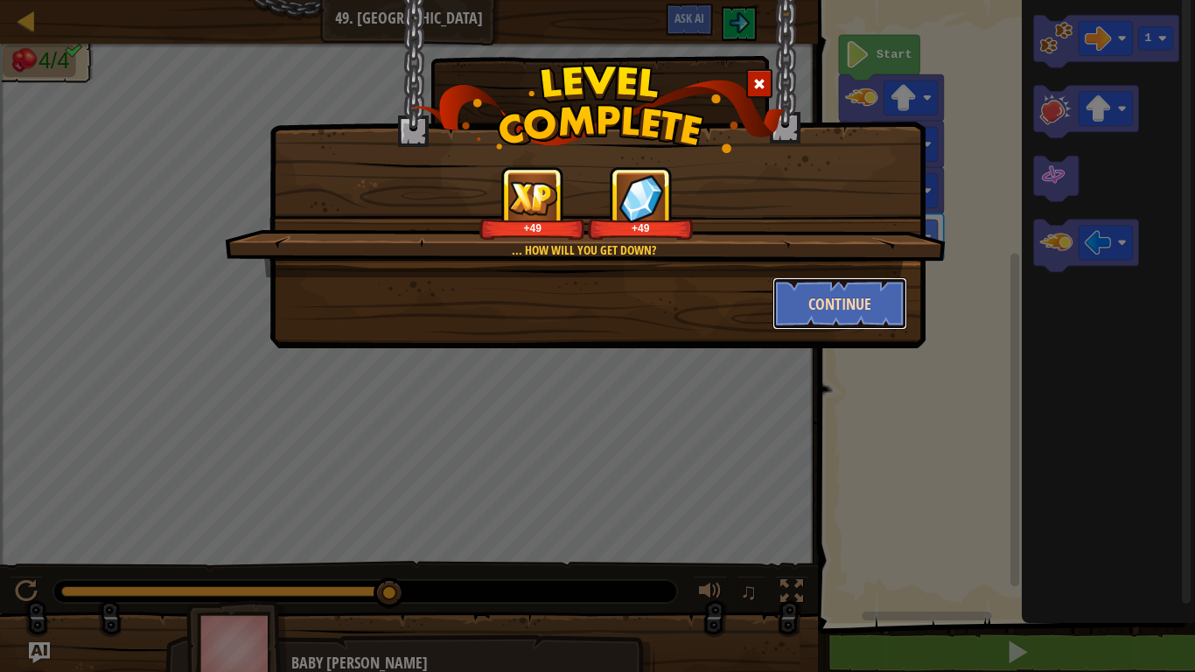
click at [847, 296] on button "Continue" at bounding box center [840, 303] width 136 height 52
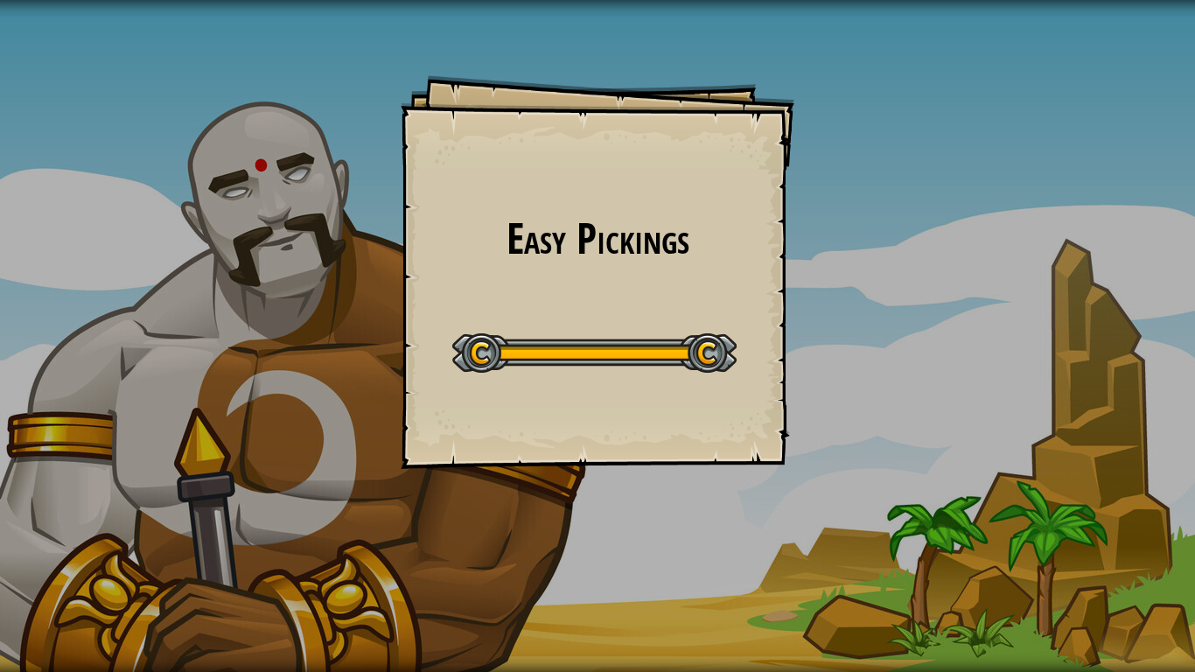
click at [653, 0] on div "Easy Pickings Goals Start Level Error loading from server. Try refreshing the p…" at bounding box center [597, 336] width 1195 height 672
click at [633, 0] on div "Map Junior 50. Easy Pickings Game Menu Ask AI" at bounding box center [337, 22] width 675 height 44
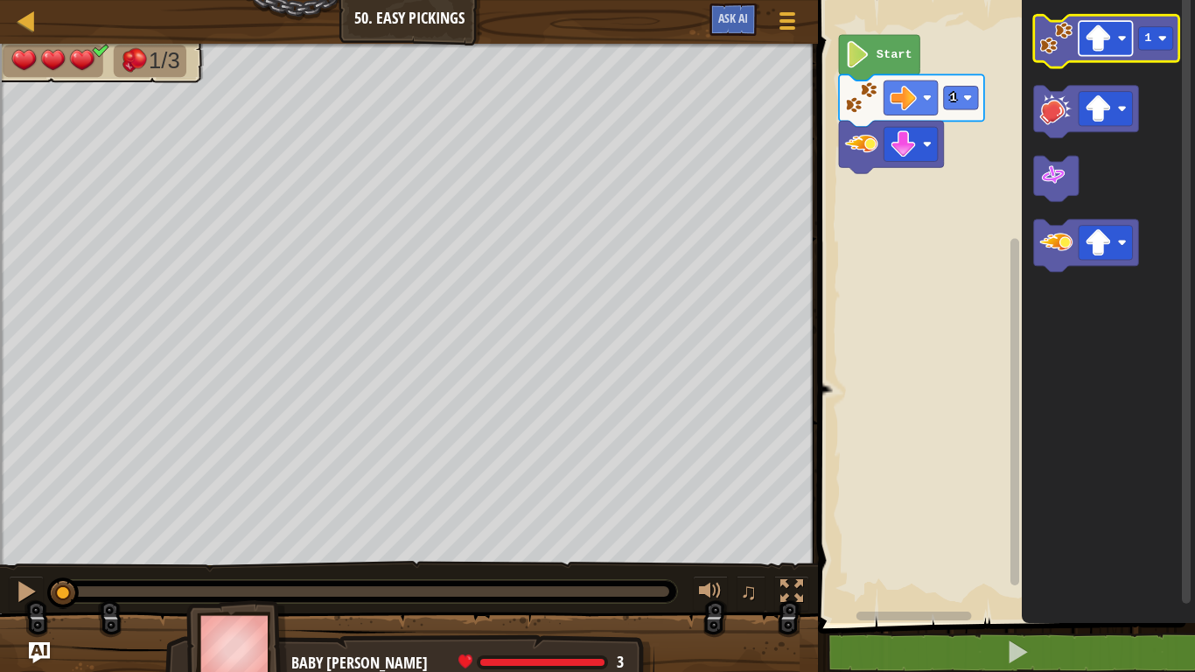
click at [1114, 27] on rect "Blockly Workspace" at bounding box center [1105, 38] width 54 height 34
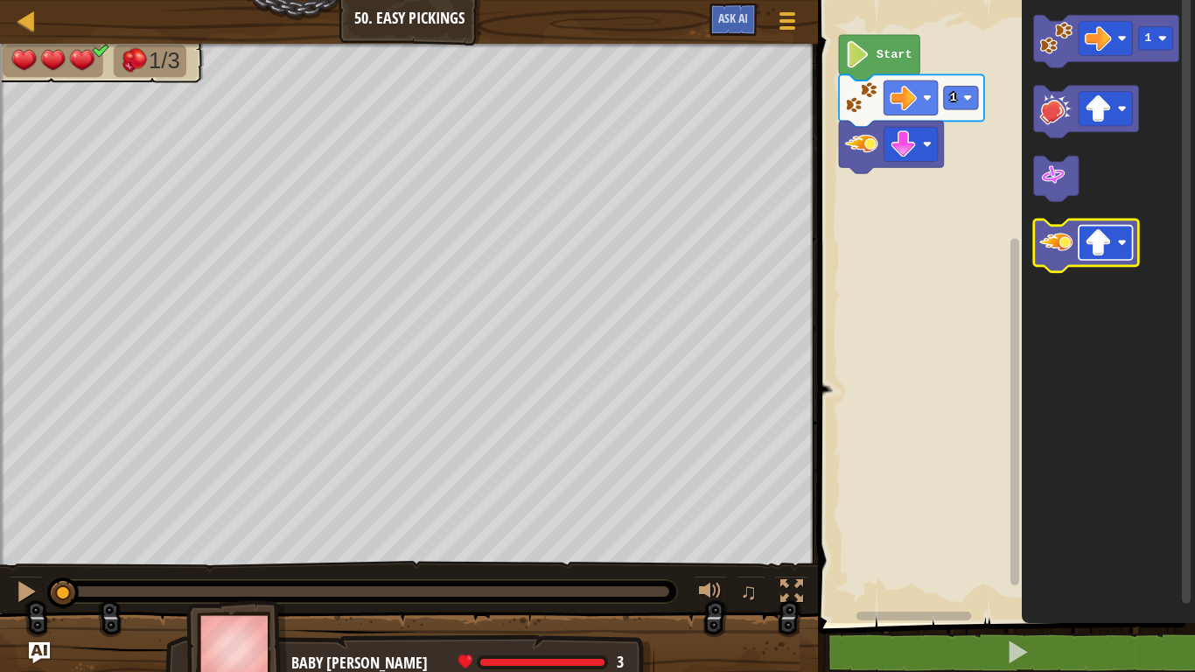
click at [1098, 255] on image "Blockly Workspace" at bounding box center [1097, 242] width 27 height 27
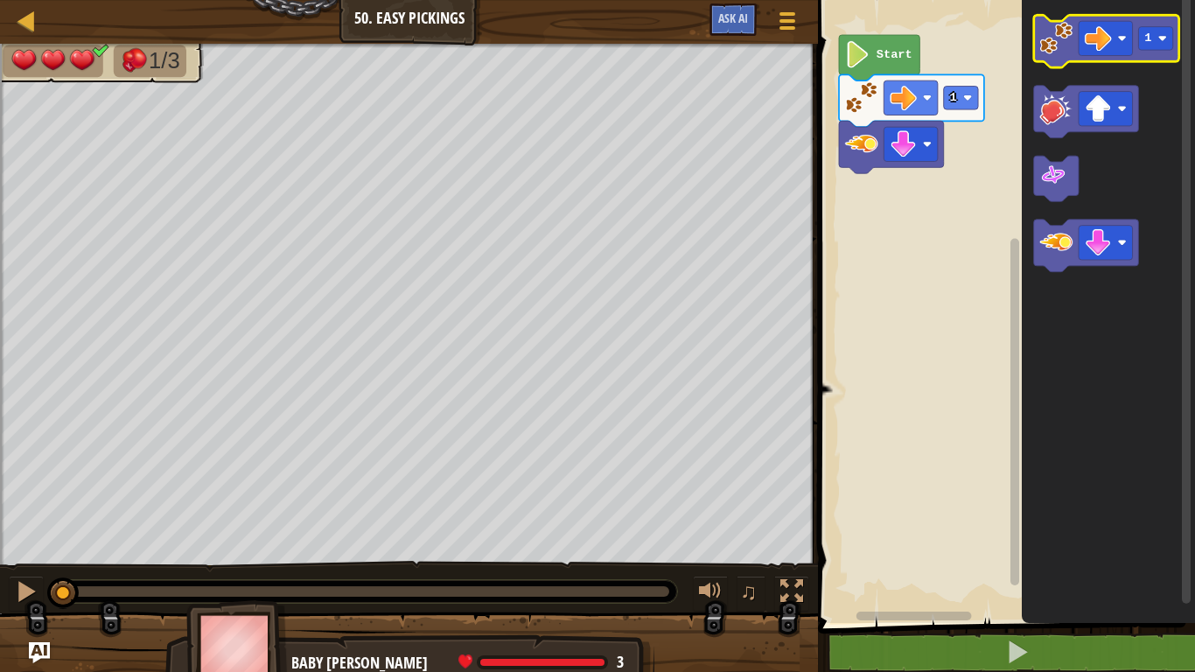
click at [1059, 29] on image "Blockly Workspace" at bounding box center [1056, 38] width 33 height 33
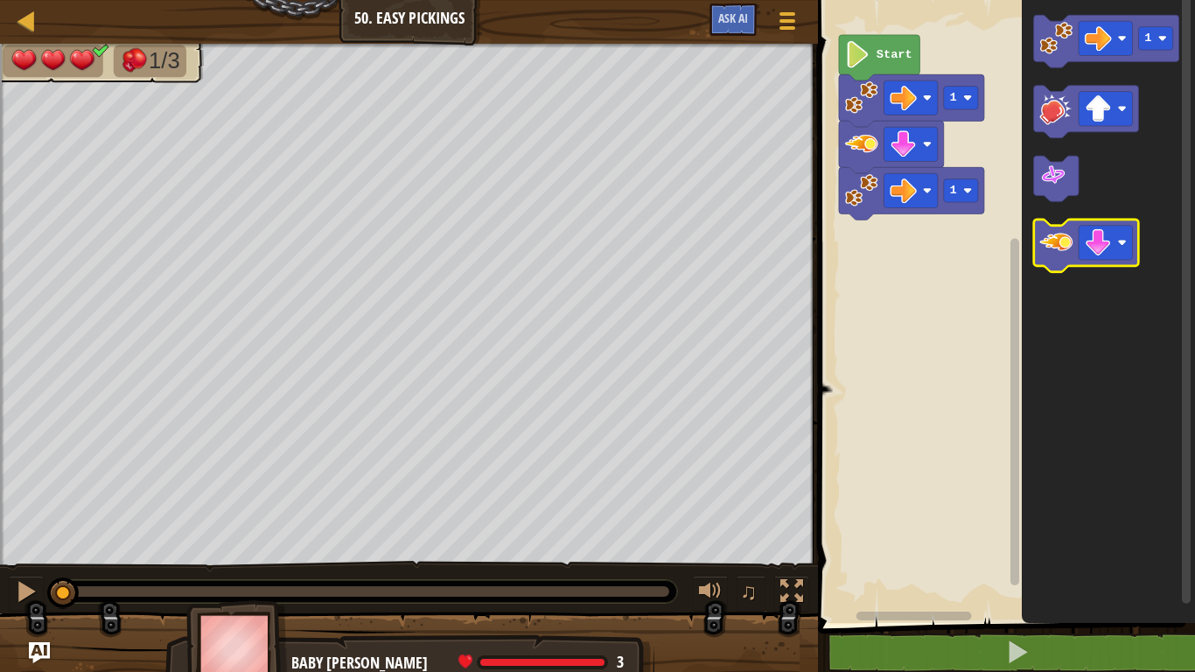
click at [1052, 258] on g "Blockly Workspace" at bounding box center [1086, 246] width 105 height 52
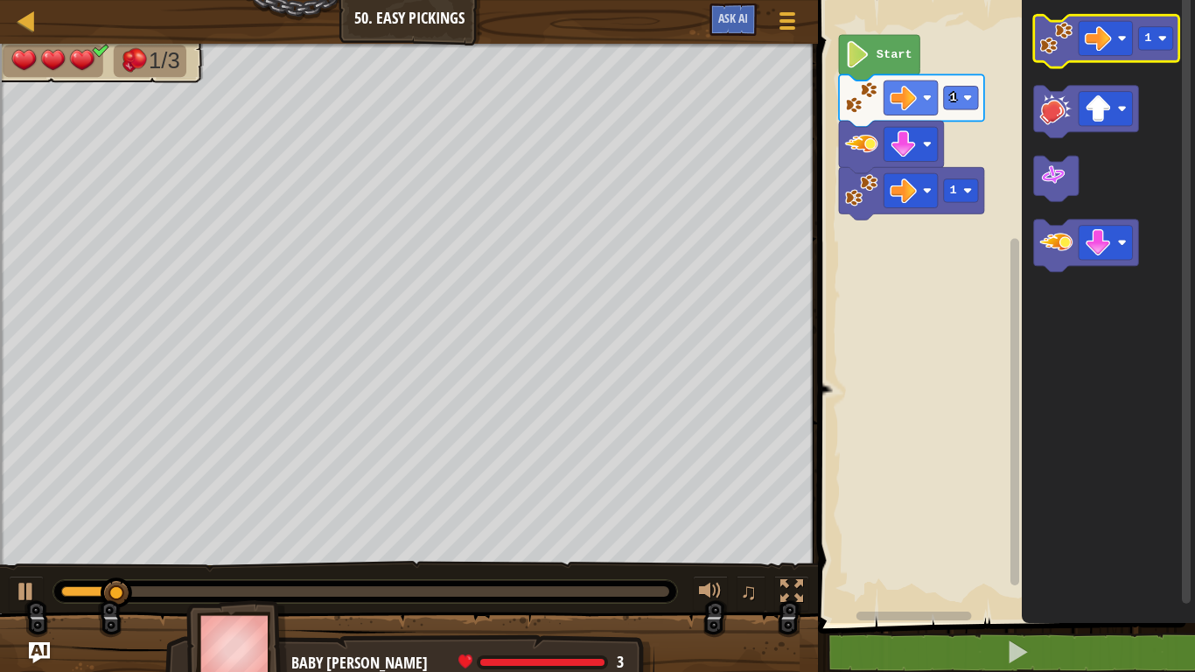
click at [1040, 21] on icon "Blockly Workspace" at bounding box center [1106, 41] width 145 height 52
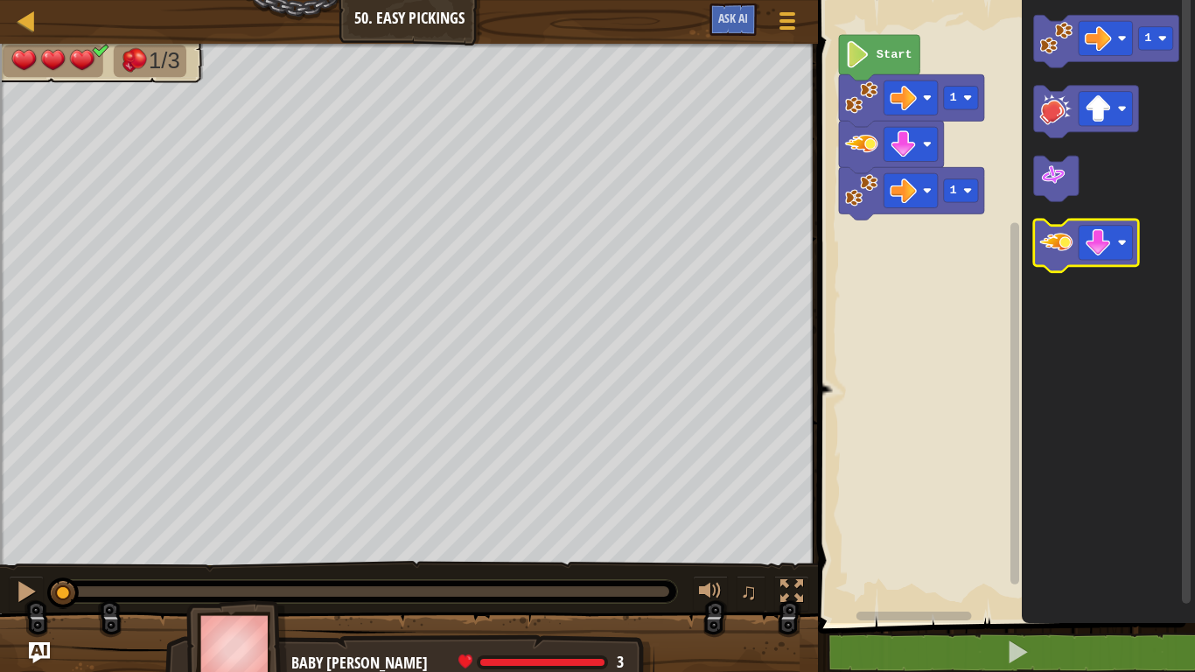
click at [1070, 249] on image "Blockly Workspace" at bounding box center [1056, 242] width 33 height 33
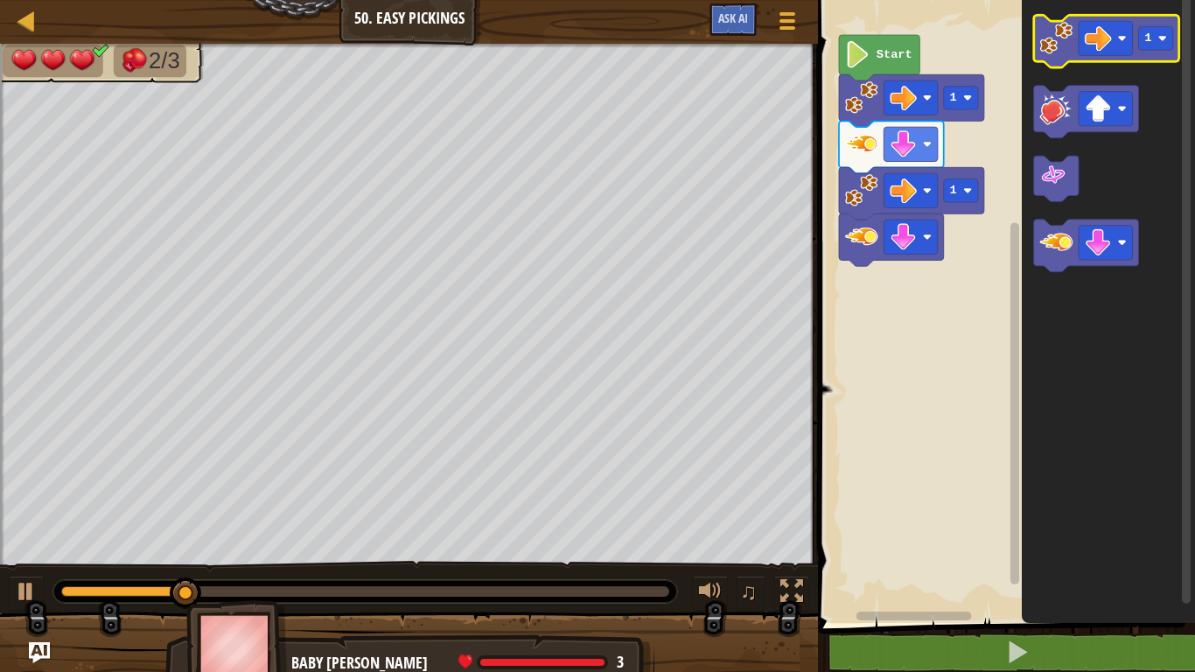
click at [1053, 38] on image "Blockly Workspace" at bounding box center [1056, 38] width 33 height 33
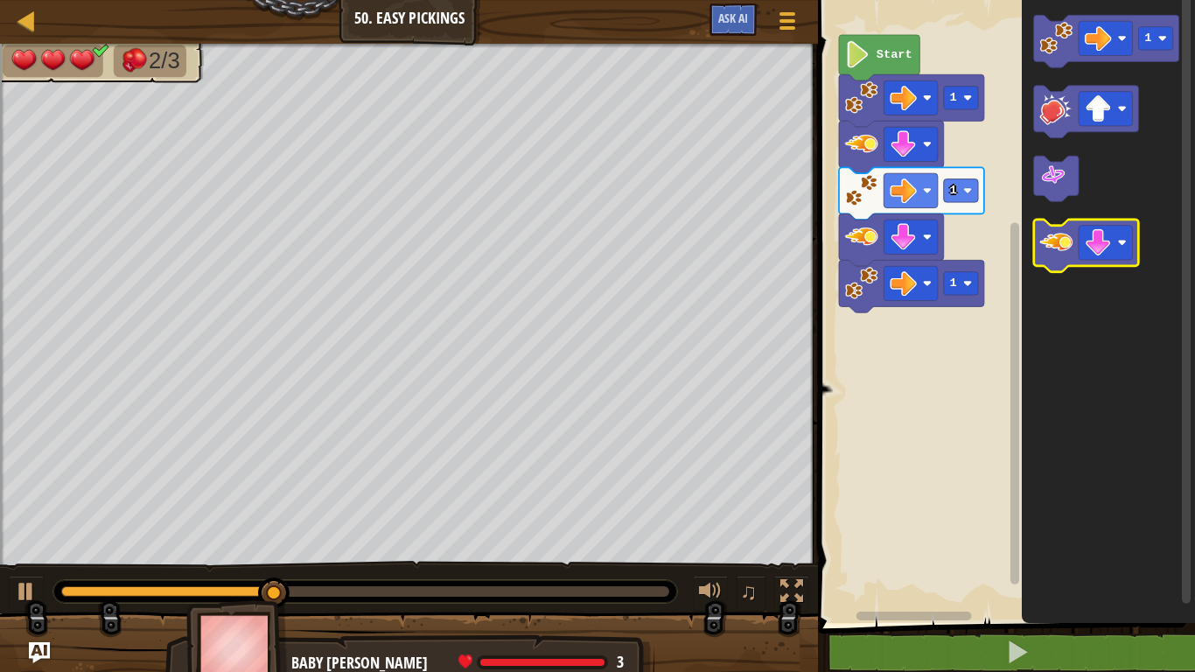
click at [1056, 241] on image "Blockly Workspace" at bounding box center [1056, 242] width 33 height 33
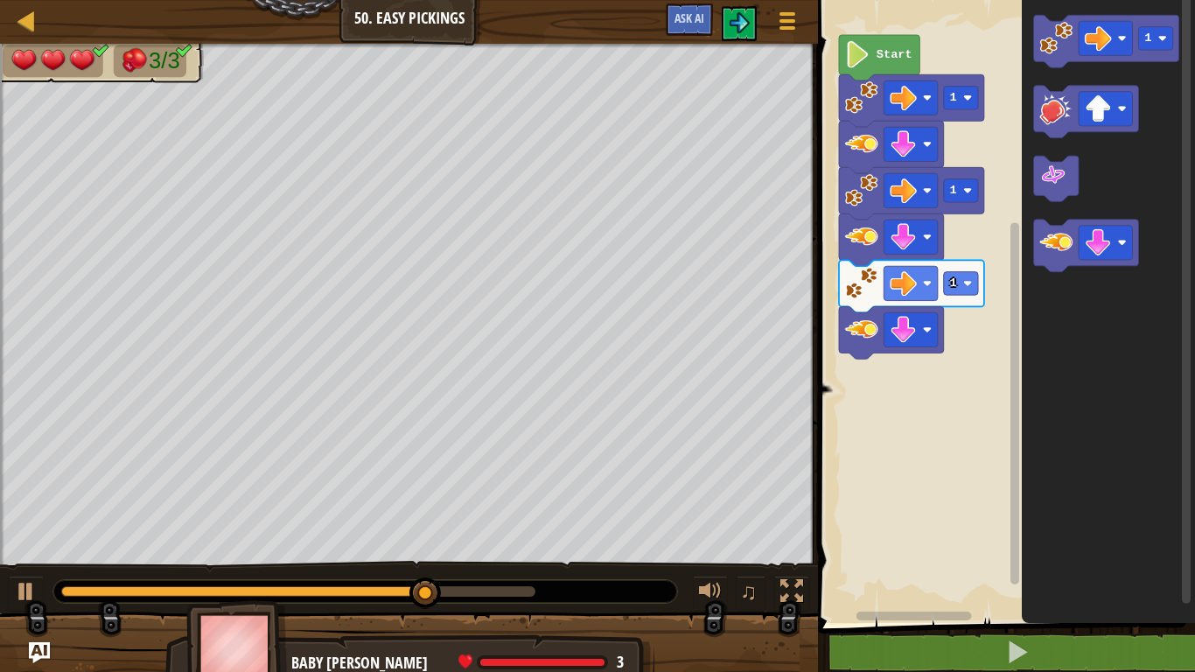
click at [387, 0] on div "Map Junior 50. Easy Pickings Game Menu Ask AI" at bounding box center [409, 22] width 818 height 44
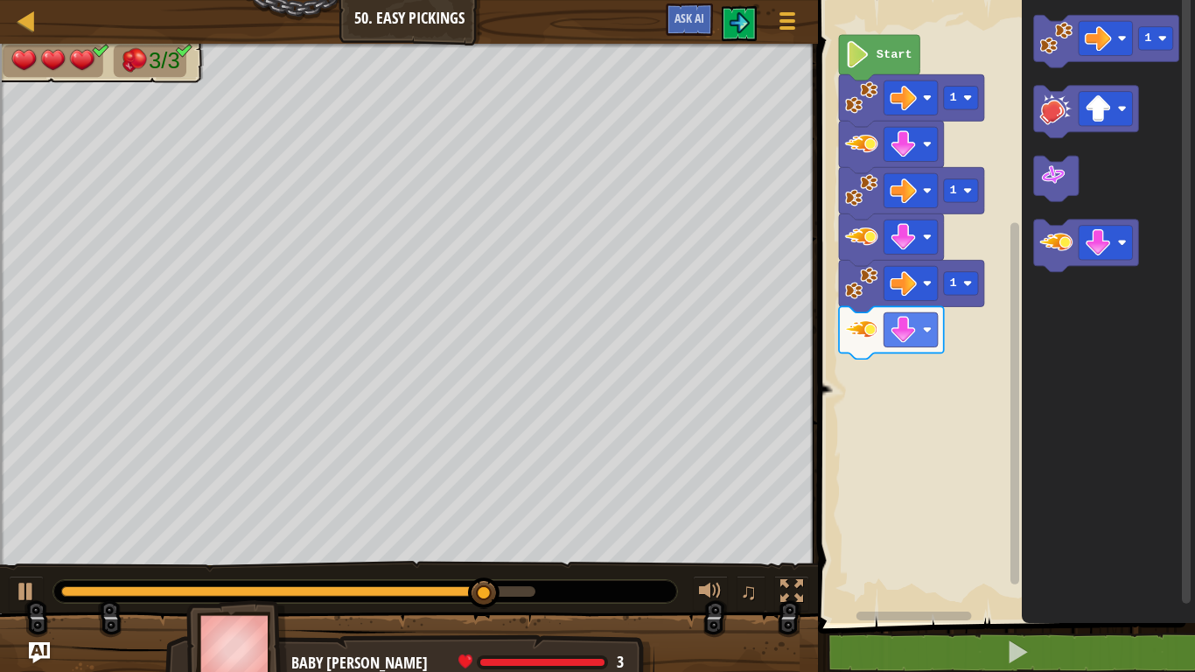
click at [411, 0] on div "Map Junior 50. Easy Pickings Game Menu Ask AI" at bounding box center [409, 22] width 818 height 44
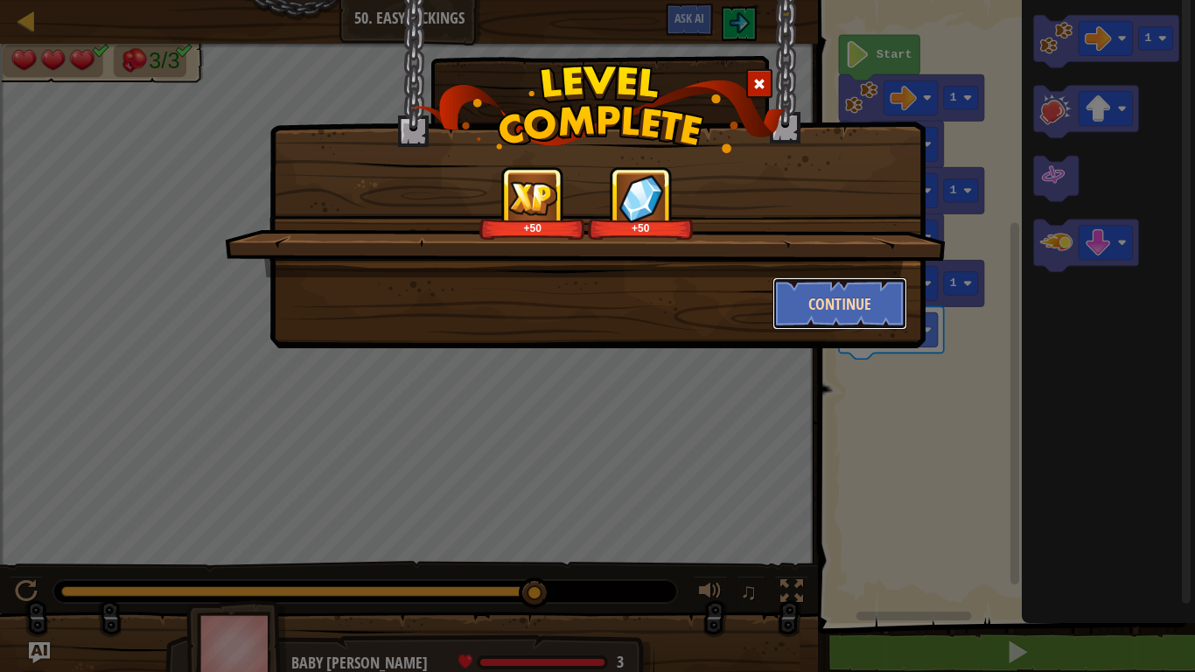
click at [868, 292] on button "Continue" at bounding box center [840, 303] width 136 height 52
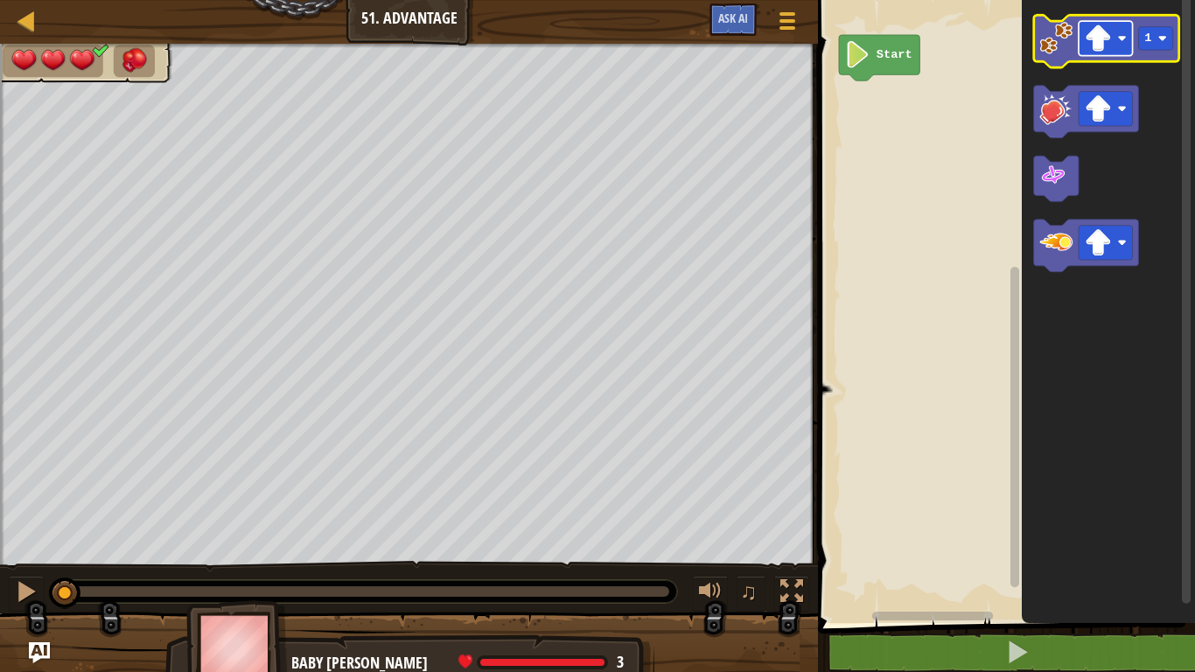
click at [1118, 31] on rect "Blockly Workspace" at bounding box center [1105, 38] width 54 height 34
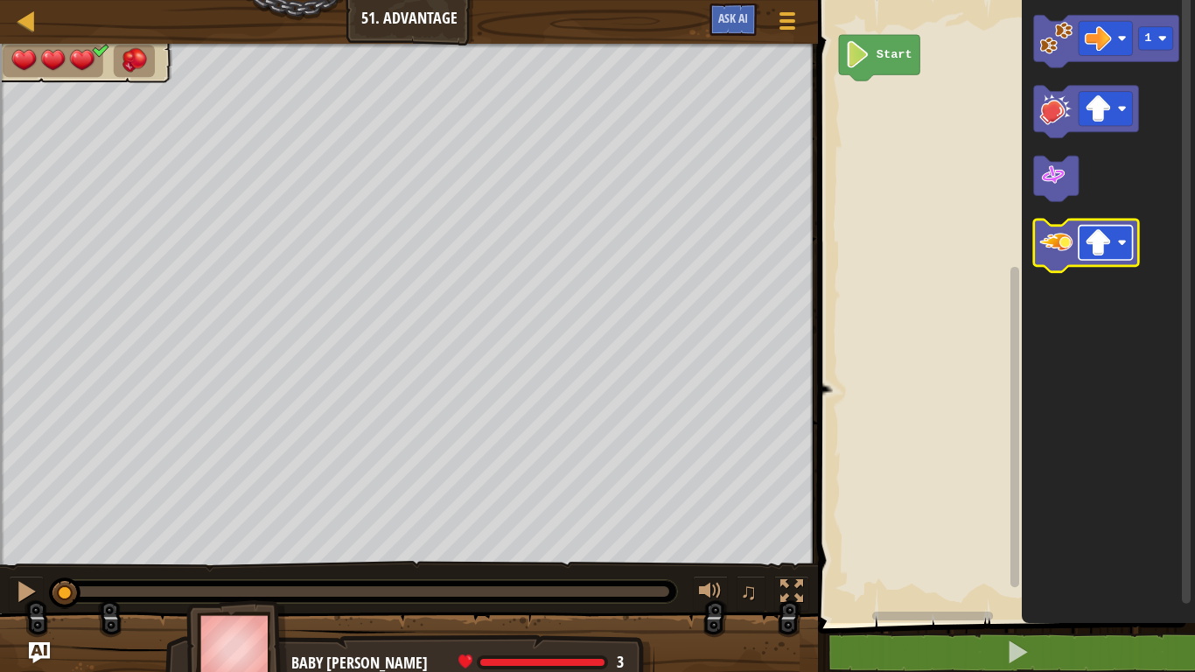
click at [1112, 242] on rect "Blockly Workspace" at bounding box center [1105, 243] width 54 height 34
click at [1053, 243] on image "Blockly Workspace" at bounding box center [1056, 242] width 33 height 33
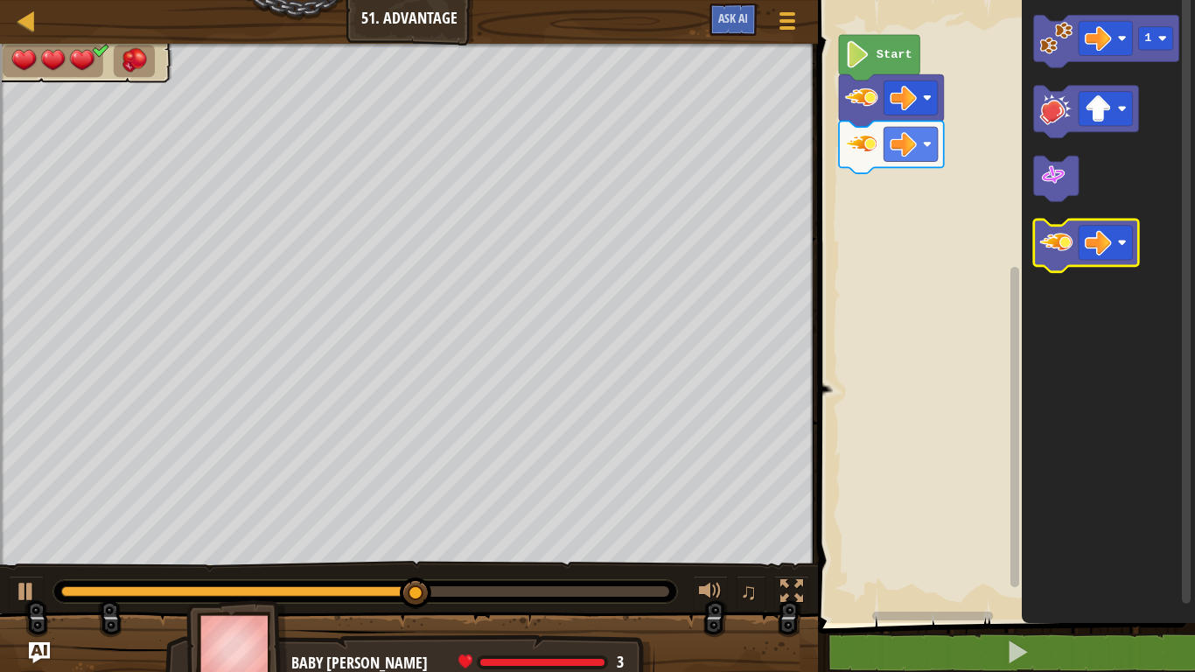
click at [1037, 258] on icon "Blockly Workspace" at bounding box center [1086, 246] width 105 height 52
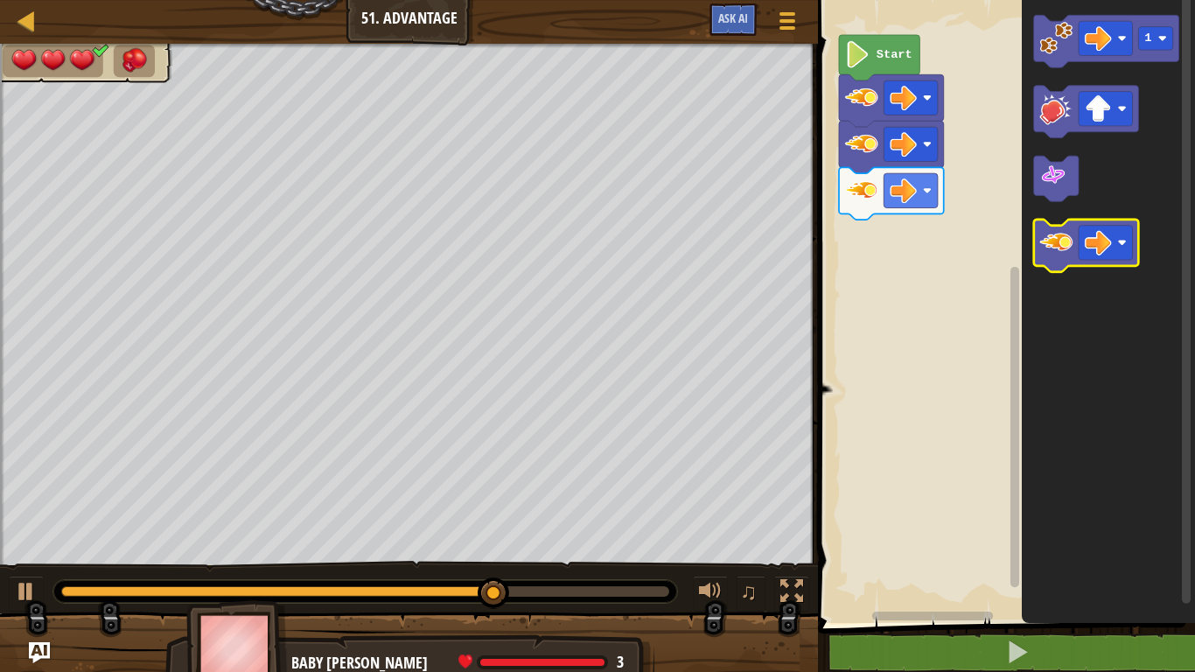
click at [1040, 256] on image "Blockly Workspace" at bounding box center [1056, 242] width 33 height 33
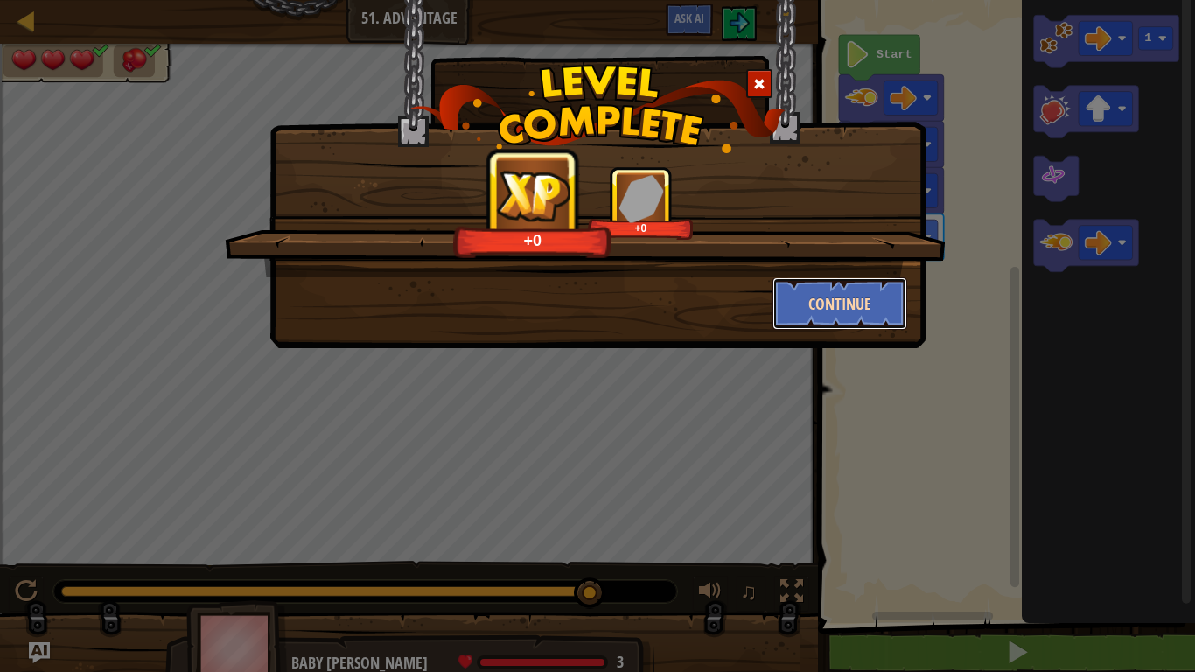
click at [826, 310] on button "Continue" at bounding box center [840, 303] width 136 height 52
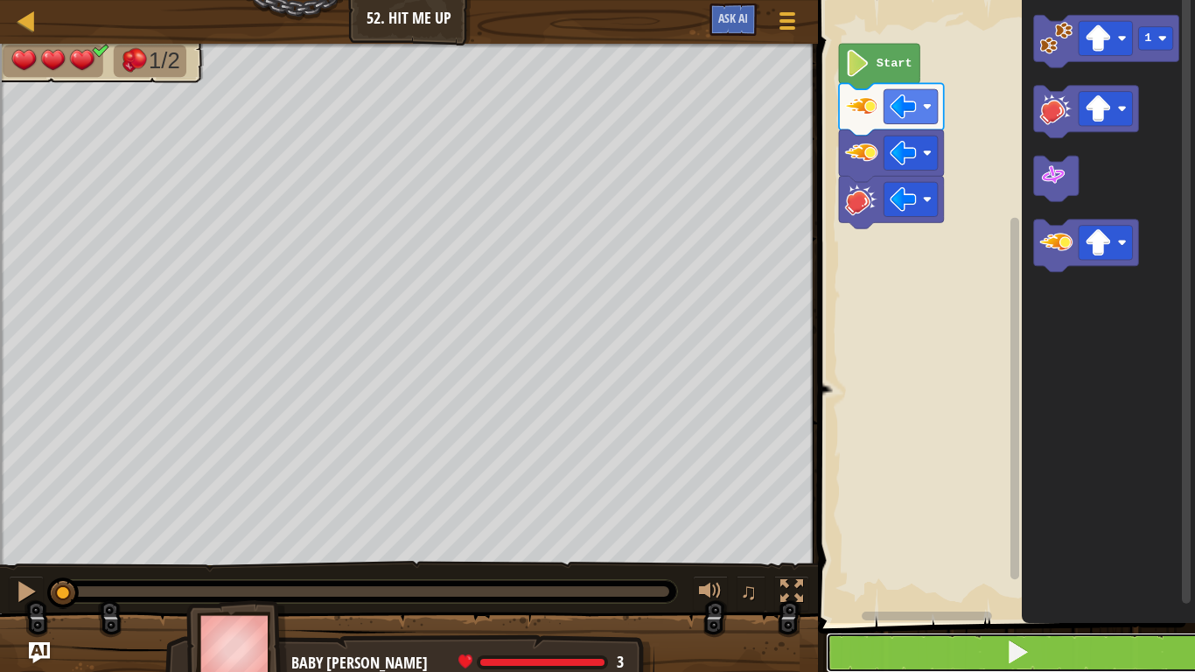
click at [1064, 638] on button at bounding box center [1017, 652] width 382 height 40
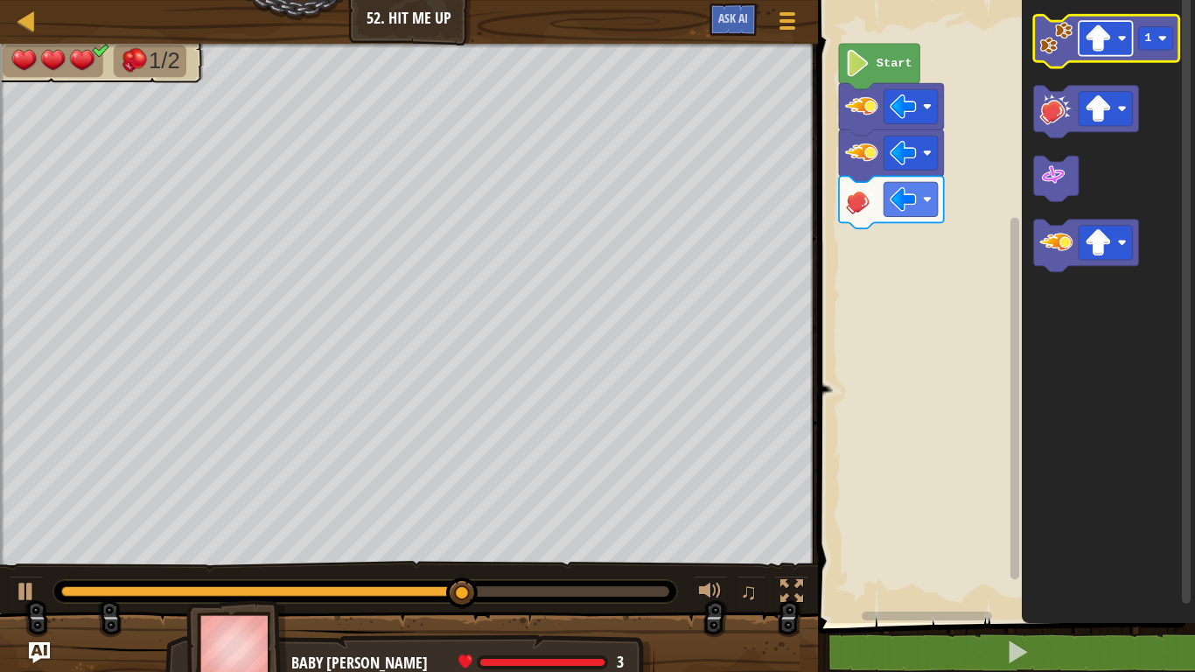
click at [1120, 44] on rect "Blockly Workspace" at bounding box center [1105, 38] width 54 height 34
click at [1147, 31] on g "1" at bounding box center [1156, 39] width 34 height 24
click at [1052, 31] on image "Blockly Workspace" at bounding box center [1056, 38] width 33 height 33
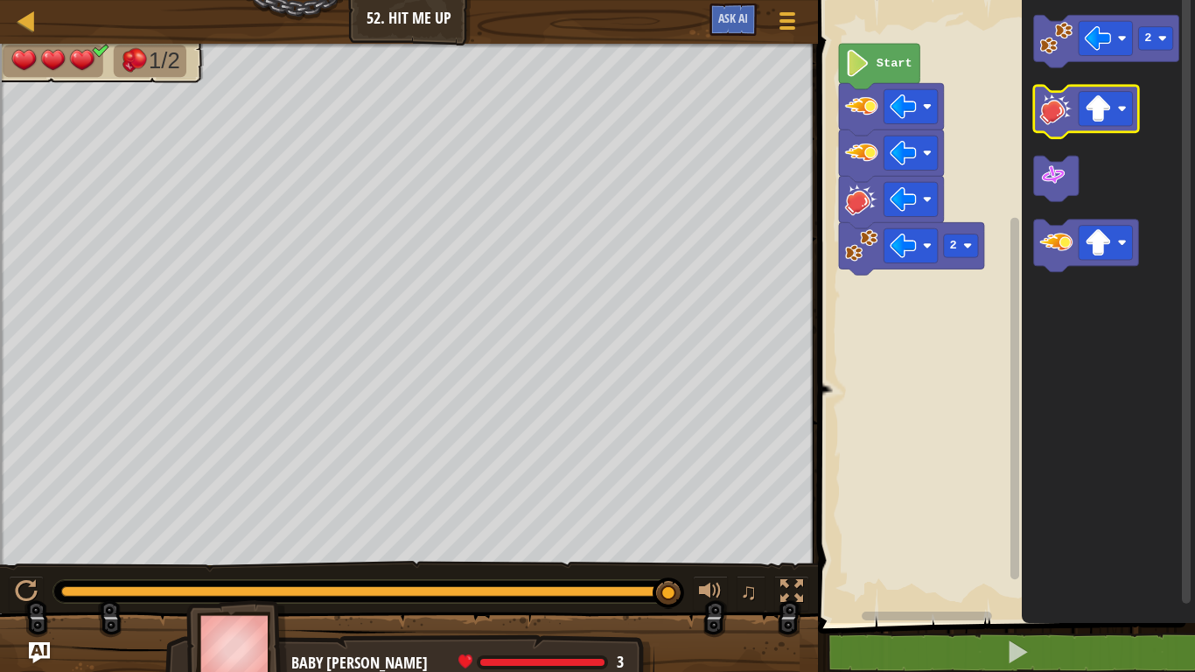
click at [1049, 121] on image "Blockly Workspace" at bounding box center [1056, 108] width 33 height 33
click at [1049, 122] on image "Blockly Workspace" at bounding box center [1056, 108] width 33 height 33
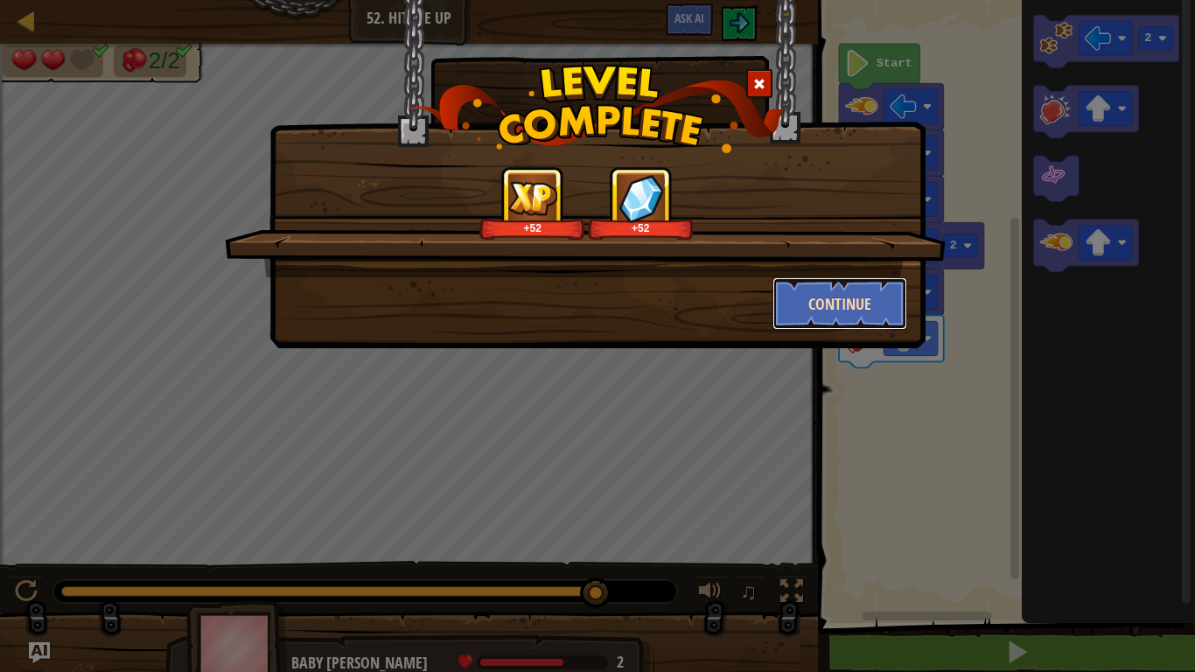
click at [861, 301] on button "Continue" at bounding box center [840, 303] width 136 height 52
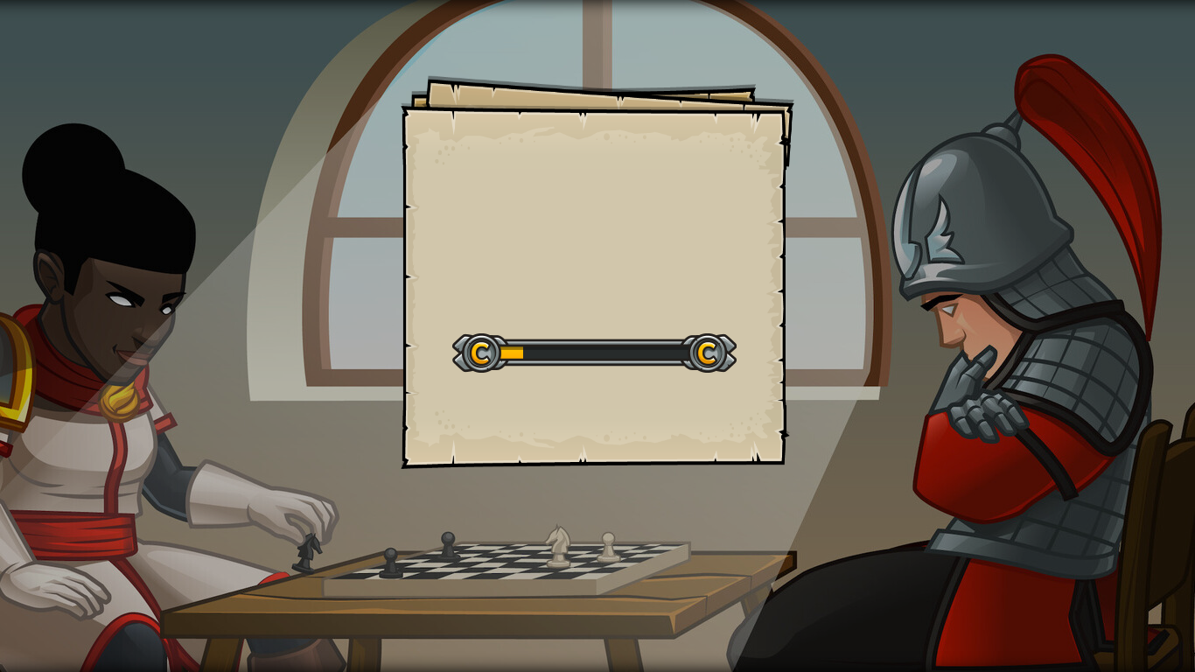
click at [442, 0] on div "Goals Start Level Error loading from server. Try refreshing the page. You'll ne…" at bounding box center [597, 336] width 1195 height 672
click at [450, 0] on div "Zap It Goals Start Level Error loading from server. Try refreshing the page. Yo…" at bounding box center [597, 336] width 1195 height 672
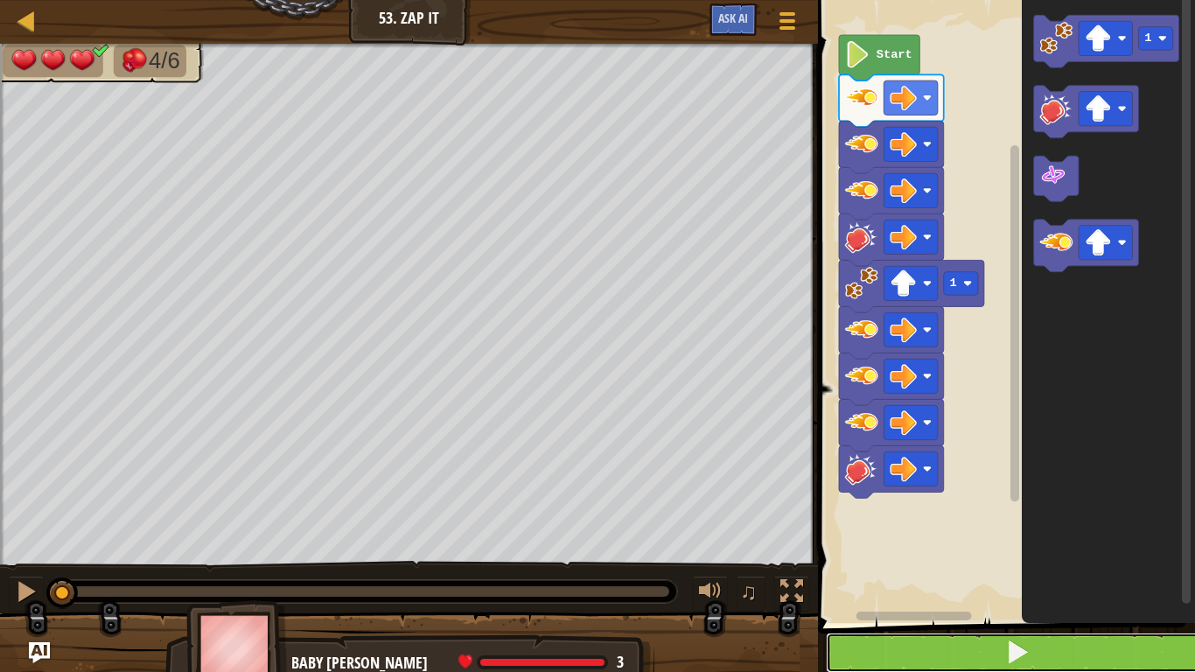
click at [1014, 634] on button at bounding box center [1017, 652] width 382 height 40
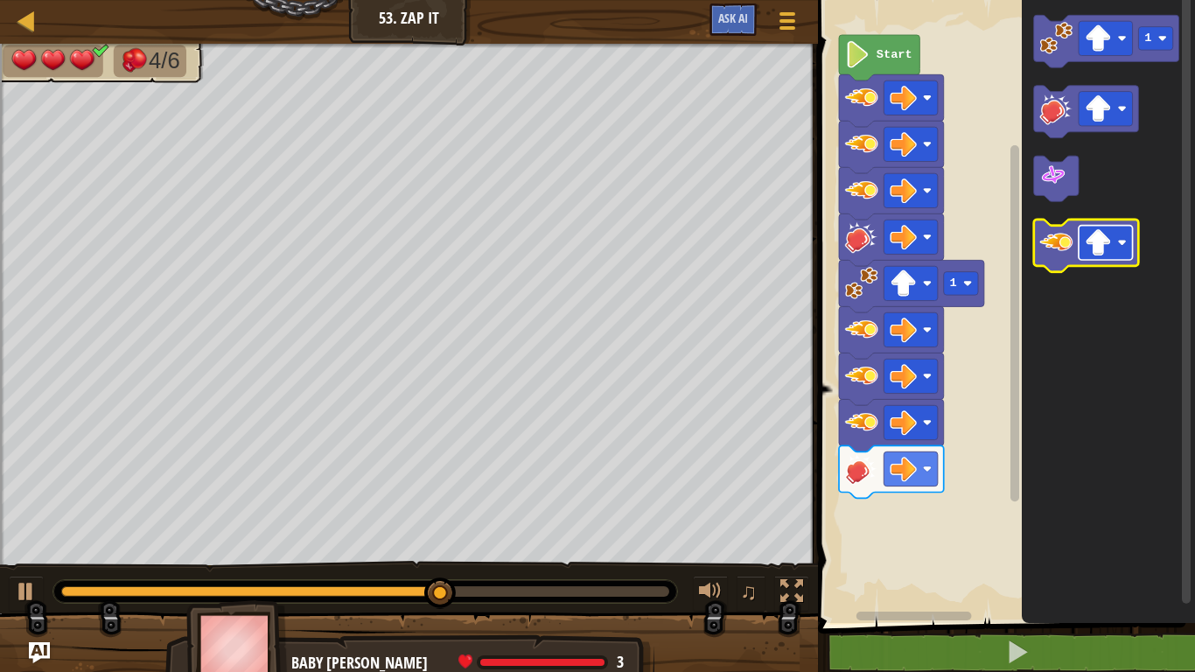
click at [1122, 246] on image "Blockly Workspace" at bounding box center [1122, 242] width 9 height 9
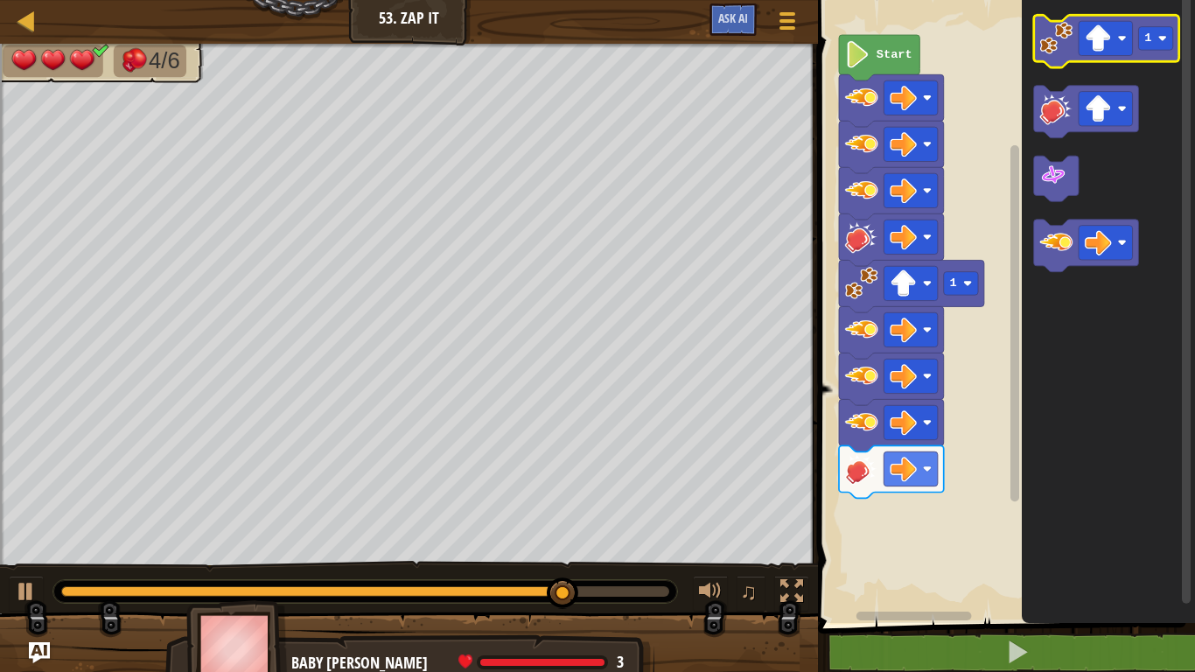
click at [1056, 36] on image "Blockly Workspace" at bounding box center [1056, 38] width 33 height 33
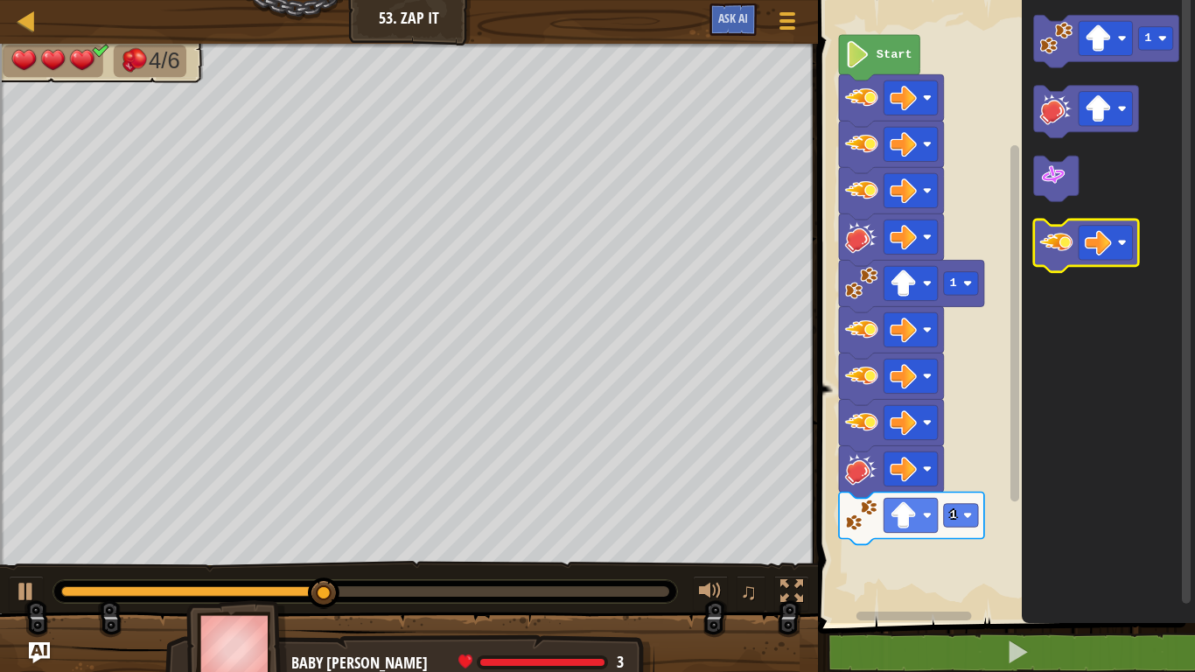
click at [1061, 247] on image "Blockly Workspace" at bounding box center [1056, 242] width 33 height 33
click at [1059, 246] on image "Blockly Workspace" at bounding box center [1056, 242] width 33 height 33
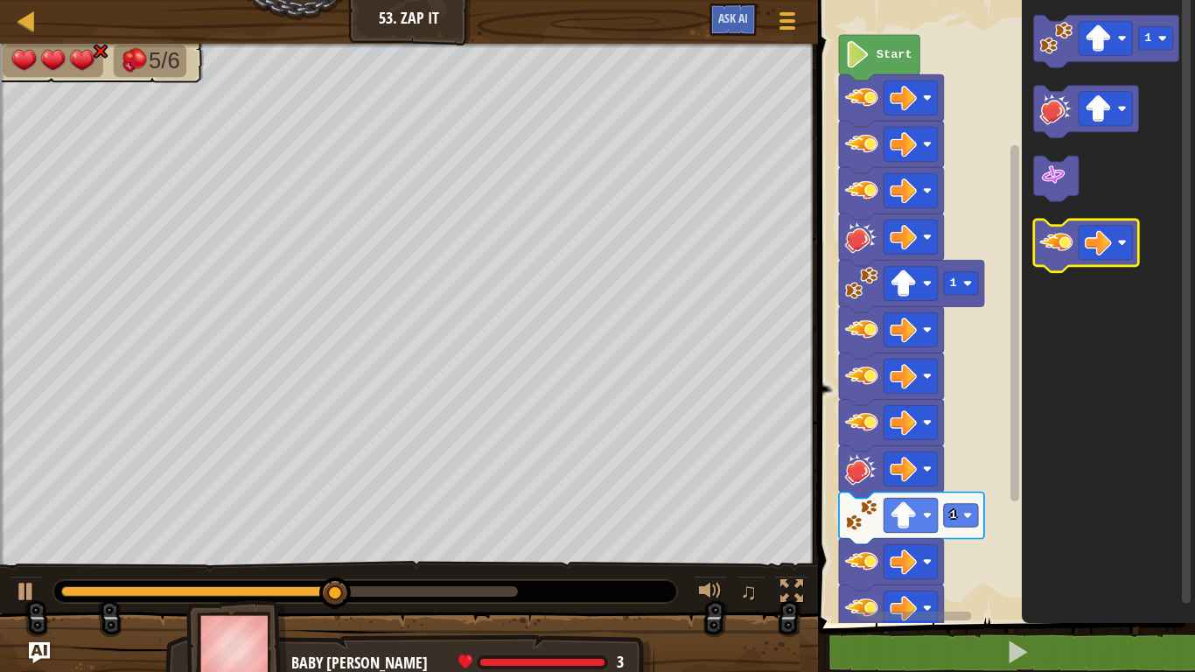
click at [1054, 255] on image "Blockly Workspace" at bounding box center [1056, 242] width 33 height 33
click at [1053, 255] on image "Blockly Workspace" at bounding box center [1056, 242] width 33 height 33
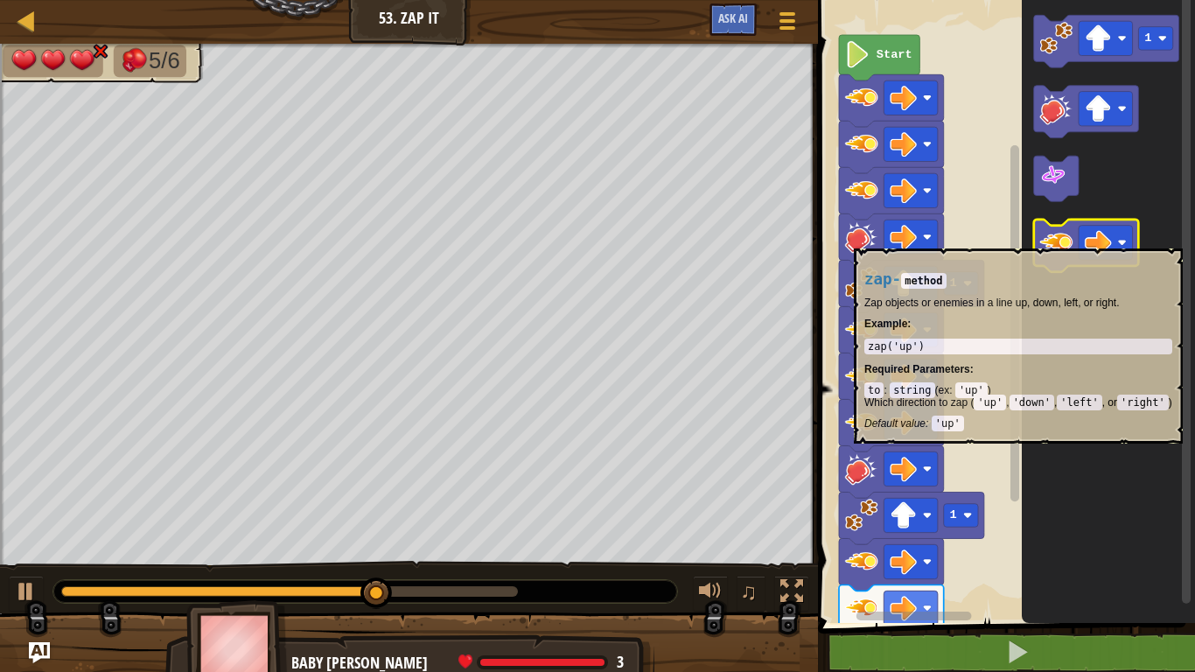
click at [1057, 239] on image "Blockly Workspace" at bounding box center [1056, 242] width 33 height 33
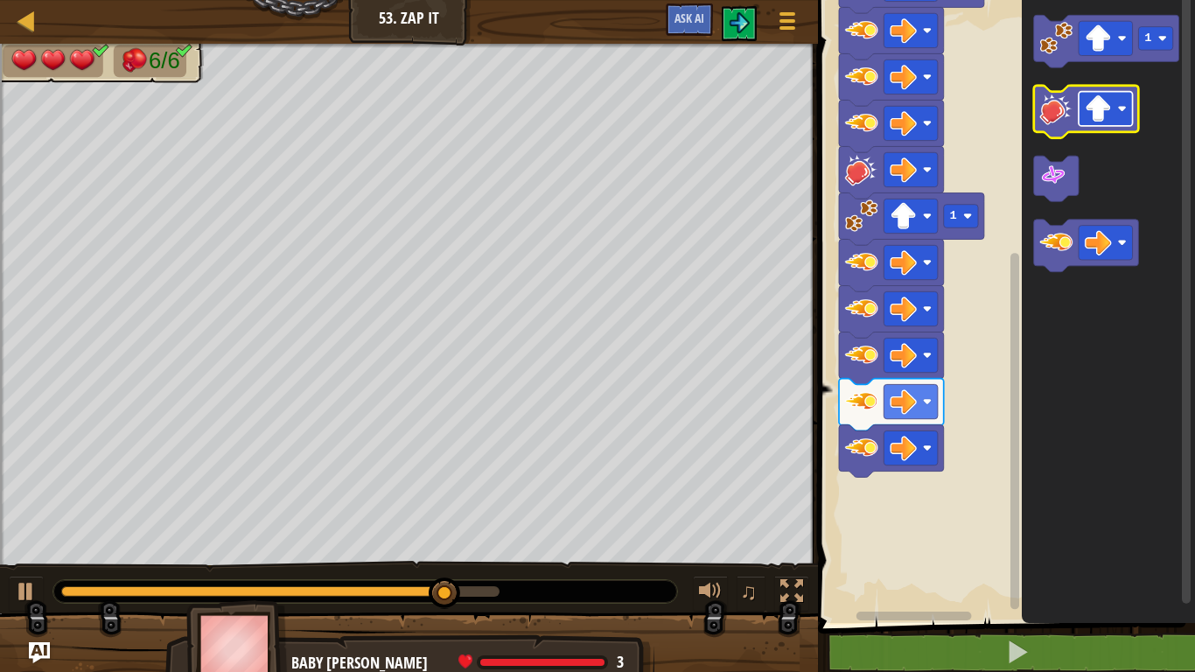
click at [1095, 114] on image "Blockly Workspace" at bounding box center [1097, 108] width 27 height 27
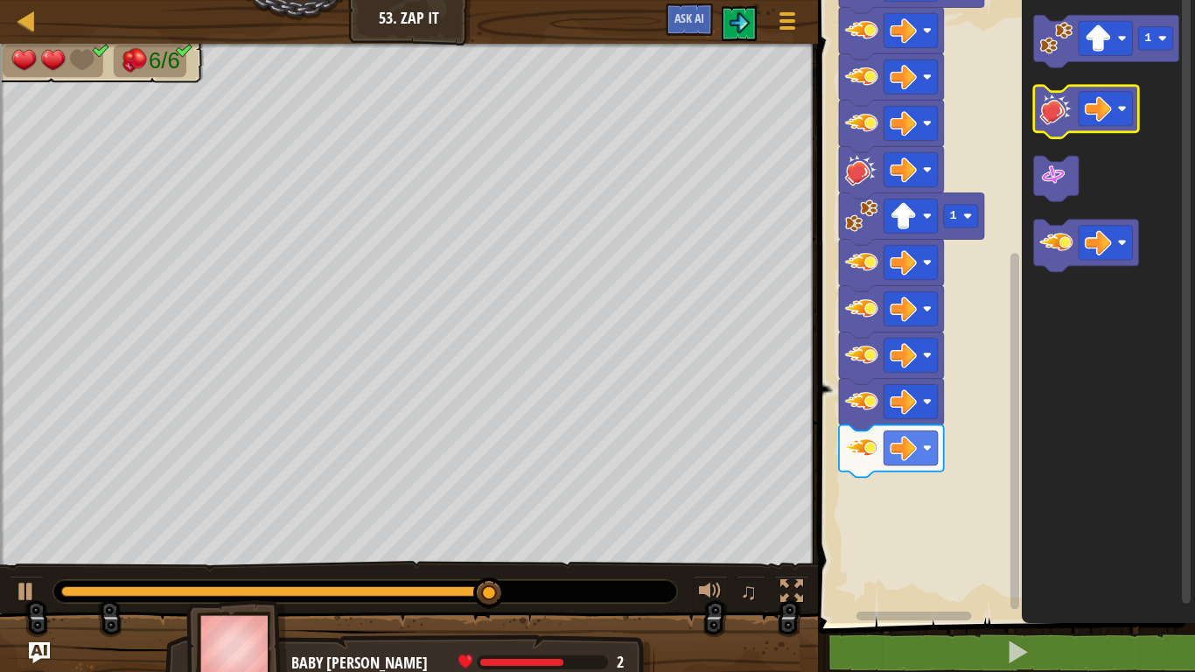
click at [1058, 110] on image "Blockly Workspace" at bounding box center [1056, 108] width 33 height 33
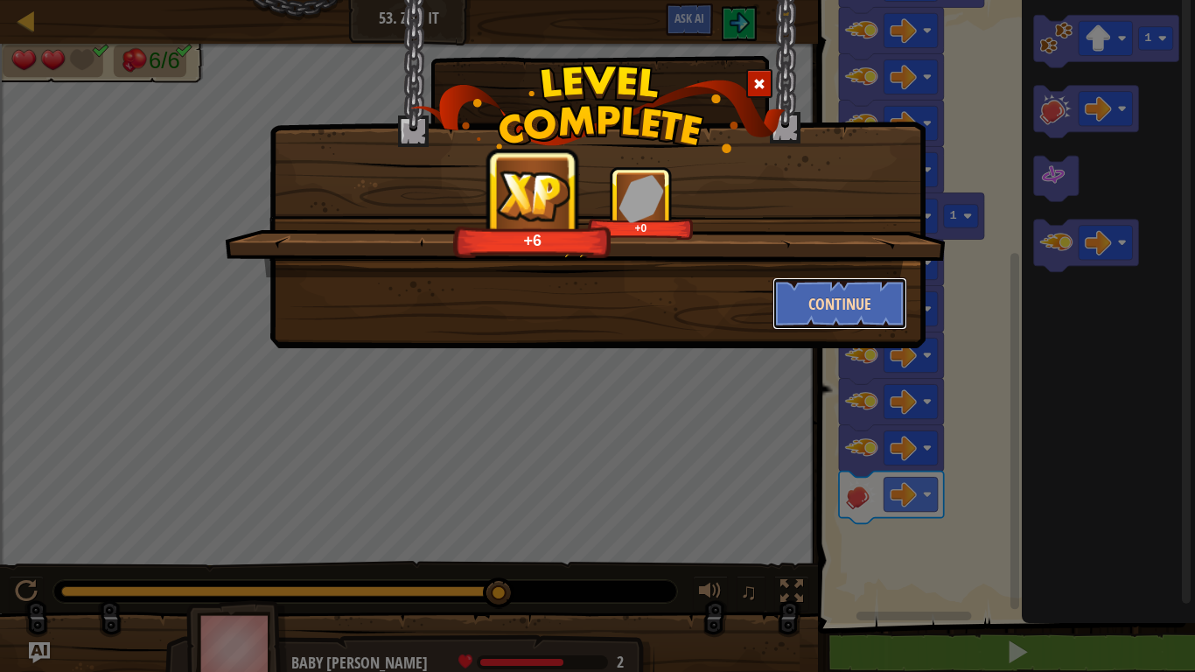
click at [837, 321] on button "Continue" at bounding box center [840, 303] width 136 height 52
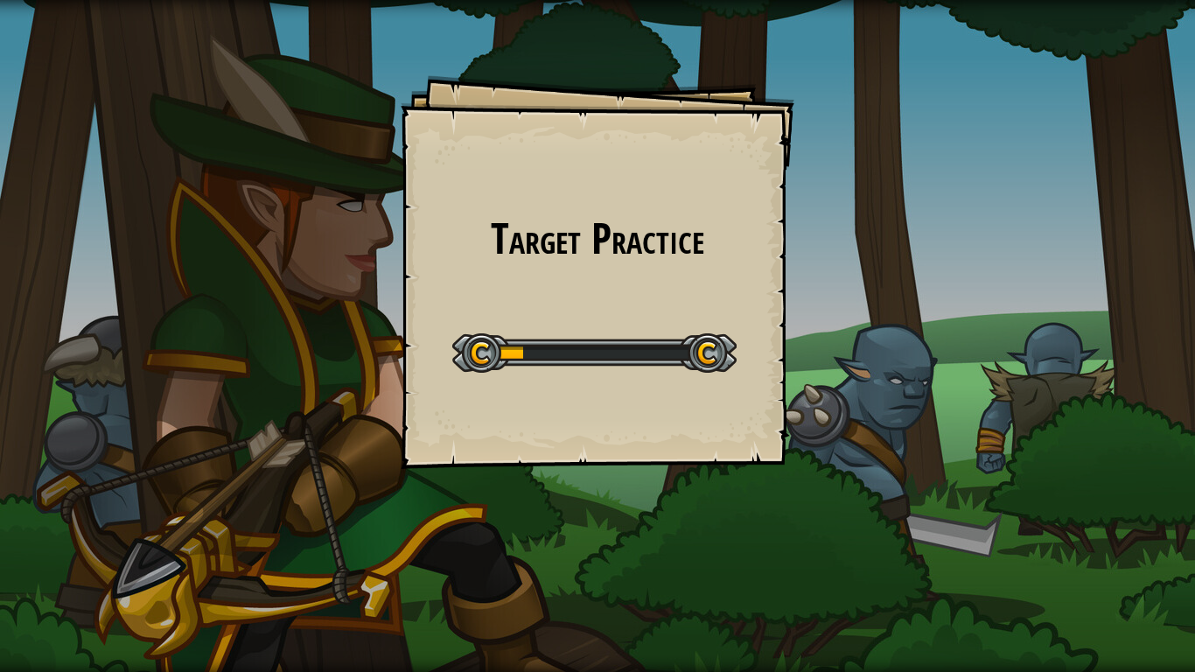
click at [461, 0] on div "Target Practice Goals Start Level Error loading from server. Try refreshing the…" at bounding box center [597, 336] width 1195 height 672
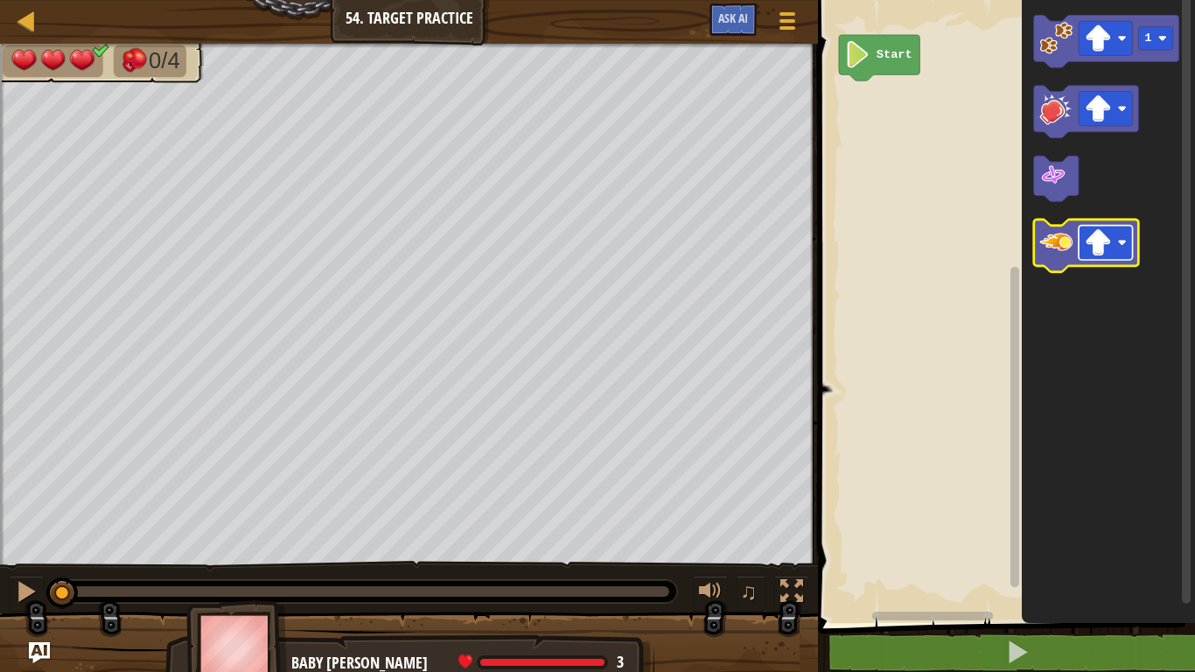
click at [1110, 235] on image "Blockly Workspace" at bounding box center [1097, 242] width 27 height 27
click at [1056, 243] on image "Blockly Workspace" at bounding box center [1056, 242] width 33 height 33
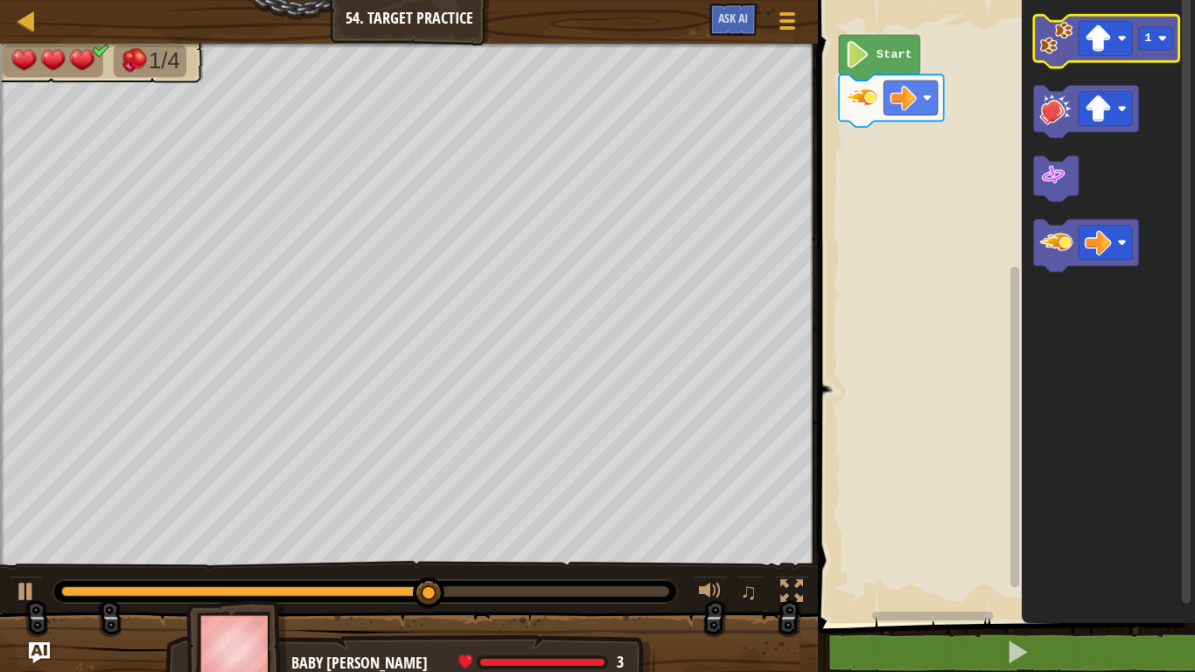
click at [1051, 17] on rect "Blockly Workspace" at bounding box center [1106, 41] width 145 height 52
click at [1052, 40] on image "Blockly Workspace" at bounding box center [1056, 38] width 33 height 33
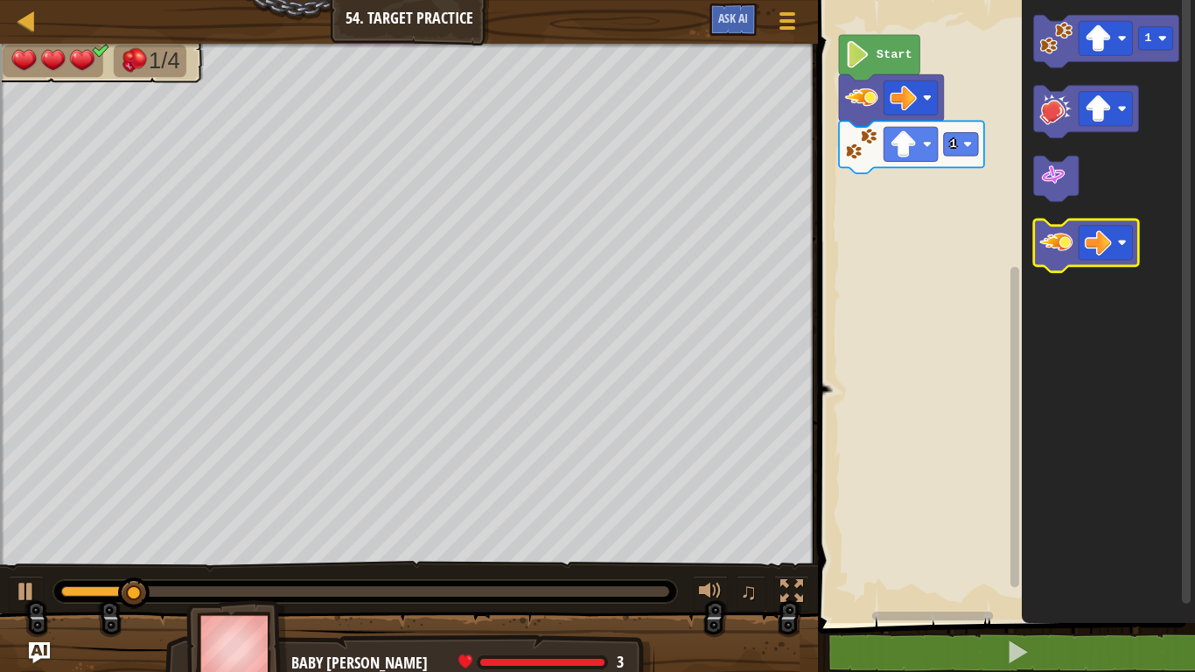
click at [1056, 261] on icon "Blockly Workspace" at bounding box center [1086, 246] width 105 height 52
click at [1059, 249] on image "Blockly Workspace" at bounding box center [1056, 242] width 33 height 33
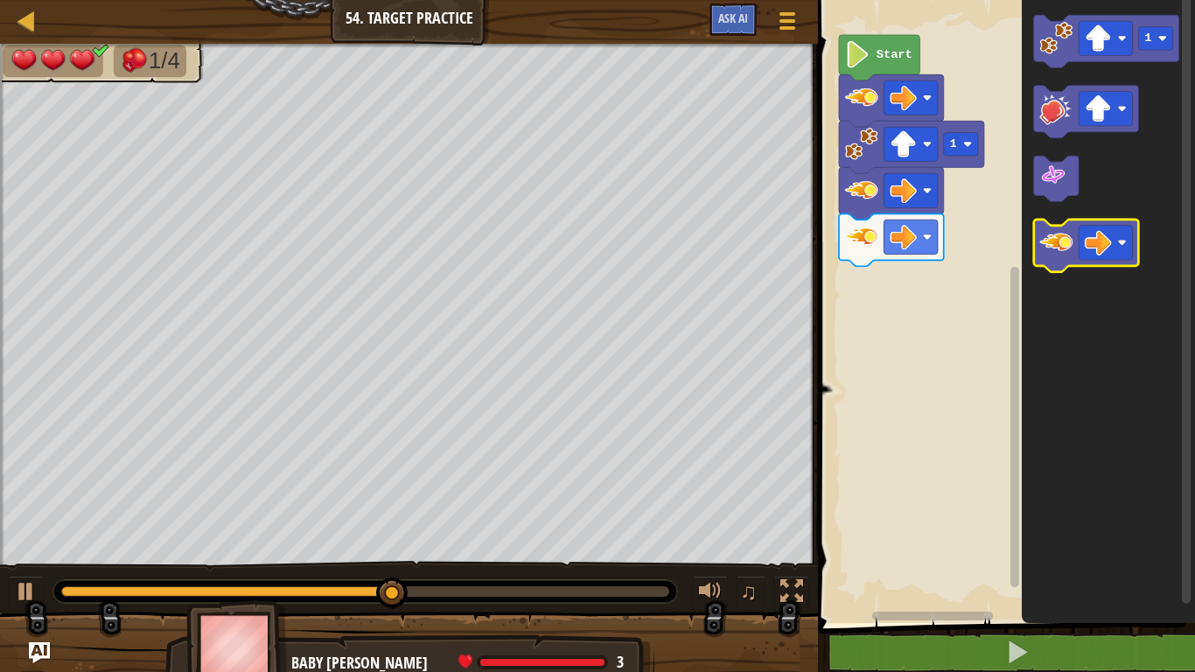
click at [1068, 241] on image "Blockly Workspace" at bounding box center [1056, 242] width 33 height 33
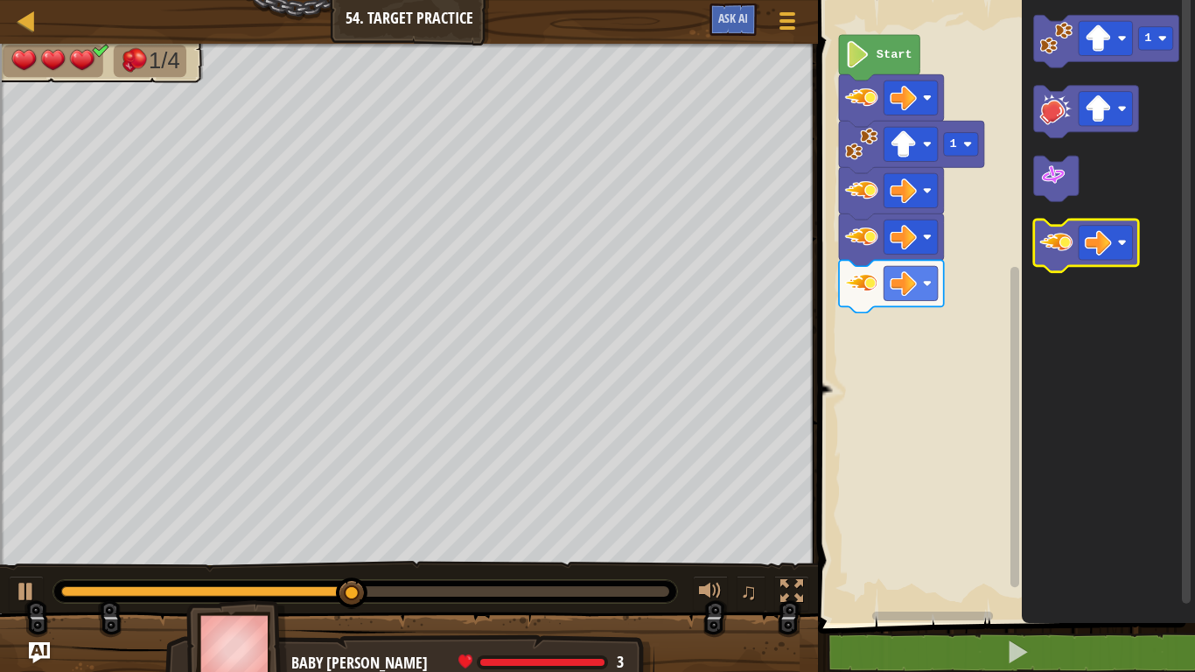
click at [1068, 241] on image "Blockly Workspace" at bounding box center [1056, 242] width 33 height 33
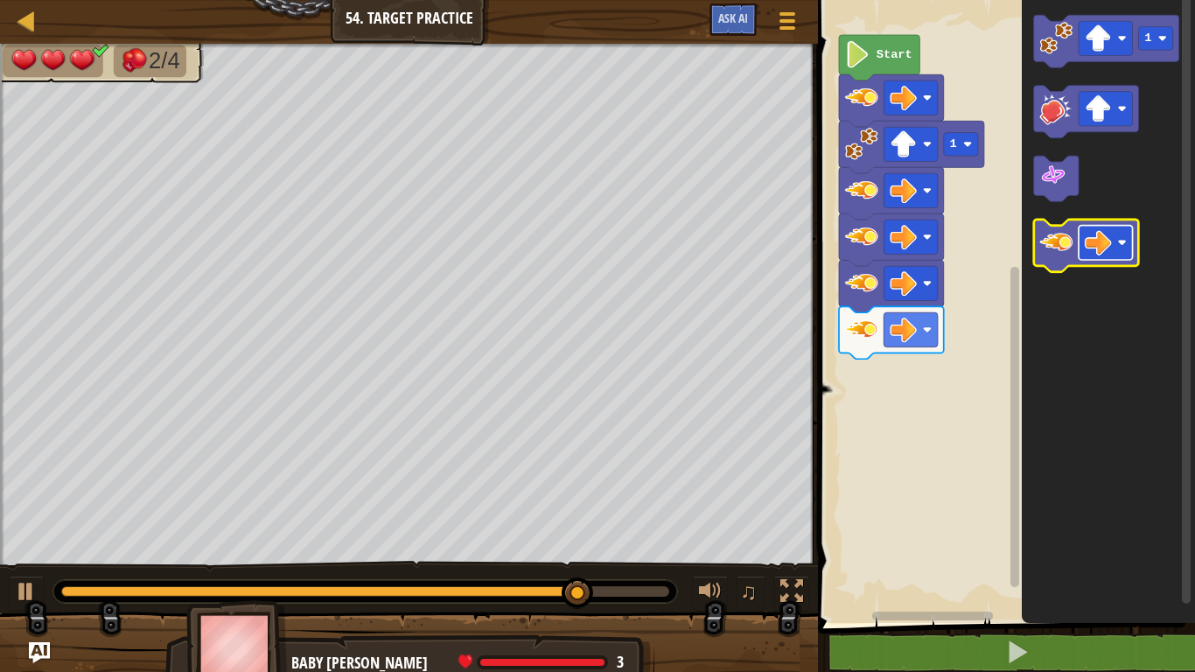
click at [1111, 243] on image "Blockly Workspace" at bounding box center [1097, 242] width 27 height 27
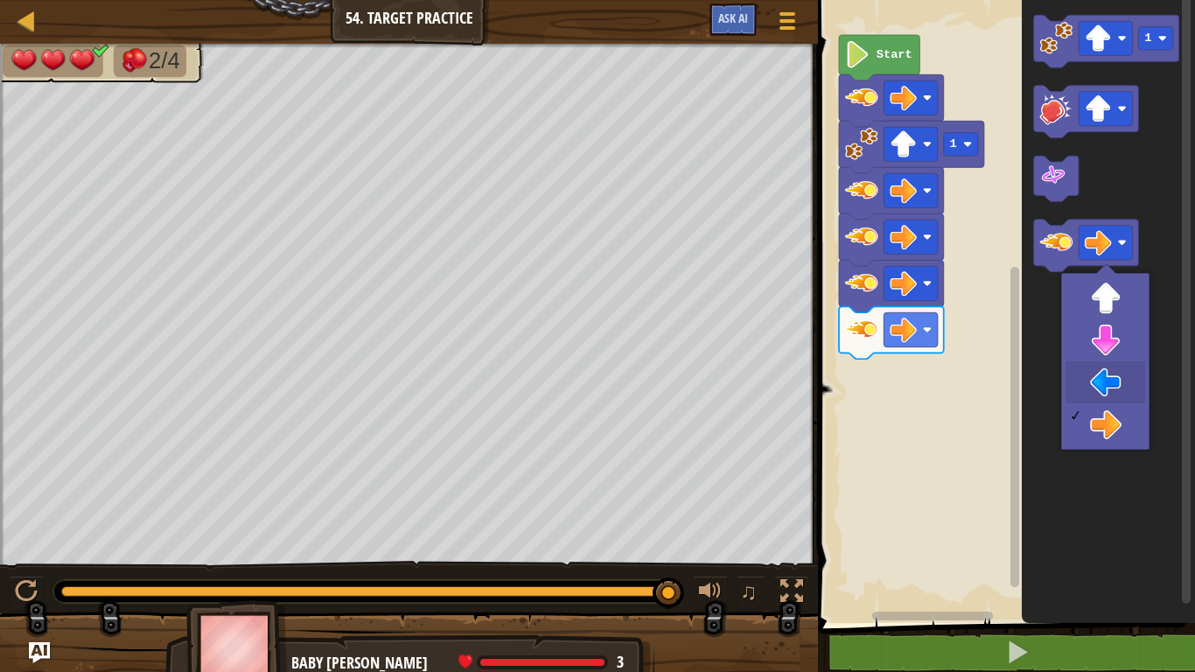
drag, startPoint x: 1115, startPoint y: 379, endPoint x: 1106, endPoint y: 338, distance: 42.0
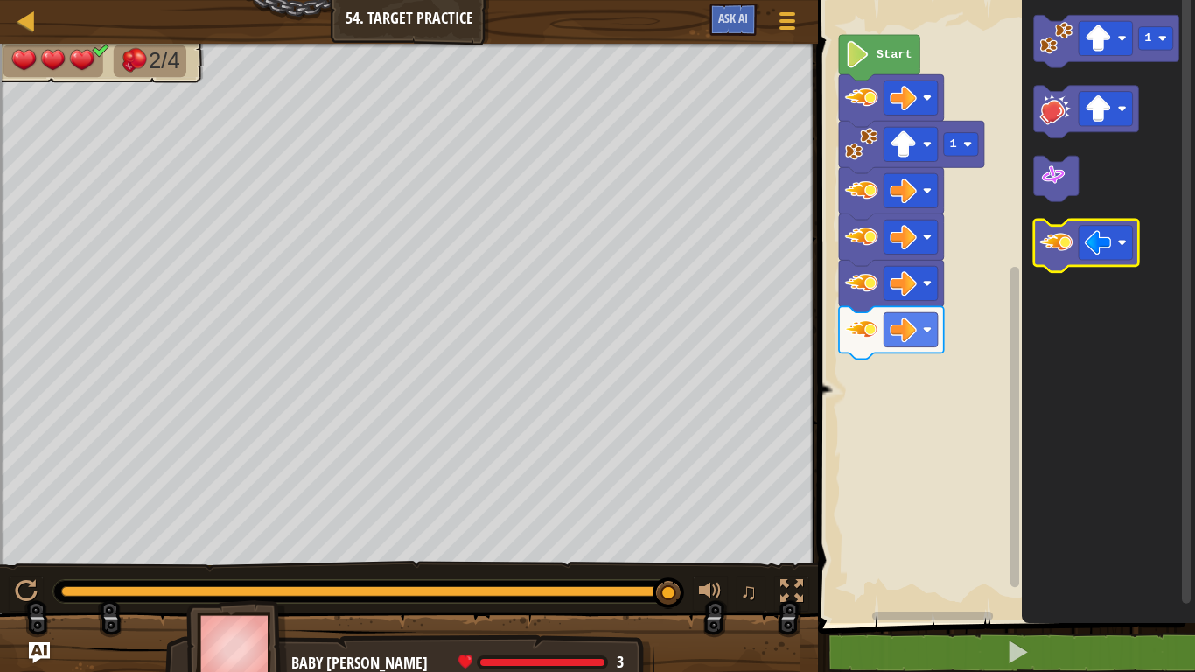
click at [1069, 246] on image "Blockly Workspace" at bounding box center [1056, 242] width 33 height 33
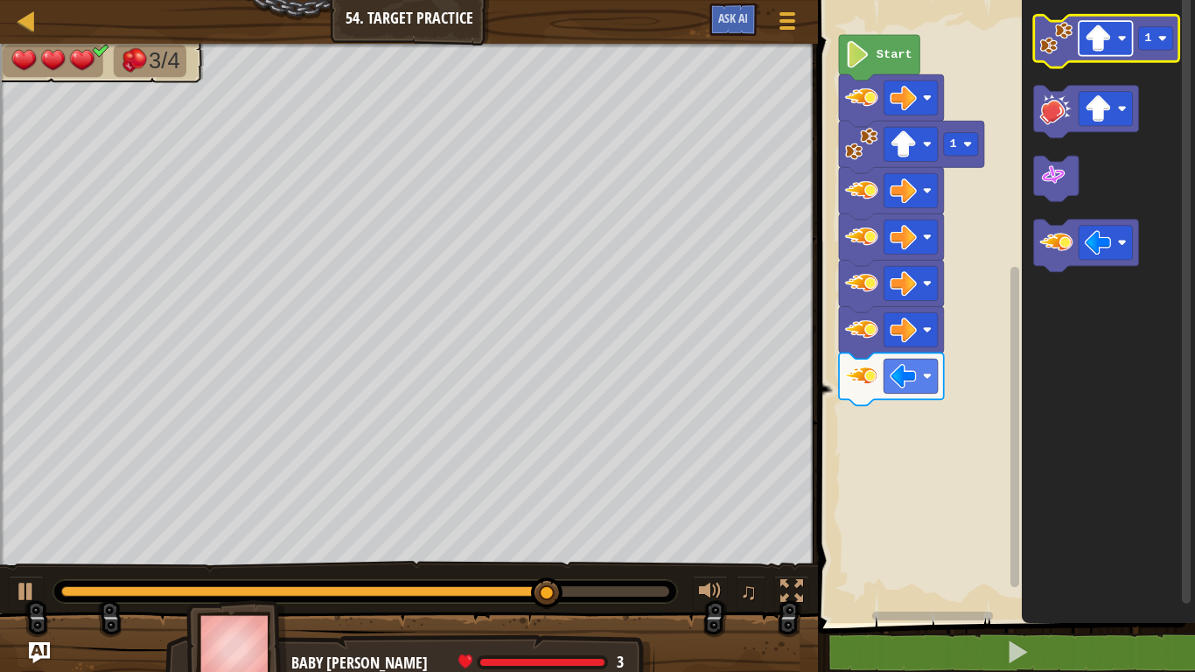
click at [1097, 52] on image "Blockly Workspace" at bounding box center [1097, 37] width 27 height 27
click at [1098, 45] on image "Blockly Workspace" at bounding box center [1097, 37] width 27 height 27
click at [1063, 40] on image "Blockly Workspace" at bounding box center [1056, 38] width 33 height 33
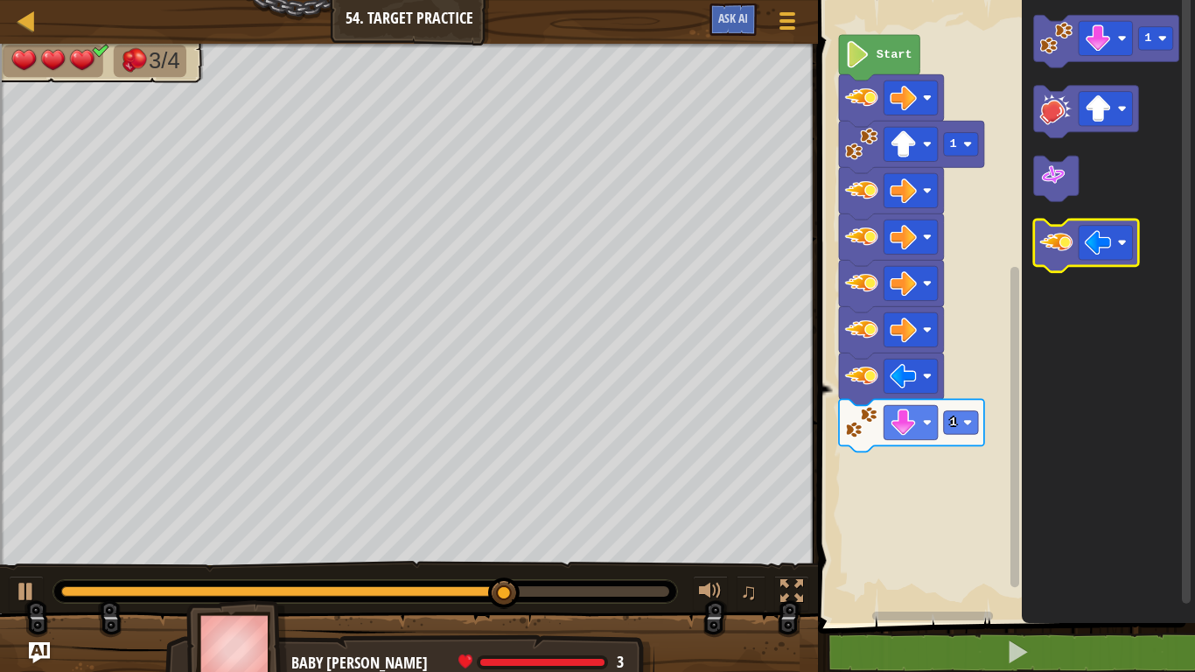
click at [1067, 231] on image "Blockly Workspace" at bounding box center [1056, 242] width 33 height 33
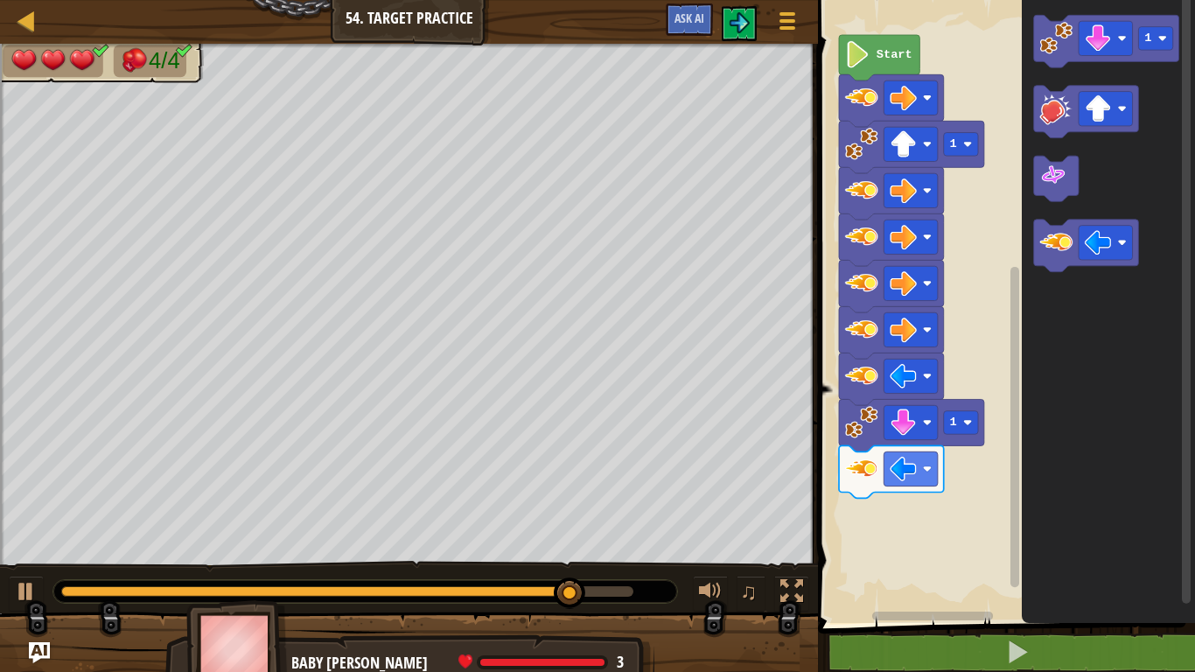
click at [493, 0] on div "Map Junior 54. Target Practice Game Menu Ask AI" at bounding box center [409, 22] width 818 height 44
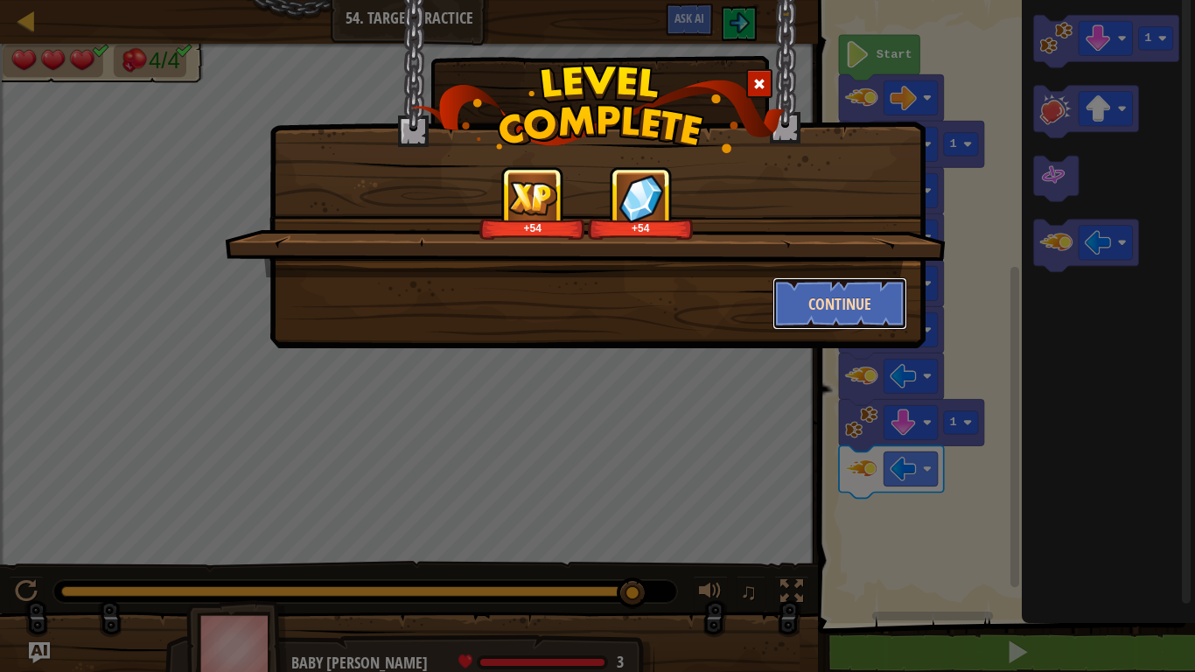
drag, startPoint x: 895, startPoint y: 303, endPoint x: 874, endPoint y: 302, distance: 21.0
click at [874, 302] on button "Continue" at bounding box center [840, 303] width 136 height 52
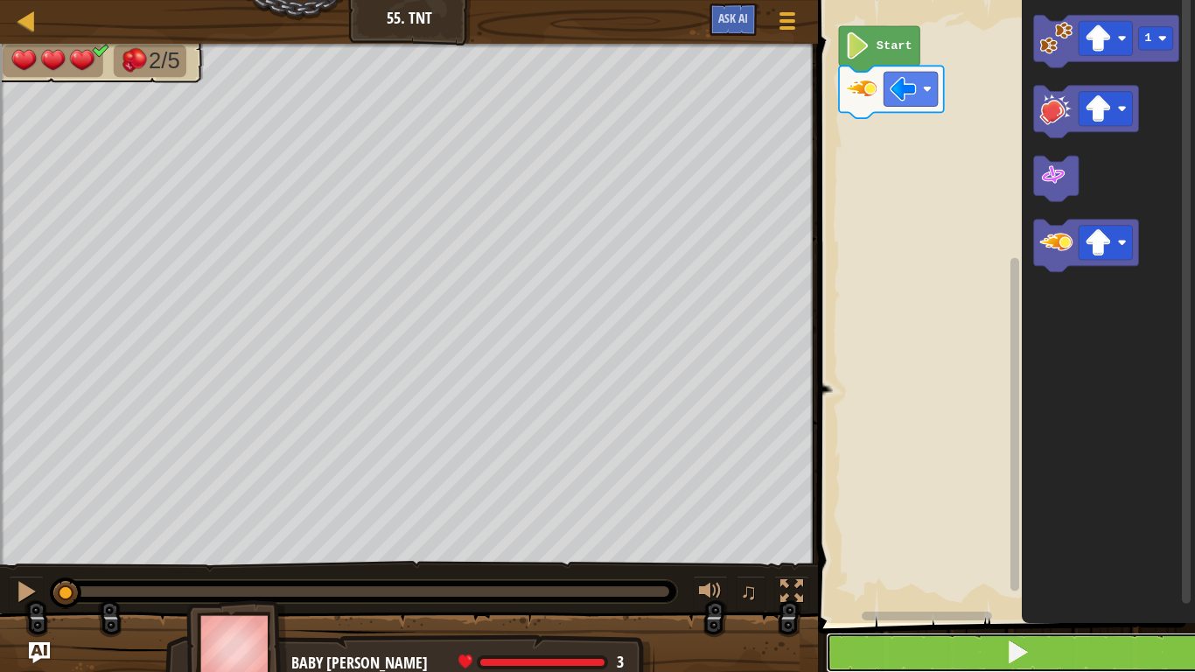
click at [1005, 658] on span at bounding box center [1017, 651] width 24 height 24
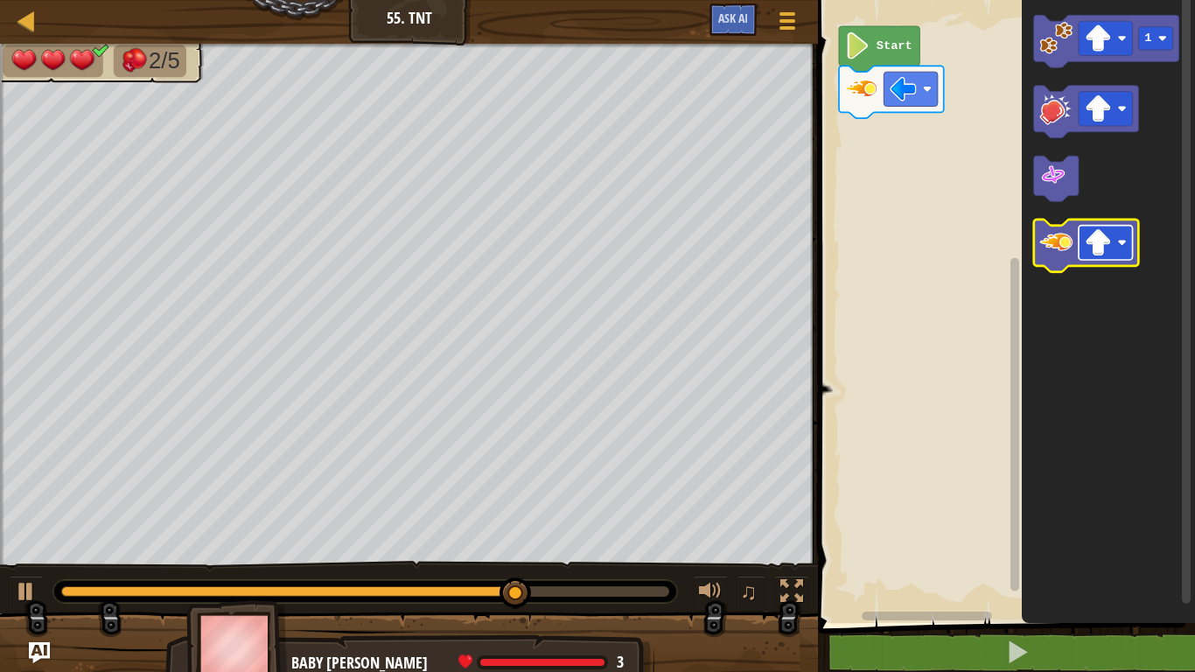
click at [1112, 235] on g "Blockly Workspace" at bounding box center [1105, 243] width 54 height 34
click at [1055, 227] on image "Blockly Workspace" at bounding box center [1056, 242] width 33 height 33
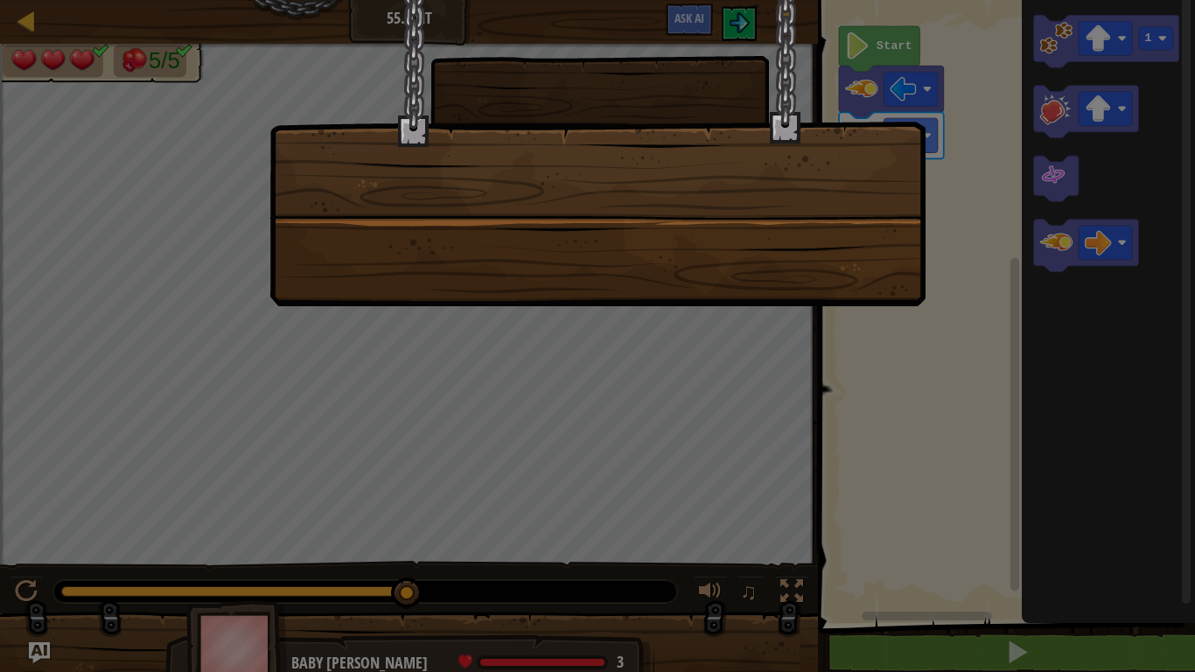
click at [561, 0] on div at bounding box center [597, 17] width 654 height 35
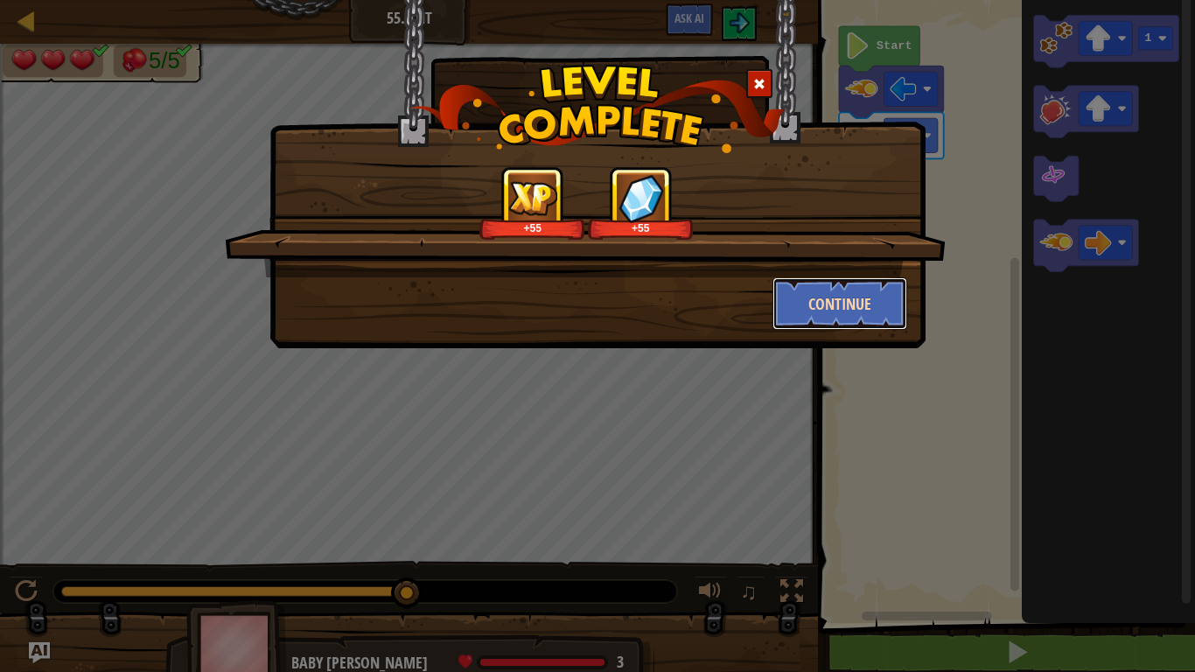
click at [856, 313] on button "Continue" at bounding box center [840, 303] width 136 height 52
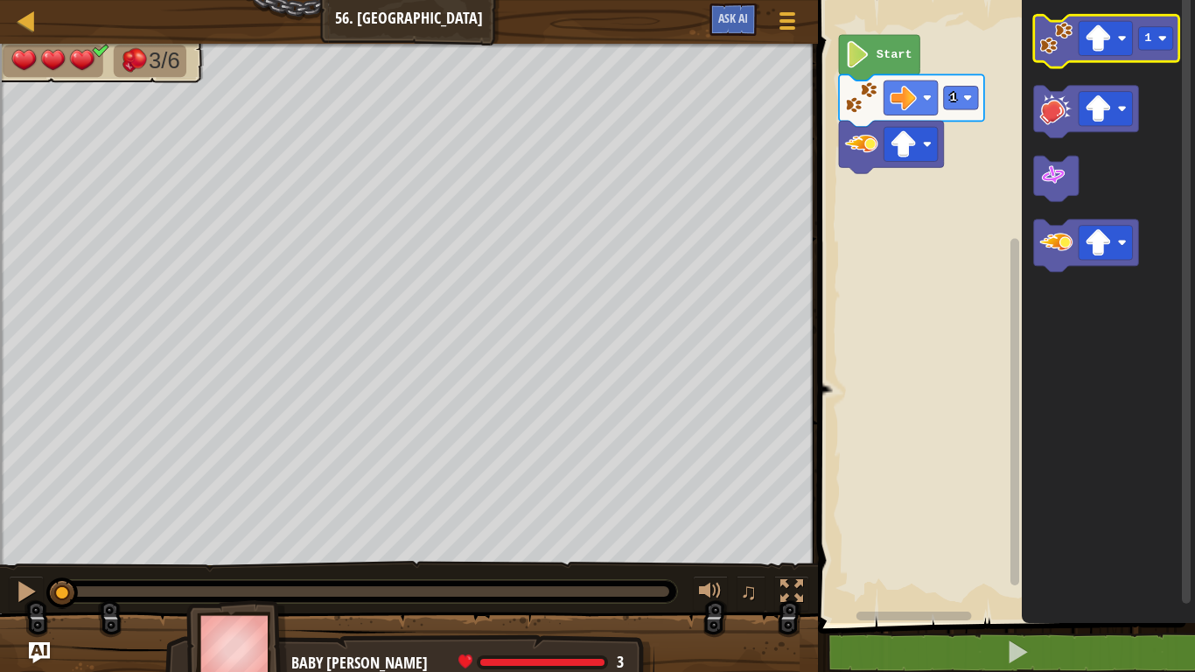
click at [1077, 28] on icon "Blockly Workspace" at bounding box center [1106, 41] width 145 height 52
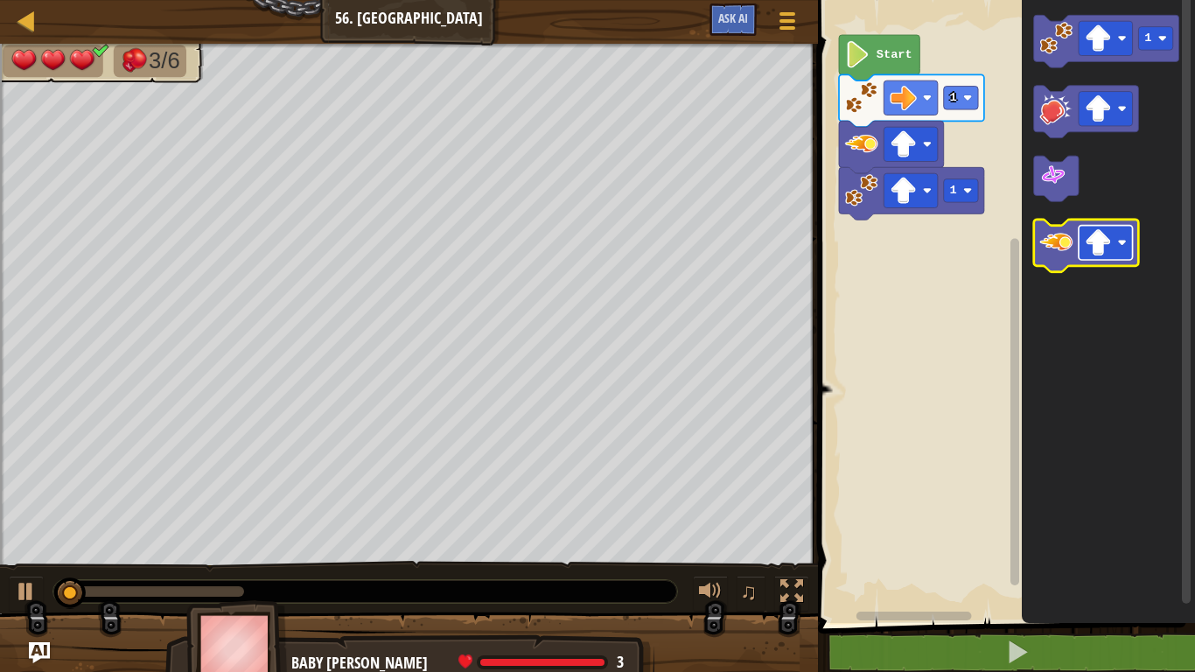
click at [1083, 258] on g "Blockly Workspace" at bounding box center [1105, 243] width 54 height 34
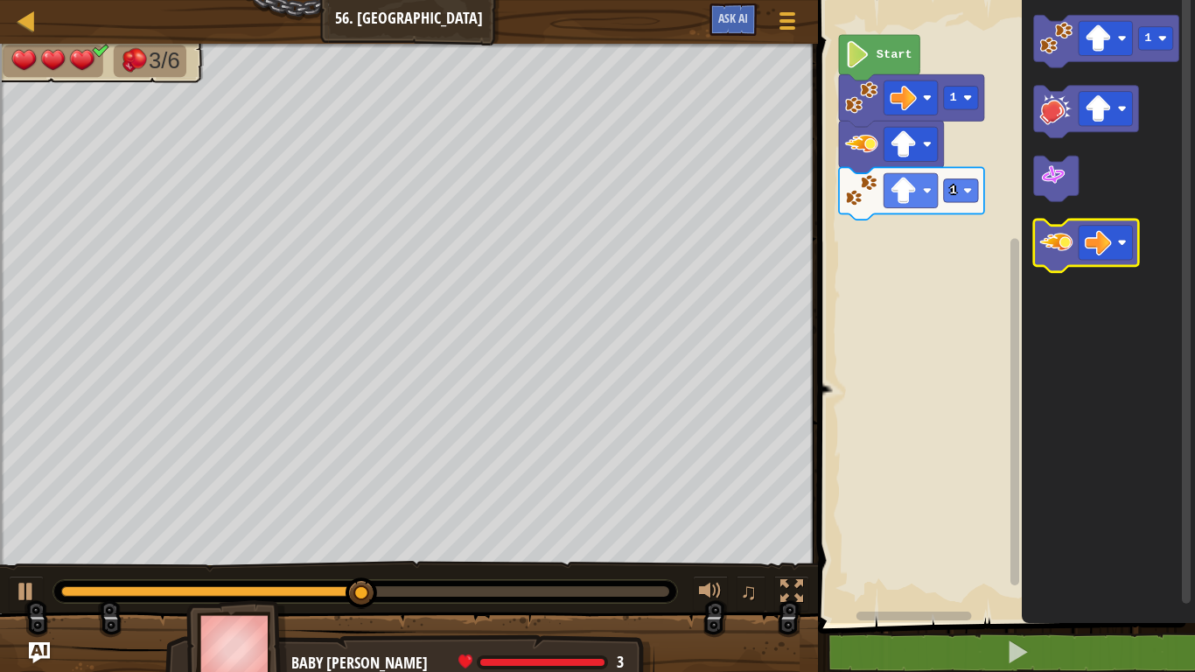
click at [1063, 259] on icon "Blockly Workspace" at bounding box center [1086, 246] width 105 height 52
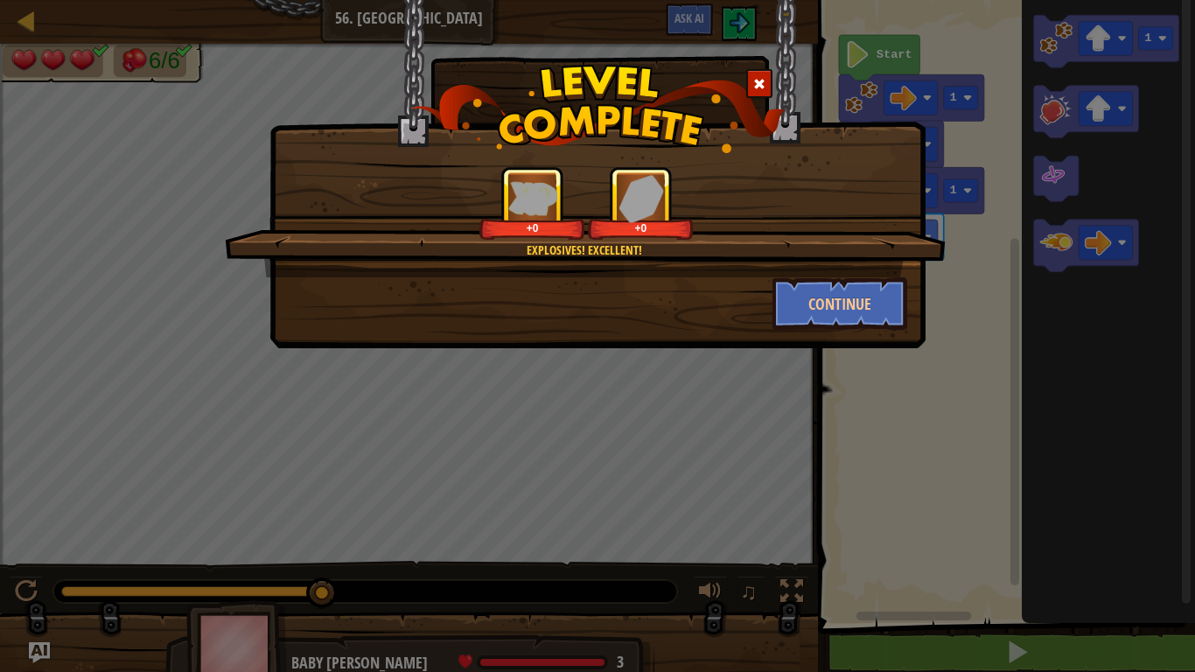
click at [459, 0] on div "Explosives! Excellent! +0 +0 Continue" at bounding box center [597, 129] width 656 height 261
click at [863, 307] on button "Continue" at bounding box center [840, 303] width 136 height 52
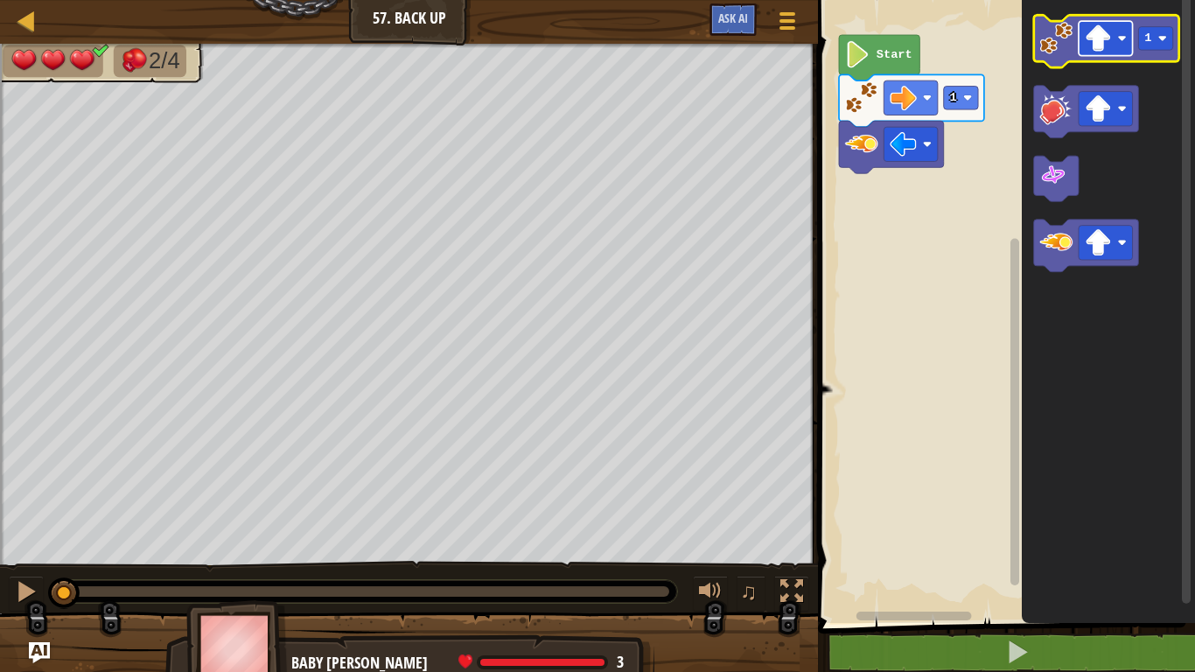
click at [1091, 37] on image "Blockly Workspace" at bounding box center [1097, 37] width 27 height 27
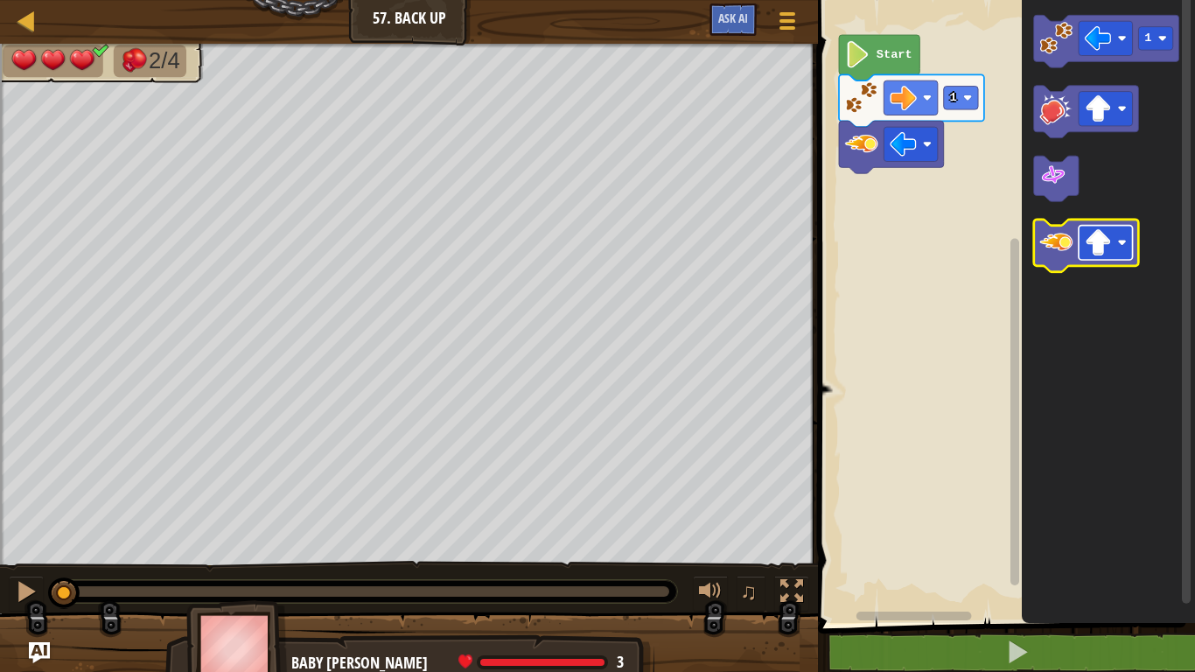
click at [1110, 248] on image "Blockly Workspace" at bounding box center [1097, 242] width 27 height 27
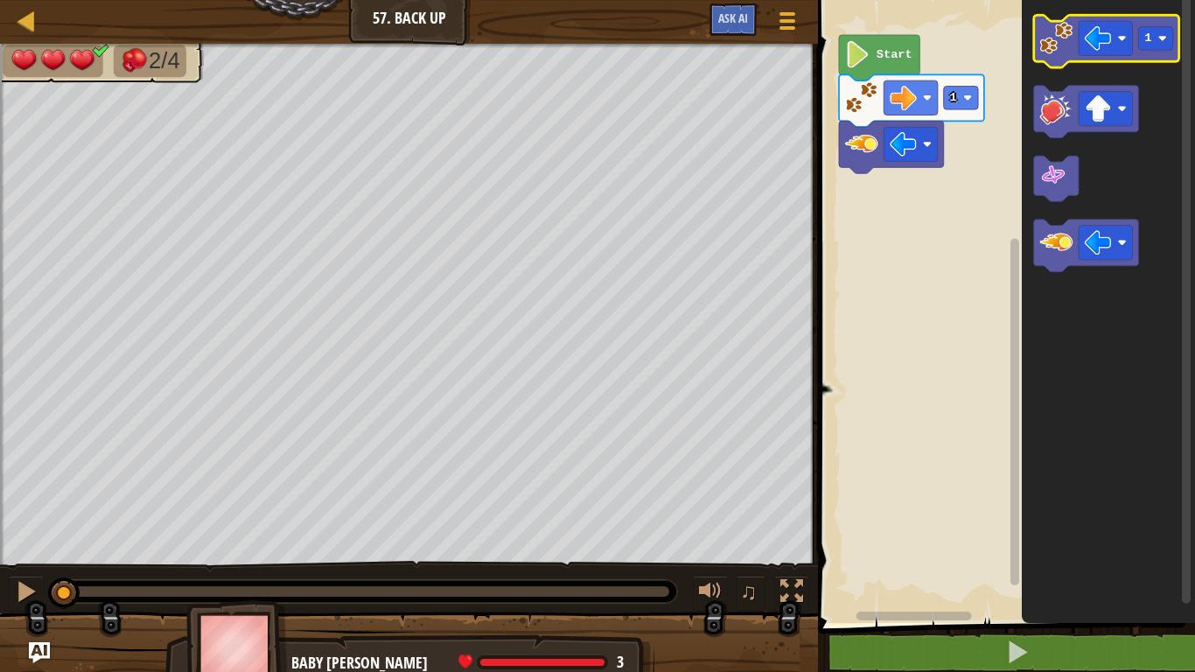
click at [1050, 32] on image "Blockly Workspace" at bounding box center [1056, 38] width 33 height 33
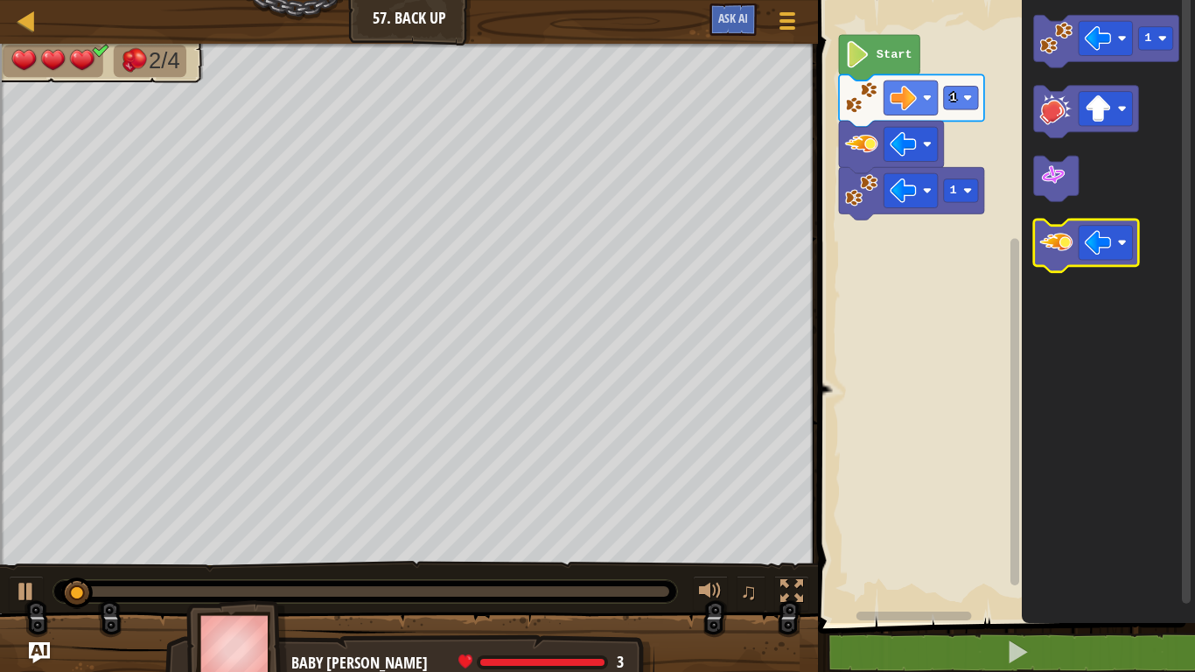
click at [1075, 241] on icon "Blockly Workspace" at bounding box center [1086, 246] width 105 height 52
